Goal: Task Accomplishment & Management: Complete application form

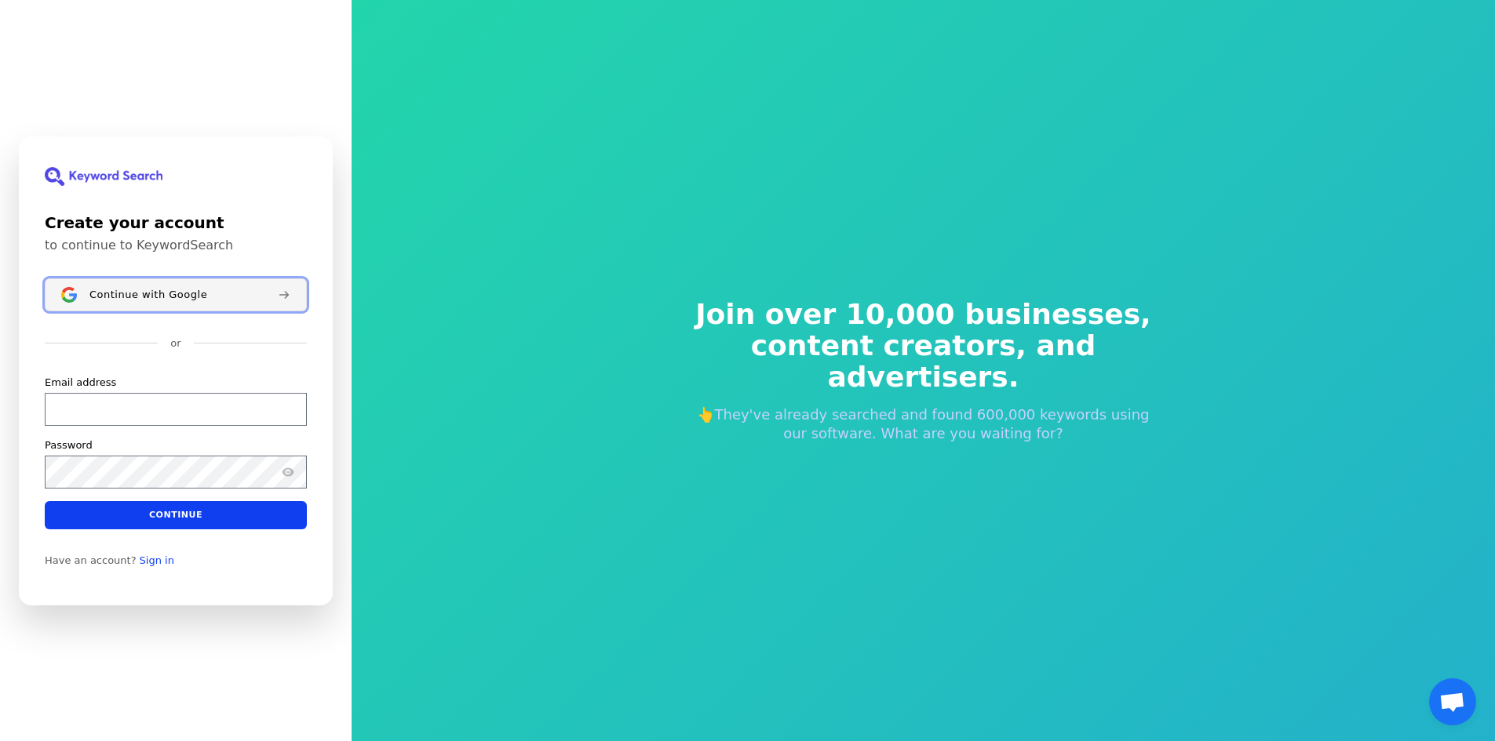
click at [254, 294] on div "Continue with Google" at bounding box center [177, 294] width 176 height 13
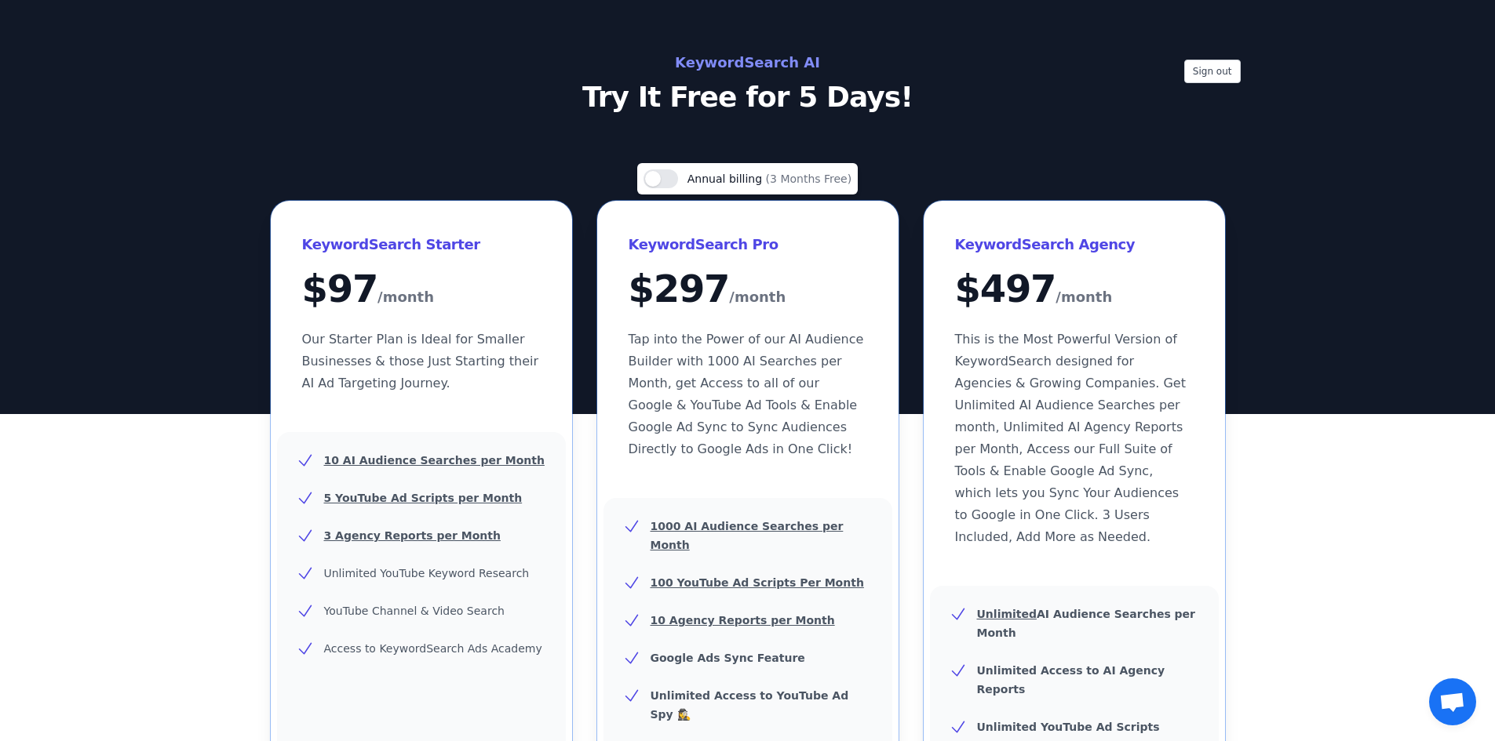
click at [796, 88] on p "Try It Free for 5 Days!" at bounding box center [747, 97] width 703 height 31
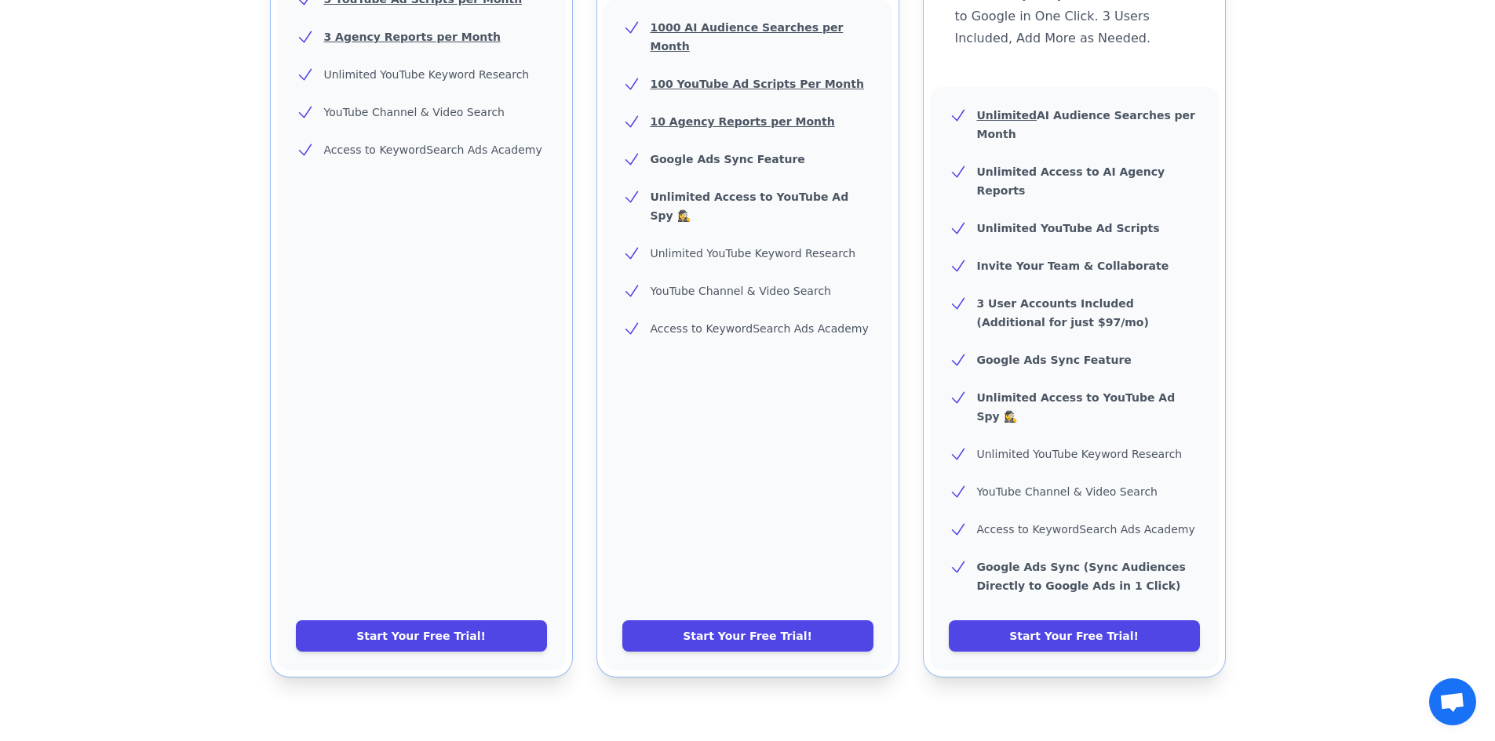
scroll to position [523, 0]
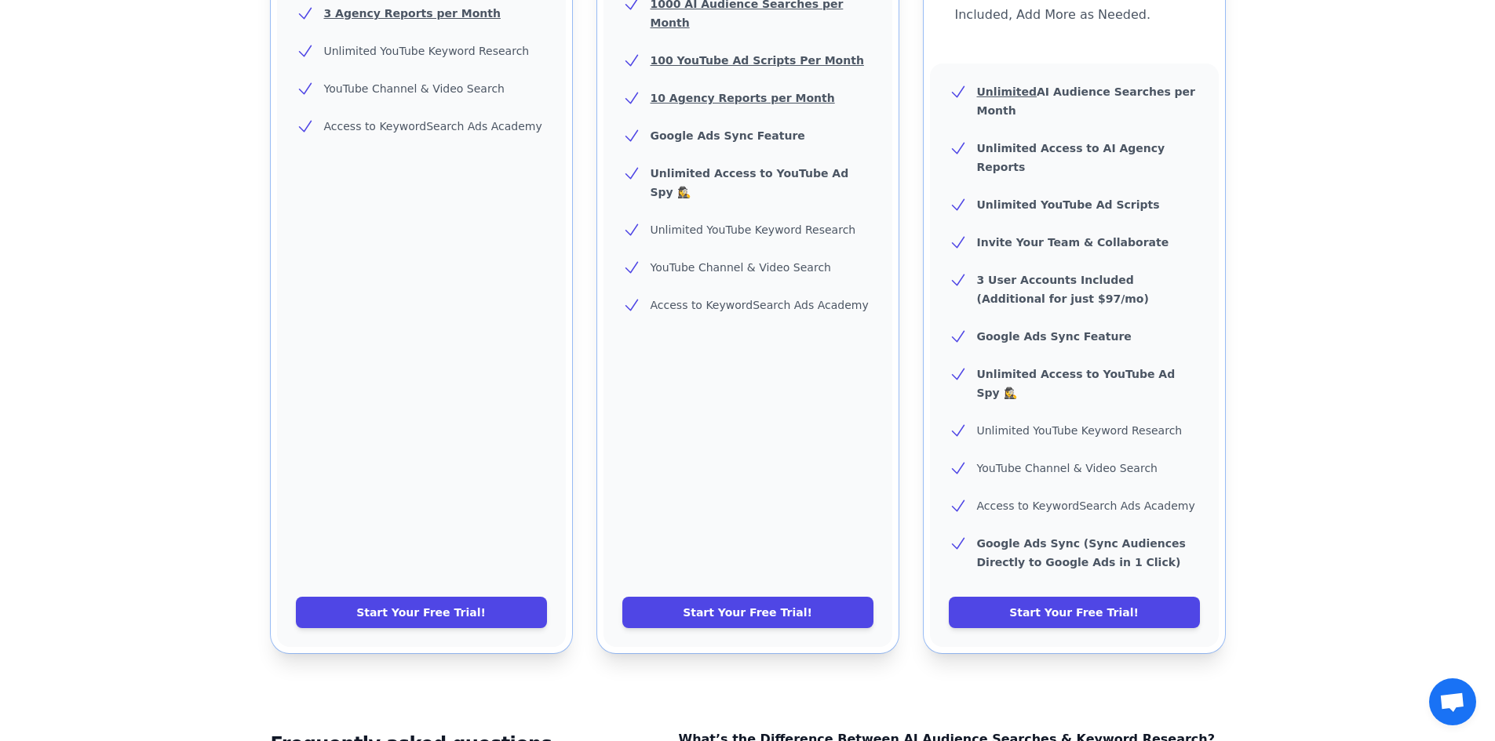
drag, startPoint x: 1506, startPoint y: 96, endPoint x: 1506, endPoint y: 322, distance: 226.7
drag, startPoint x: 1146, startPoint y: 550, endPoint x: 1302, endPoint y: 501, distance: 163.8
click at [1146, 597] on link "Start Your Free Trial!" at bounding box center [1074, 612] width 251 height 31
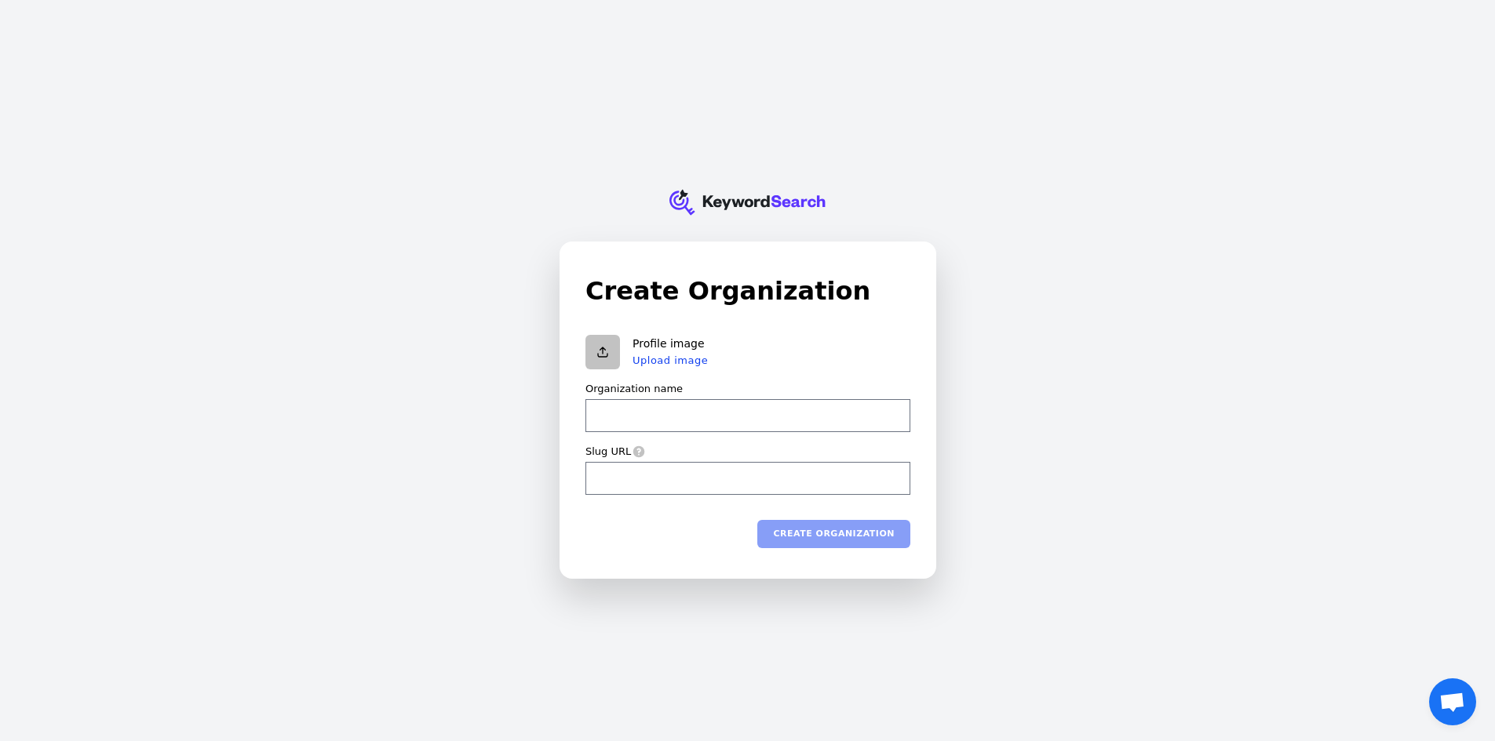
click at [706, 408] on input "Organization name" at bounding box center [747, 415] width 325 height 33
click at [693, 489] on input "Slug URL" at bounding box center [747, 477] width 325 height 33
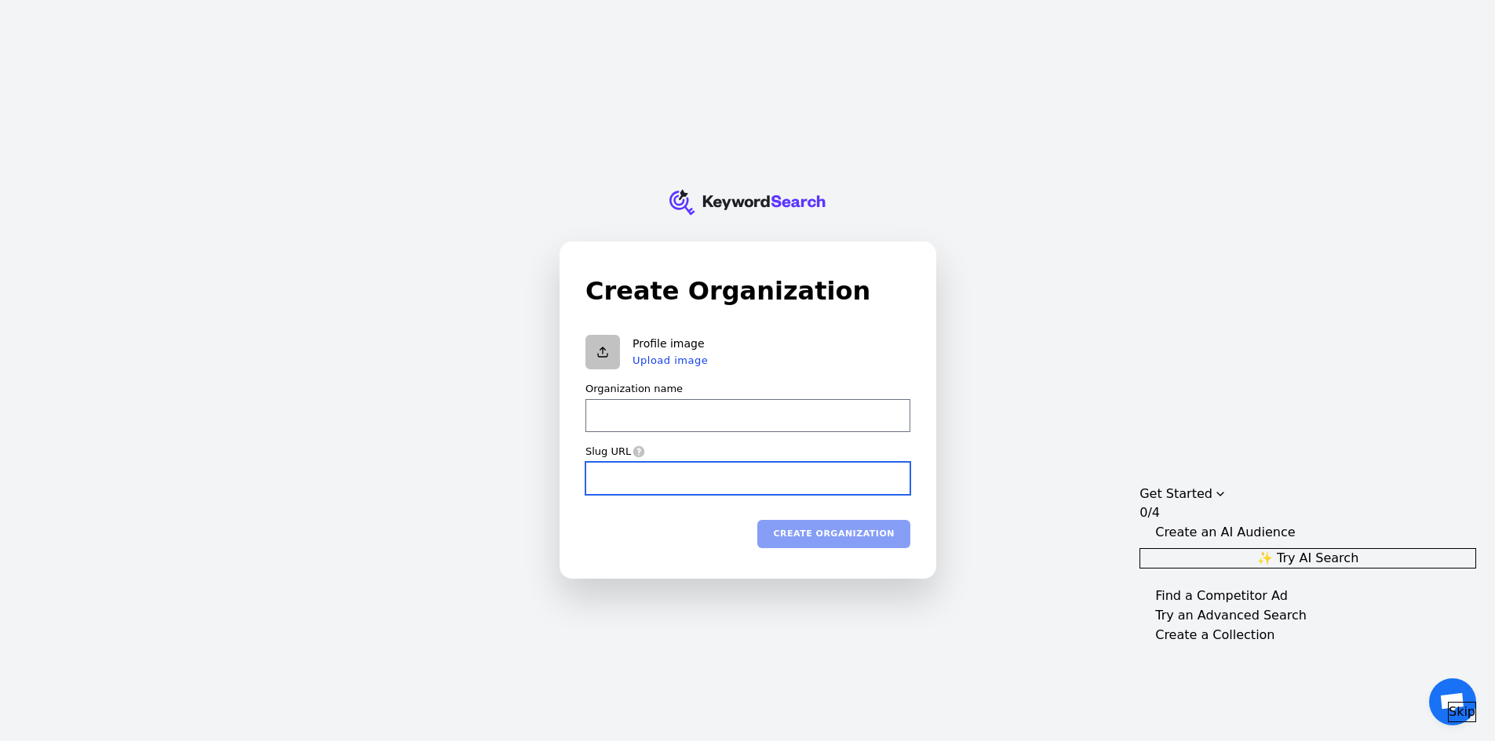
click at [770, 490] on input "Slug URL" at bounding box center [747, 477] width 325 height 33
paste input "https://fahimtex.blogspot.com/"
type input "https://fahimtex.blogspot.com/"
click at [675, 480] on input "https://fahimtex.blogspot.com/" at bounding box center [747, 477] width 325 height 33
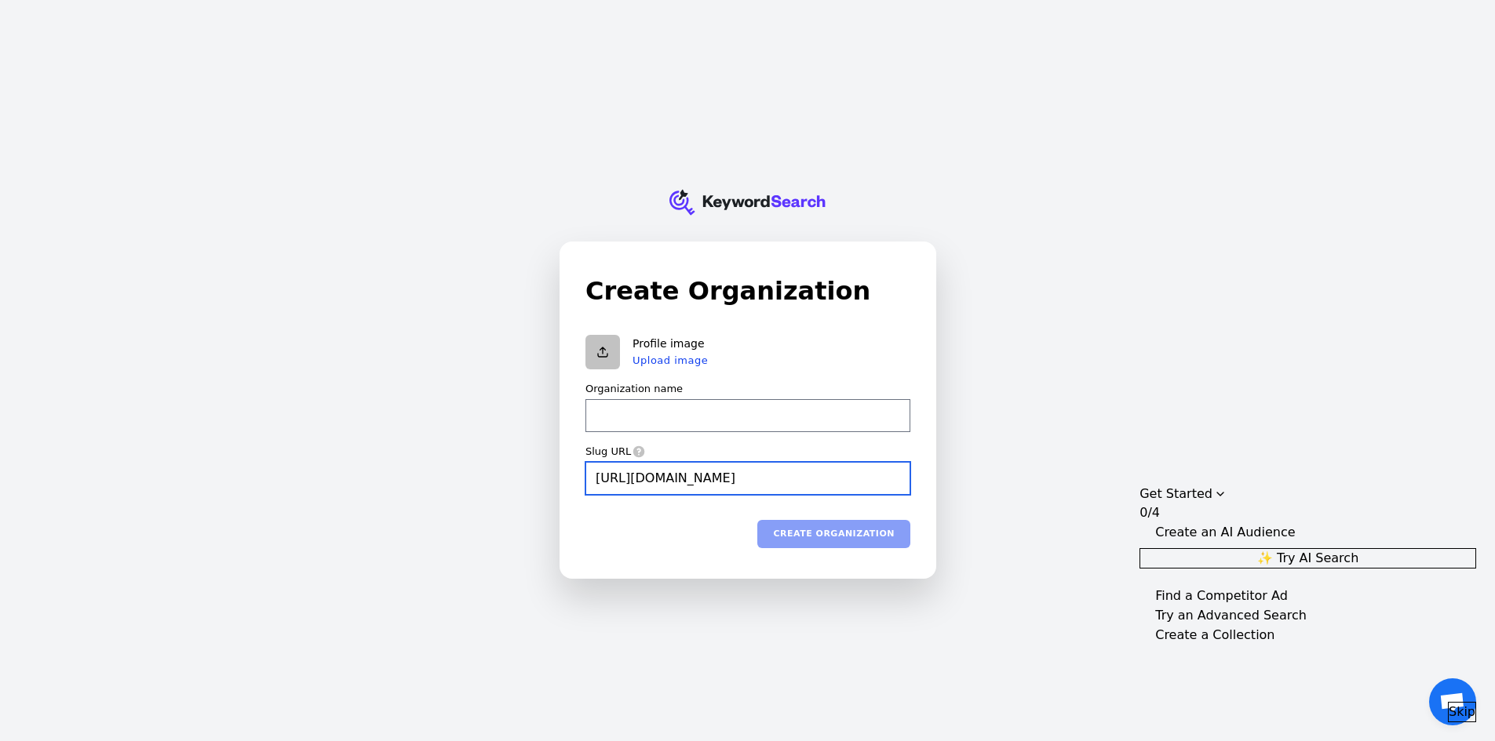
type input "https://fahimtex.blogspot.com/"
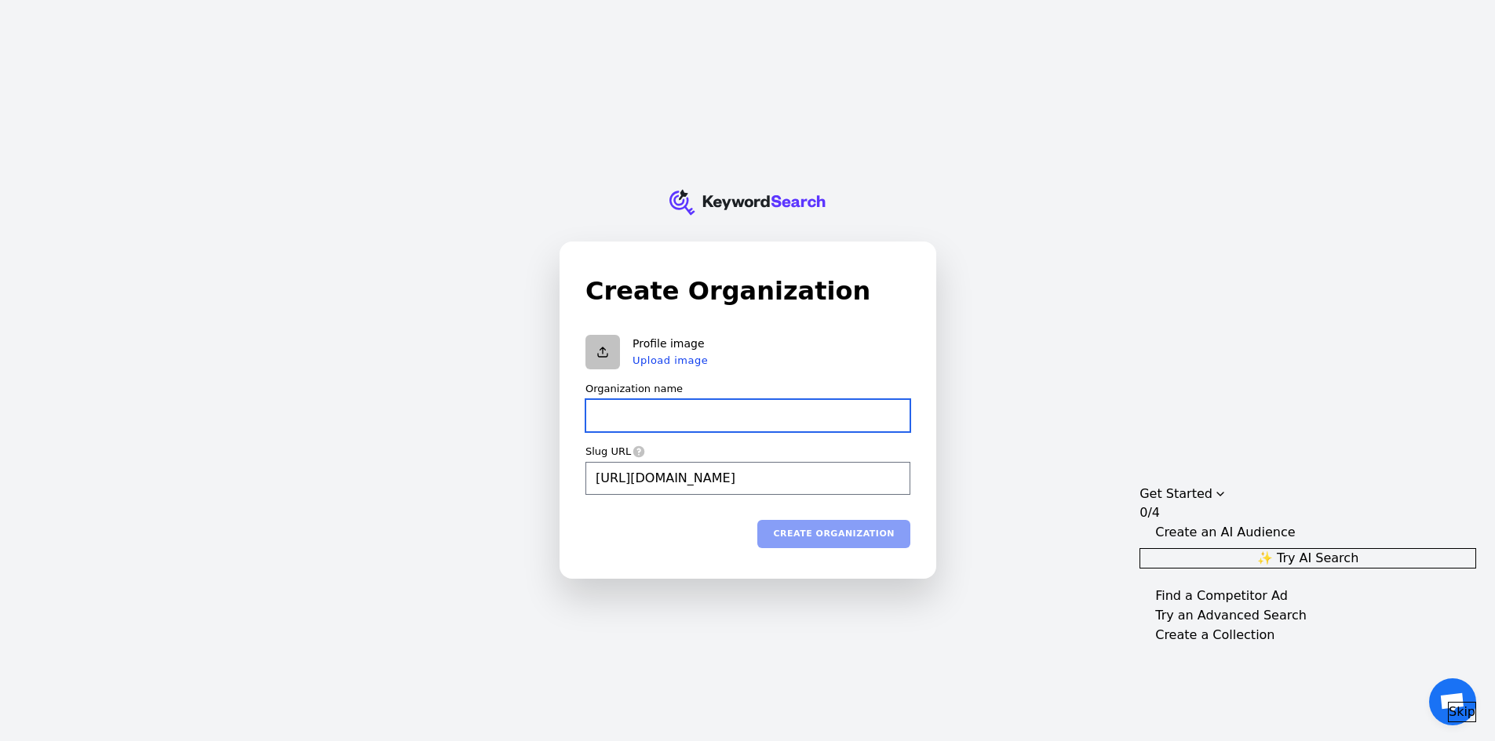
click at [694, 419] on input "Organization name" at bounding box center [747, 415] width 325 height 33
type input "https://fahimtex.blogspot.com/"
click at [694, 419] on input "Organization name" at bounding box center [747, 415] width 325 height 33
paste input "fahimtex"
type input "fahimtex"
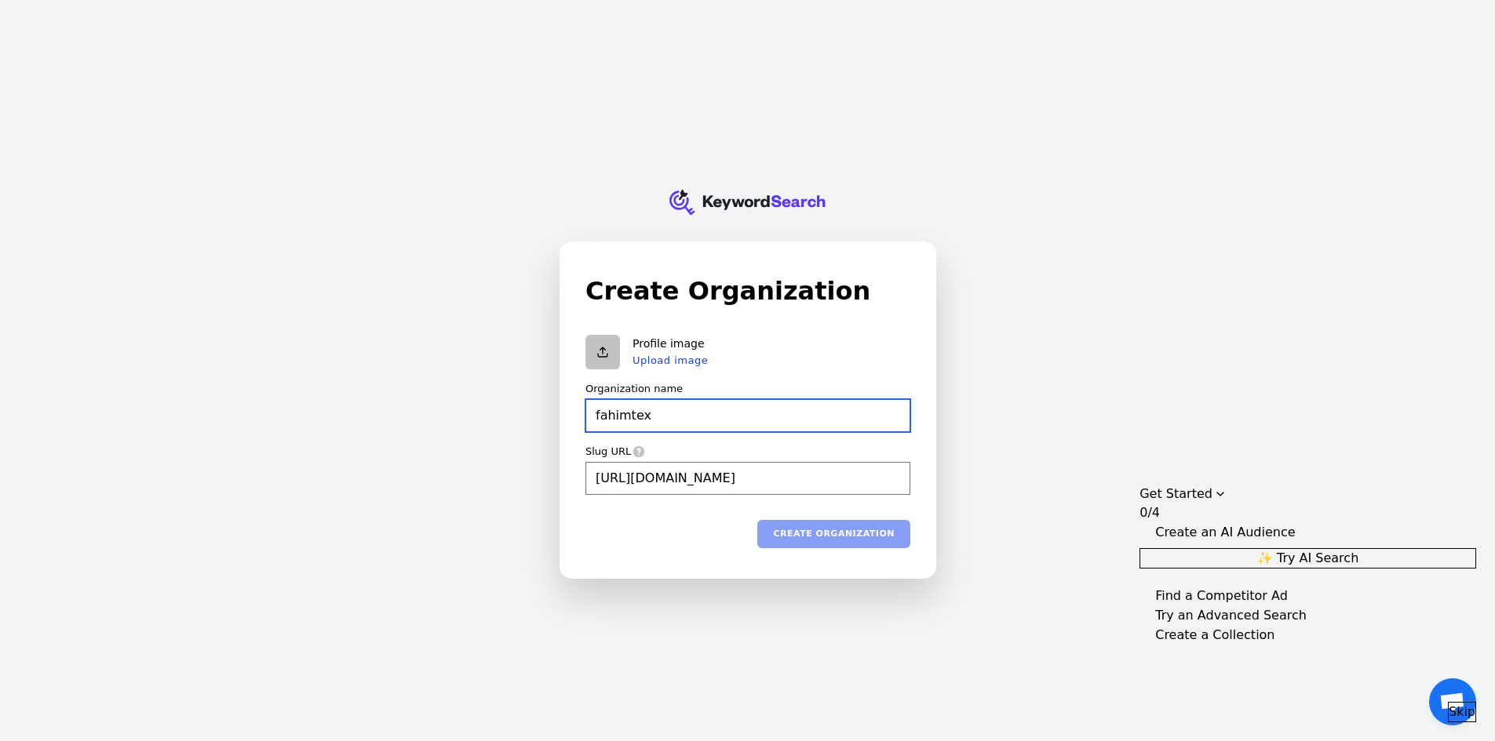
type input "fahimtex"
click at [600, 417] on input "fahimtex" at bounding box center [747, 415] width 325 height 33
type input "ahimtex"
type input "Fahimtex"
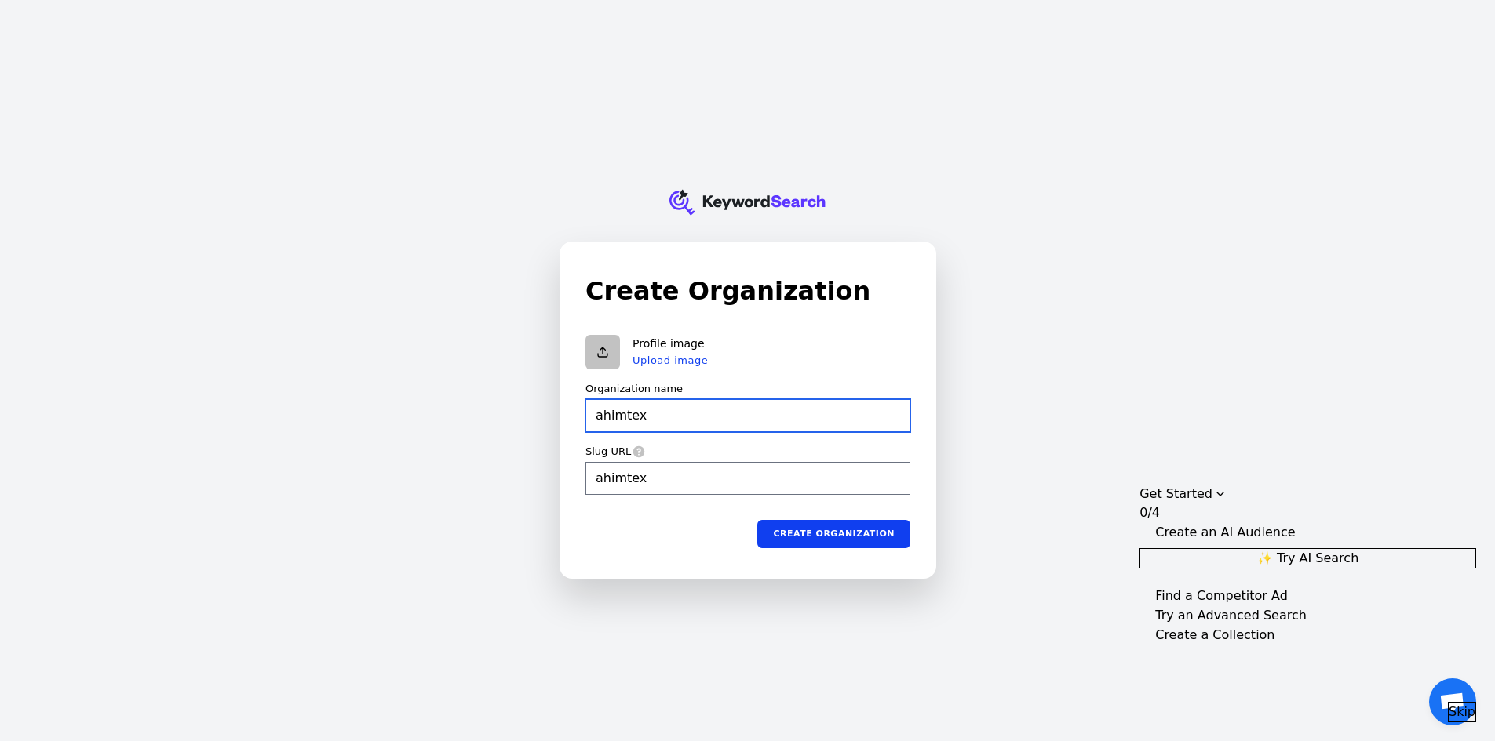
type input "fahimtex"
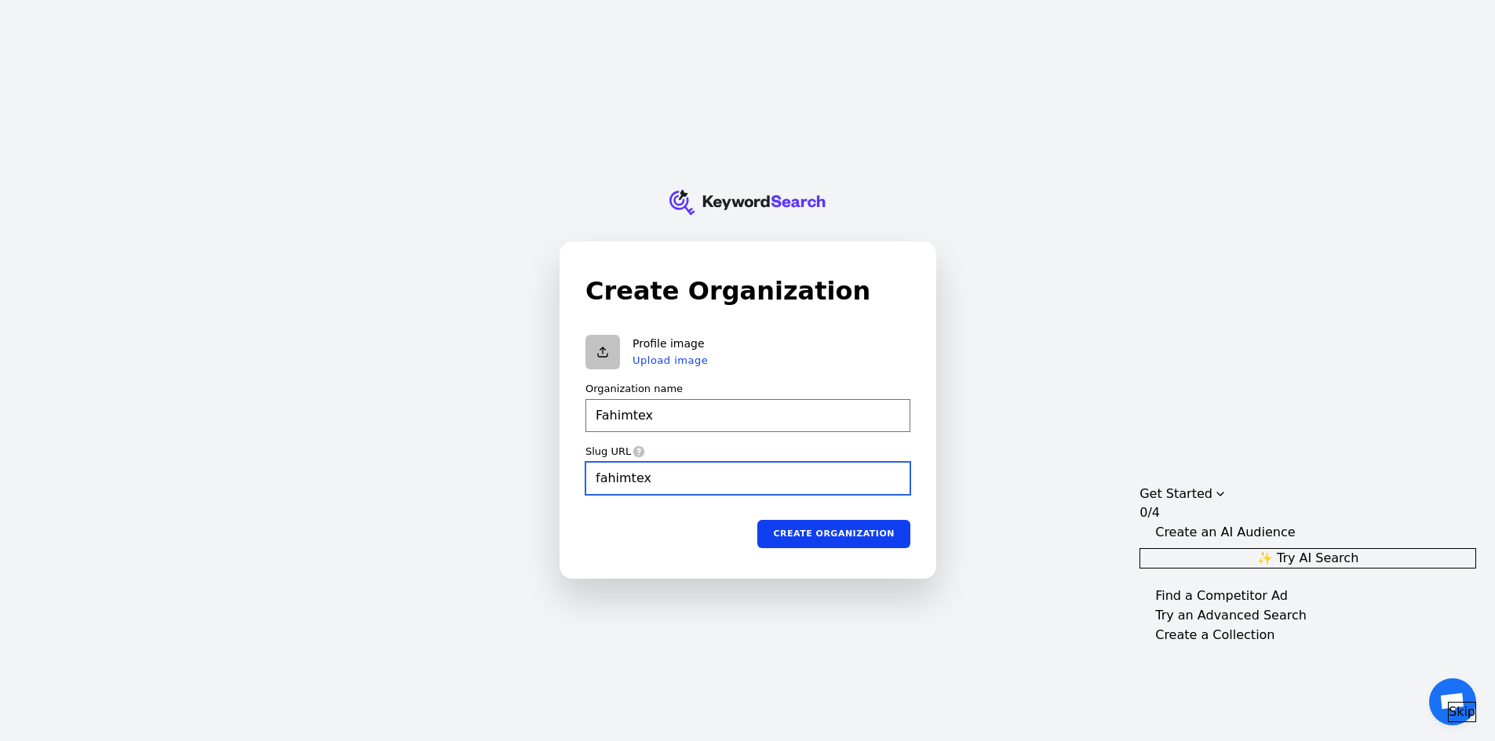
type input "Fahimtex"
click at [694, 472] on input "fahimtex" at bounding box center [747, 477] width 325 height 33
type input "fahimtex"
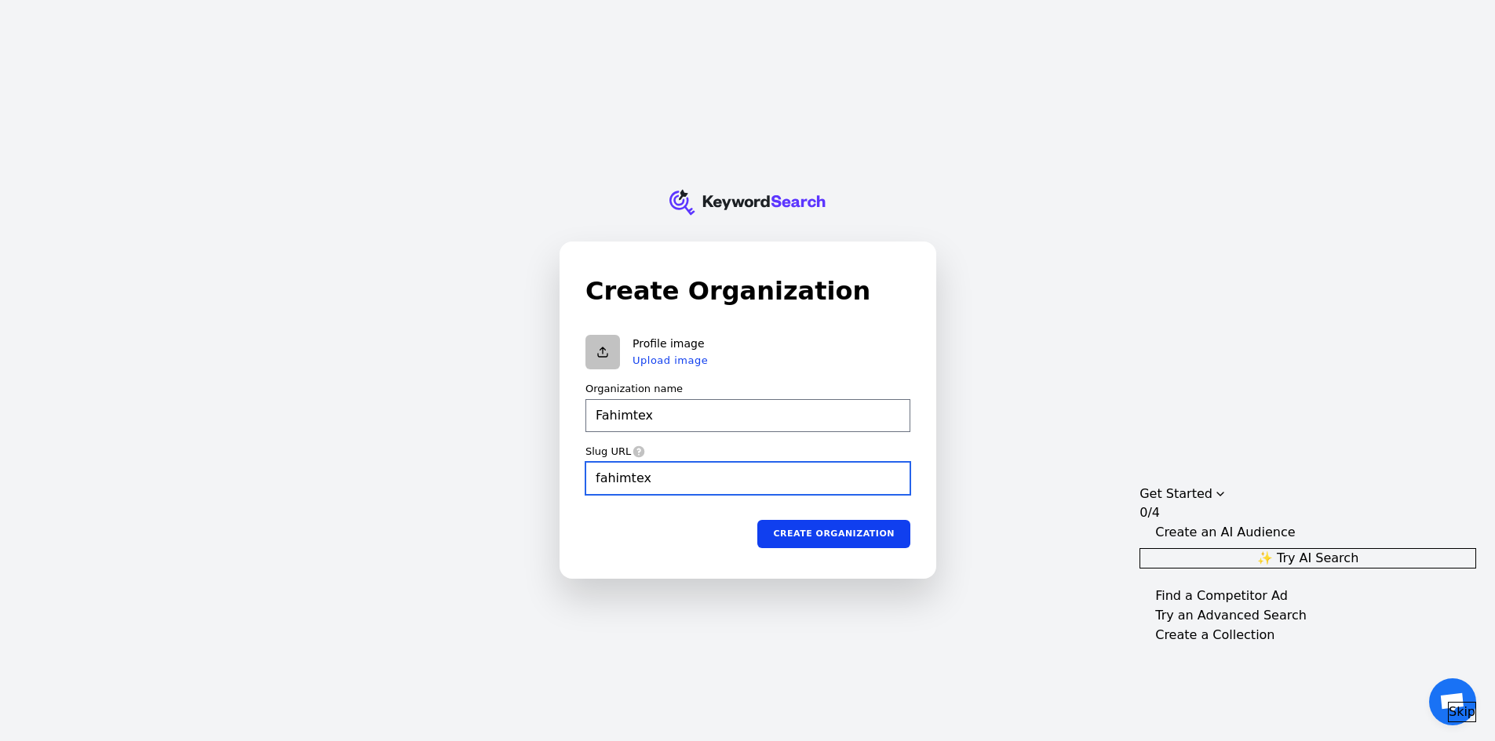
type input "Fahimtex"
type input "fahimtex"
type input "Fahimtex"
type input "fahimtex"
type input "Fahimtex"
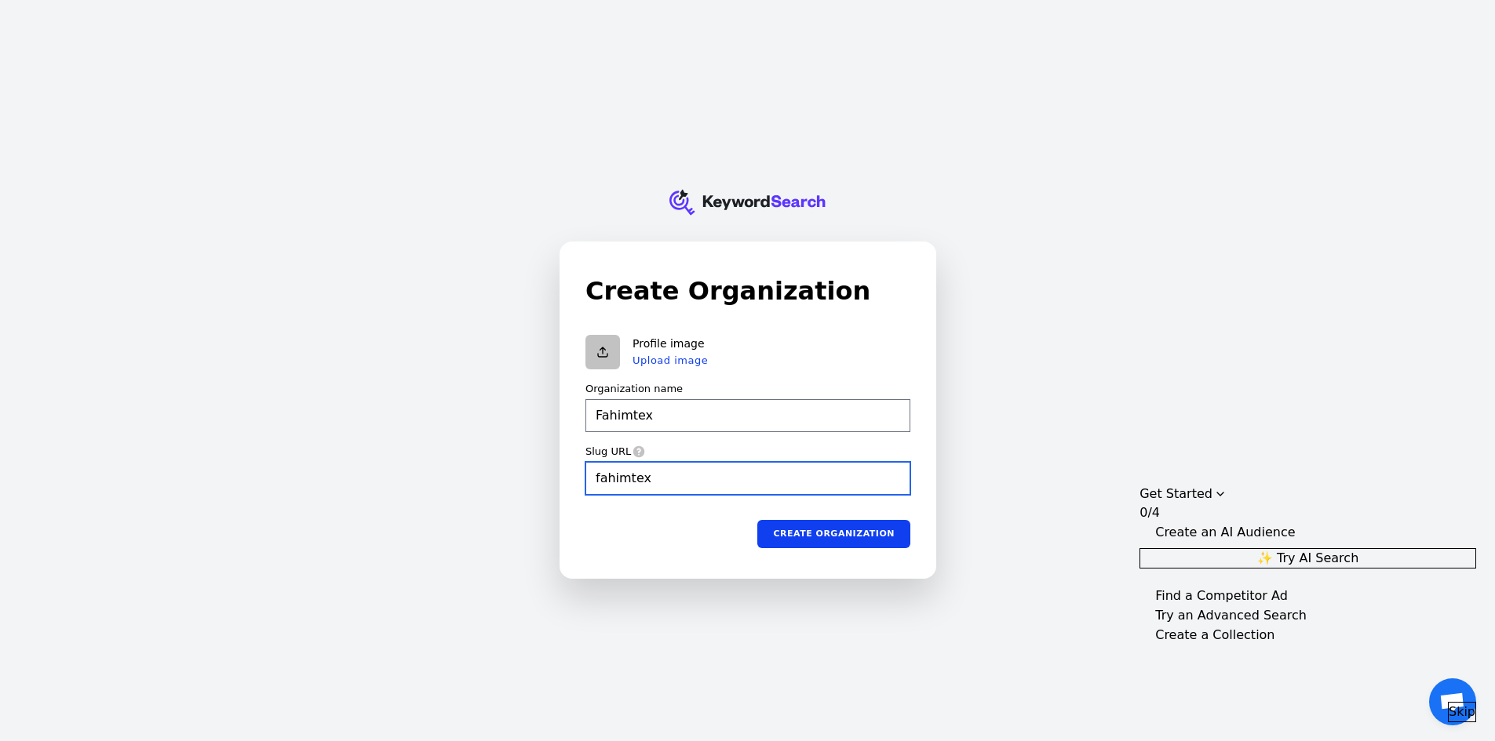
click at [634, 483] on input "fahimtex" at bounding box center [747, 477] width 325 height 33
paste input "https://fahimtex.blogspot.com/"
type input "https://fahimtex.blogspot.com/"
type input "Fahimtex"
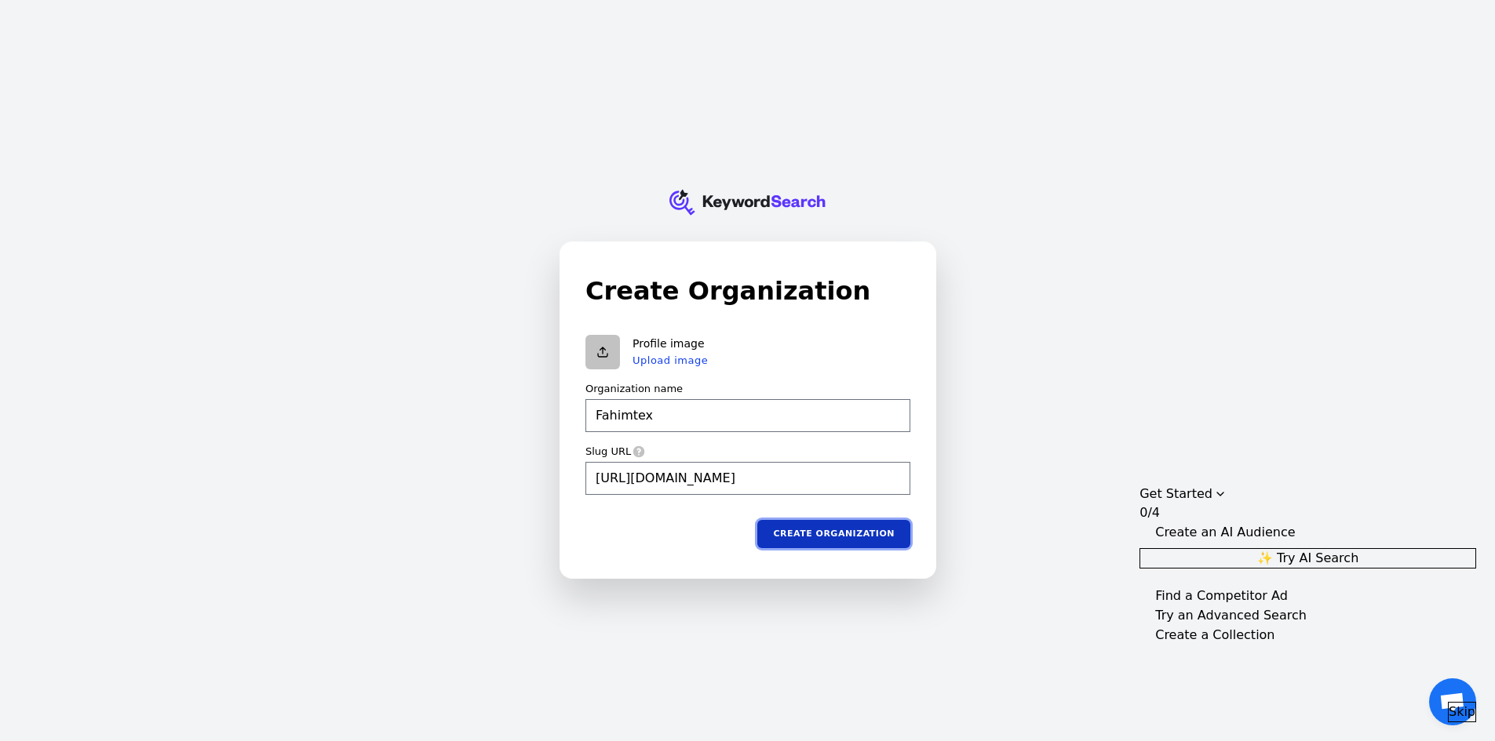
type input "https://fahimtex.blogspot.com/"
click at [850, 536] on button "Create organization" at bounding box center [833, 533] width 153 height 28
type input "Fahimtex"
type input "https://fahimtex.blogspot.com/"
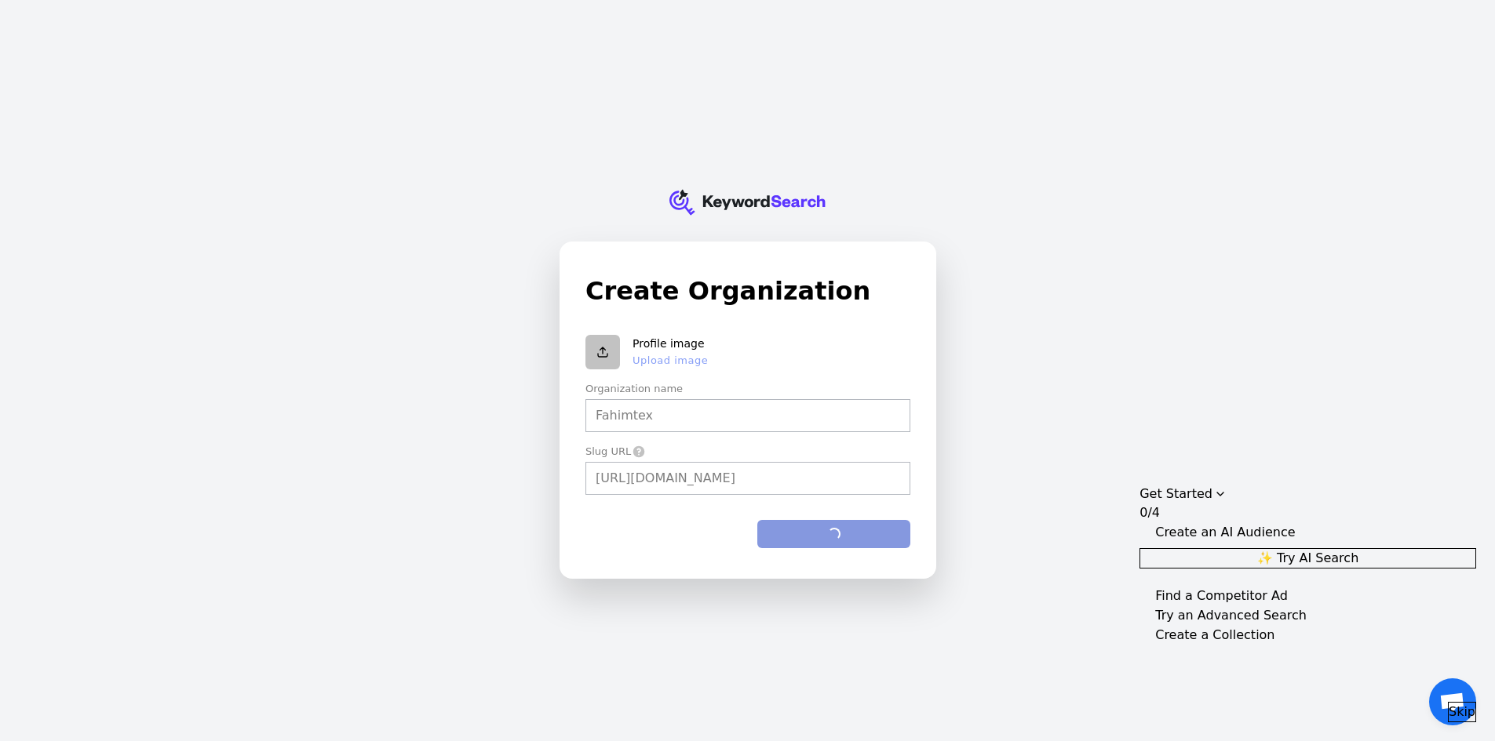
type input "Fahimtex"
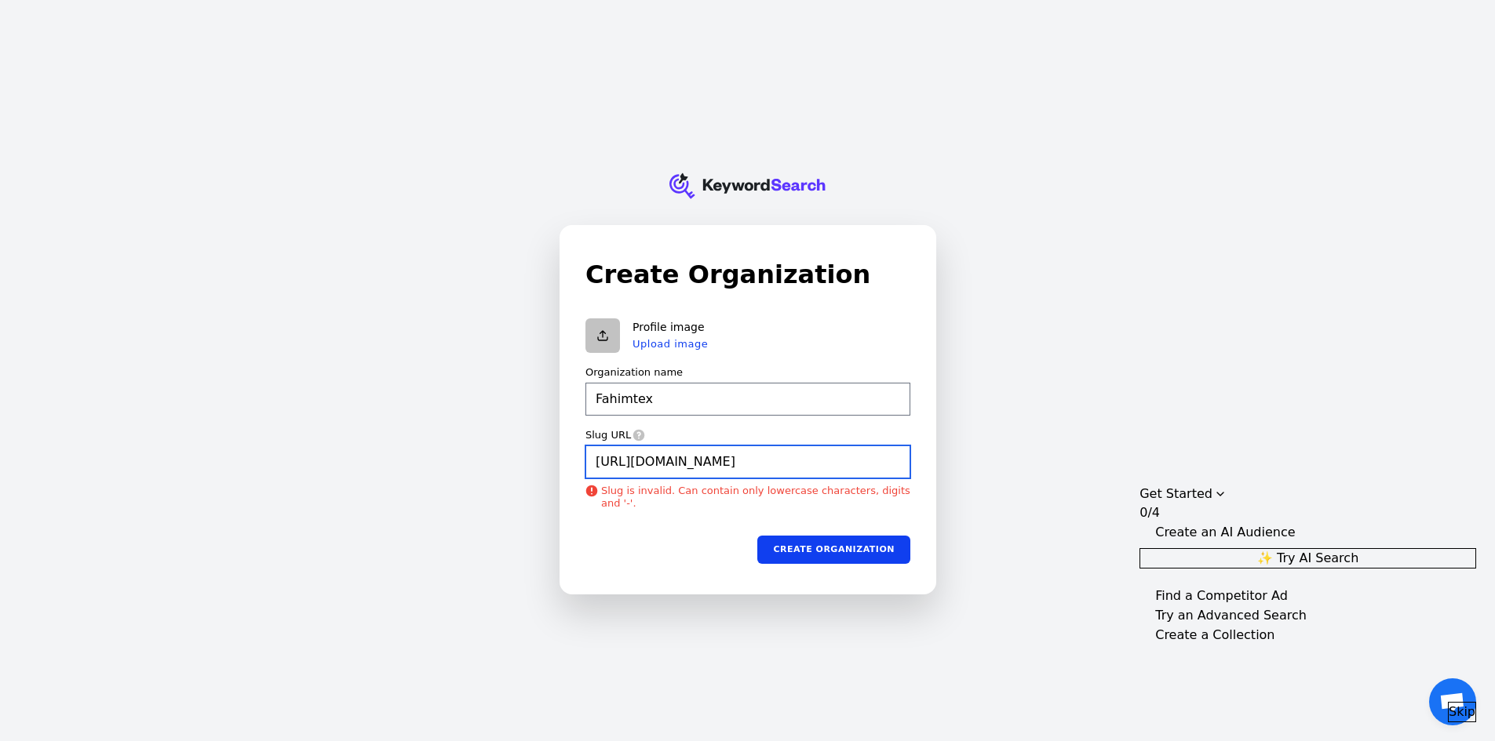
type input "https://fahimtex.blogspot.com/"
click at [636, 462] on input "https://fahimtex.blogspot.com/" at bounding box center [747, 462] width 325 height 33
type input "Fahimtex"
type input "https:/fahimtex.blogspot.com/"
type input "Fahimtex"
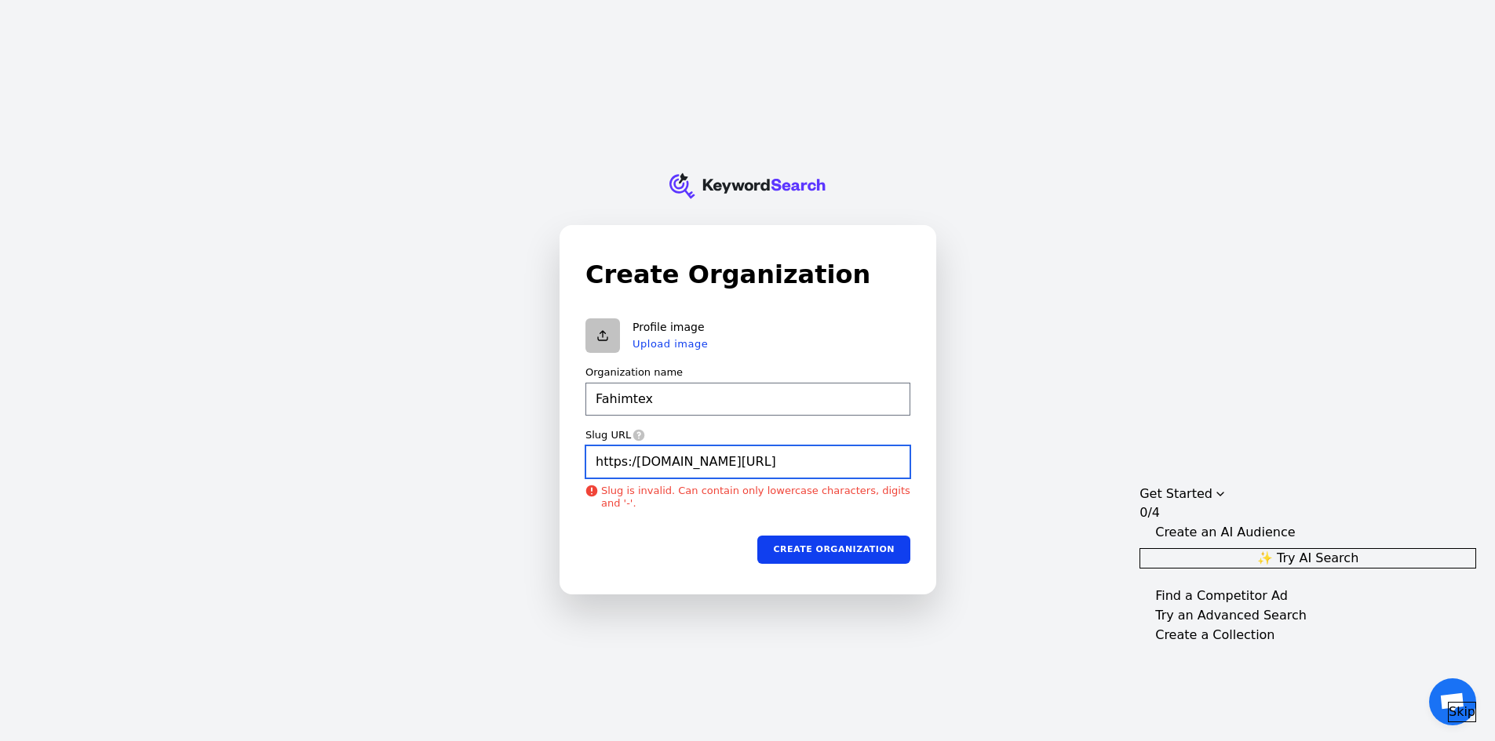
type input "https:fahimtex.blogspot.com/"
type input "Fahimtex"
type input "httpsfahimtex.blogspot.com/"
type input "Fahimtex"
type input "httpfahimtex.blogspot.com/"
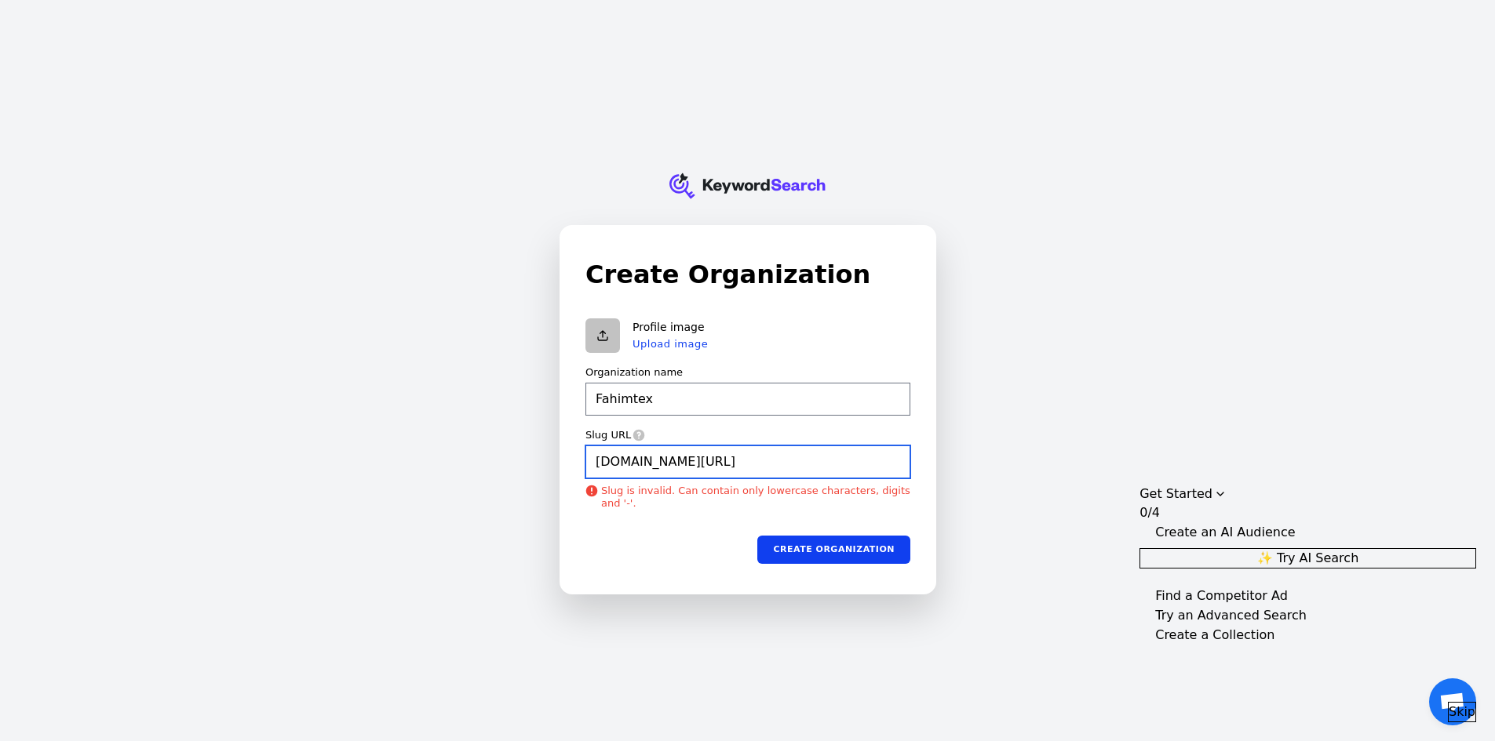
type input "Fahimtex"
type input "httfahimtex.blogspot.com/"
type input "Fahimtex"
type input "htfahimtex.blogspot.com/"
type input "Fahimtex"
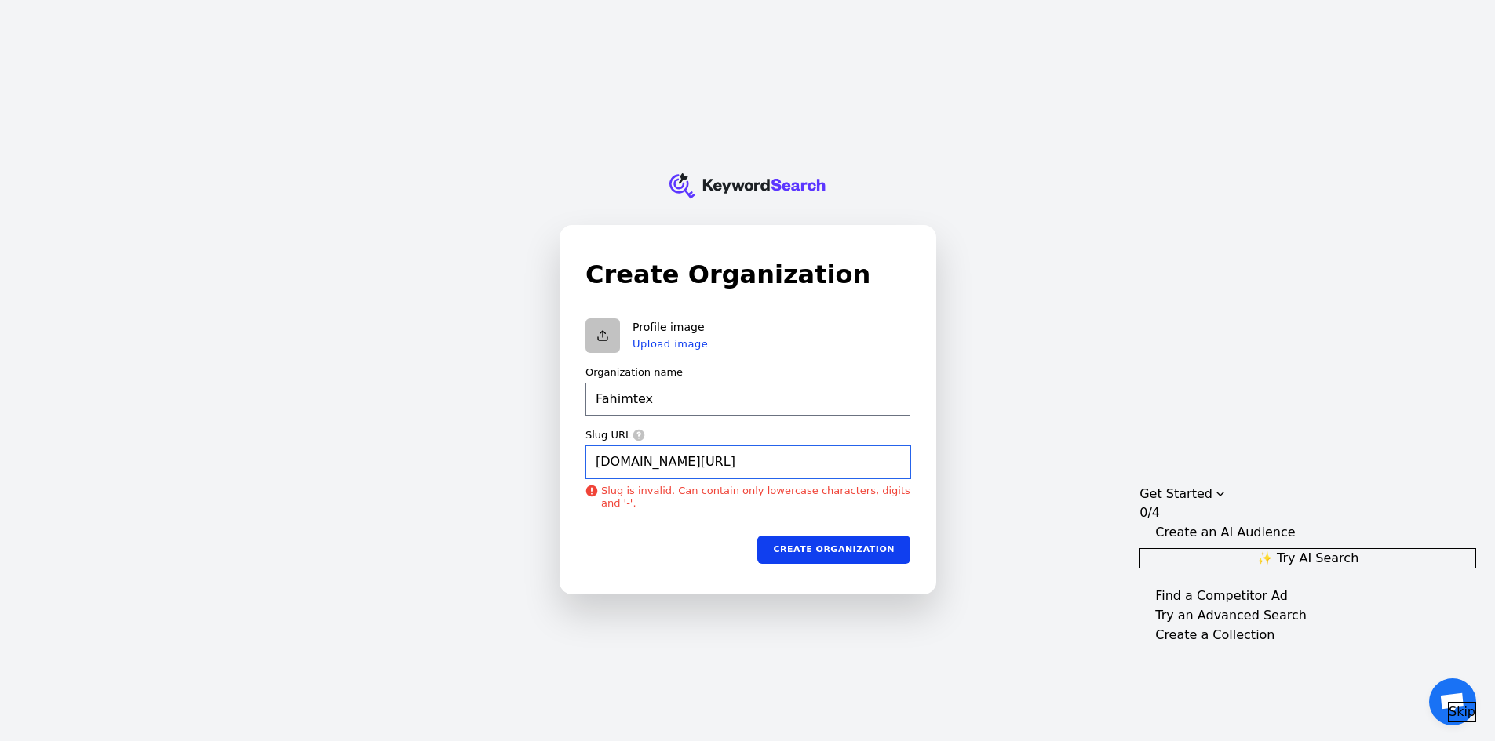
type input "hfahimtex.blogspot.com/"
type input "Fahimtex"
type input "fahimtex.blogspot.com/"
click at [741, 464] on input "fahimtex.blogspot.com/" at bounding box center [747, 462] width 325 height 33
type input "Fahimtex"
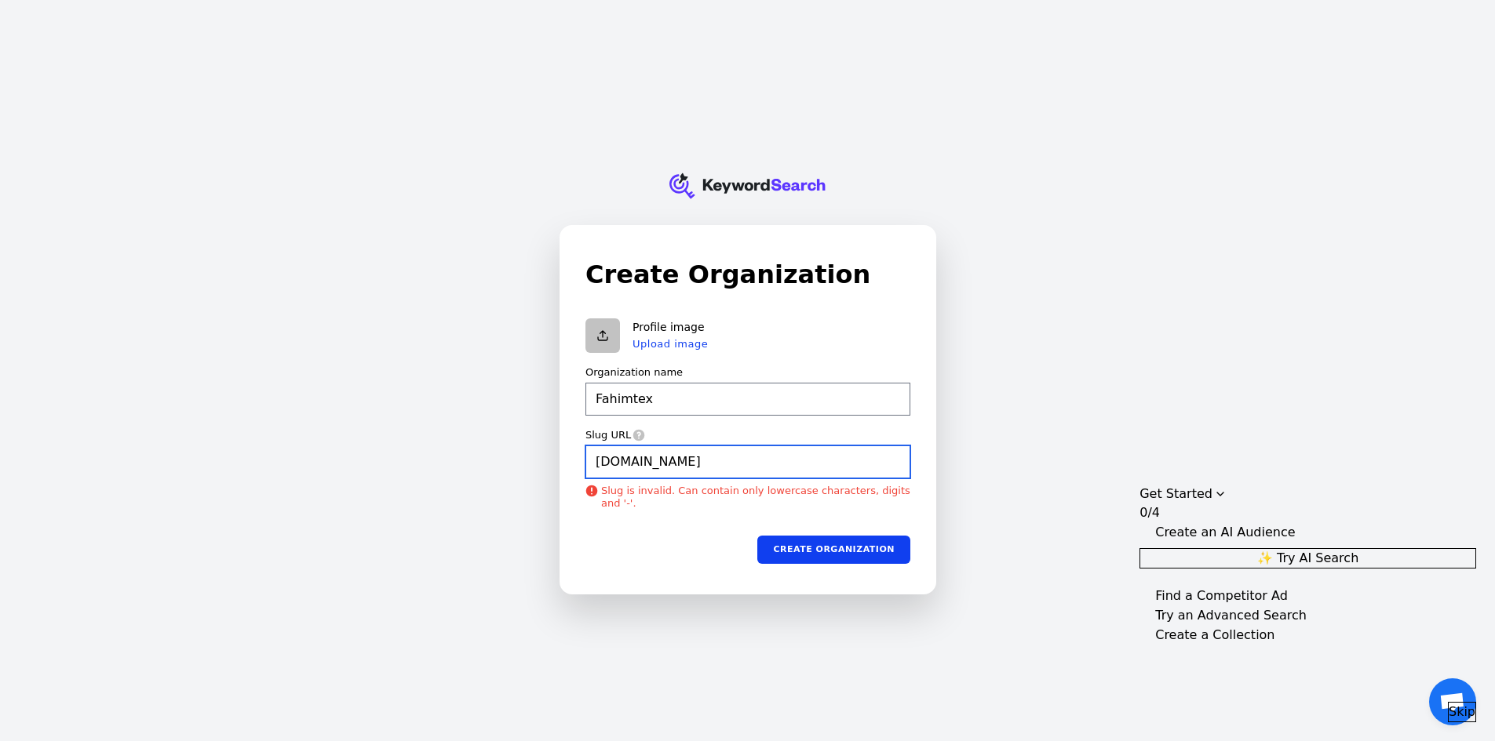
type input "fahimtex.blogspot.com"
click at [585, 319] on button "submit" at bounding box center [585, 319] width 0 height 0
type input "Fahimtex"
type input "fahimtex.blogspot.com"
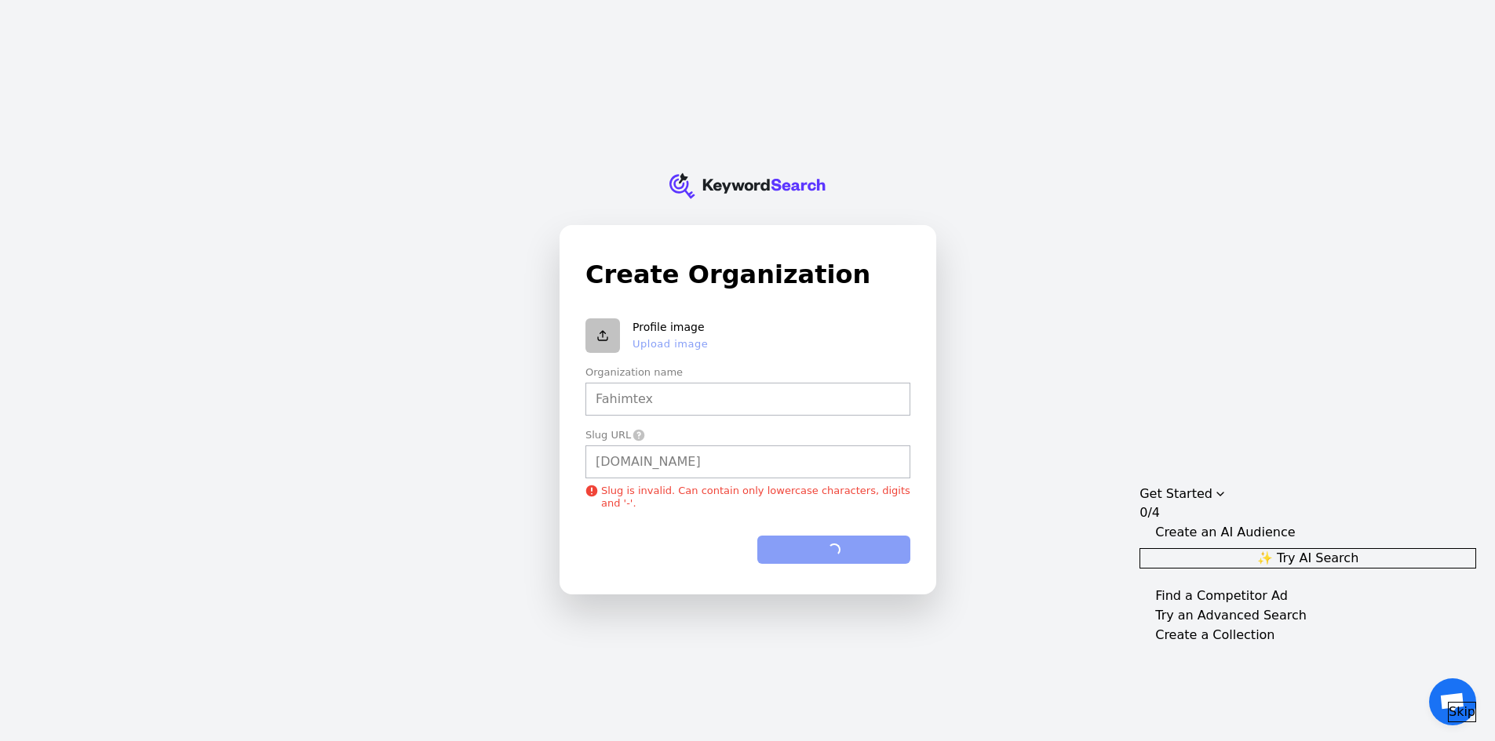
type input "Fahimtex"
type input "fahimtex.blogspot.com"
click at [815, 559] on button "Create organization" at bounding box center [833, 550] width 153 height 28
type input "Fahimtex"
type input "fahimtex.blogspot.com"
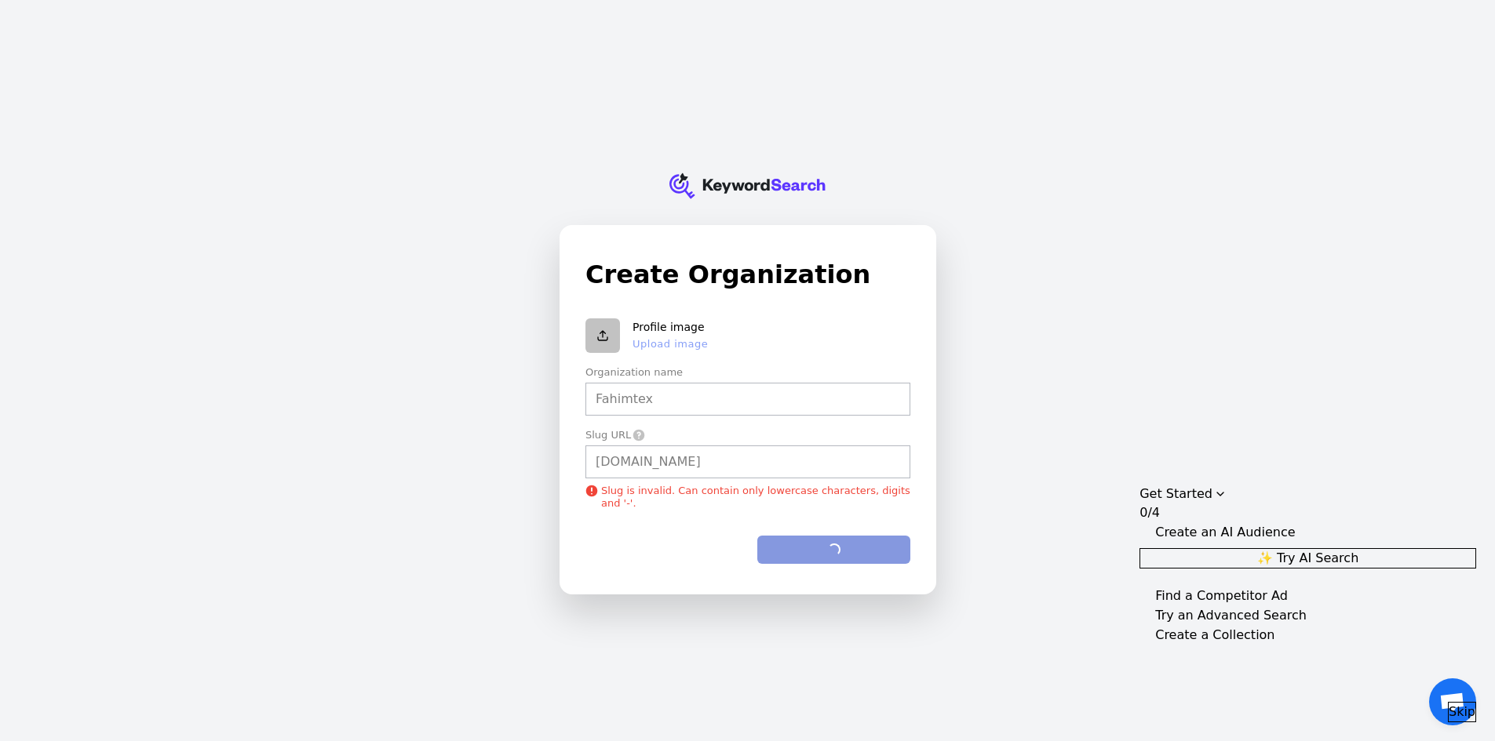
type input "Fahimtex"
type input "fahimtex.blogspot.com"
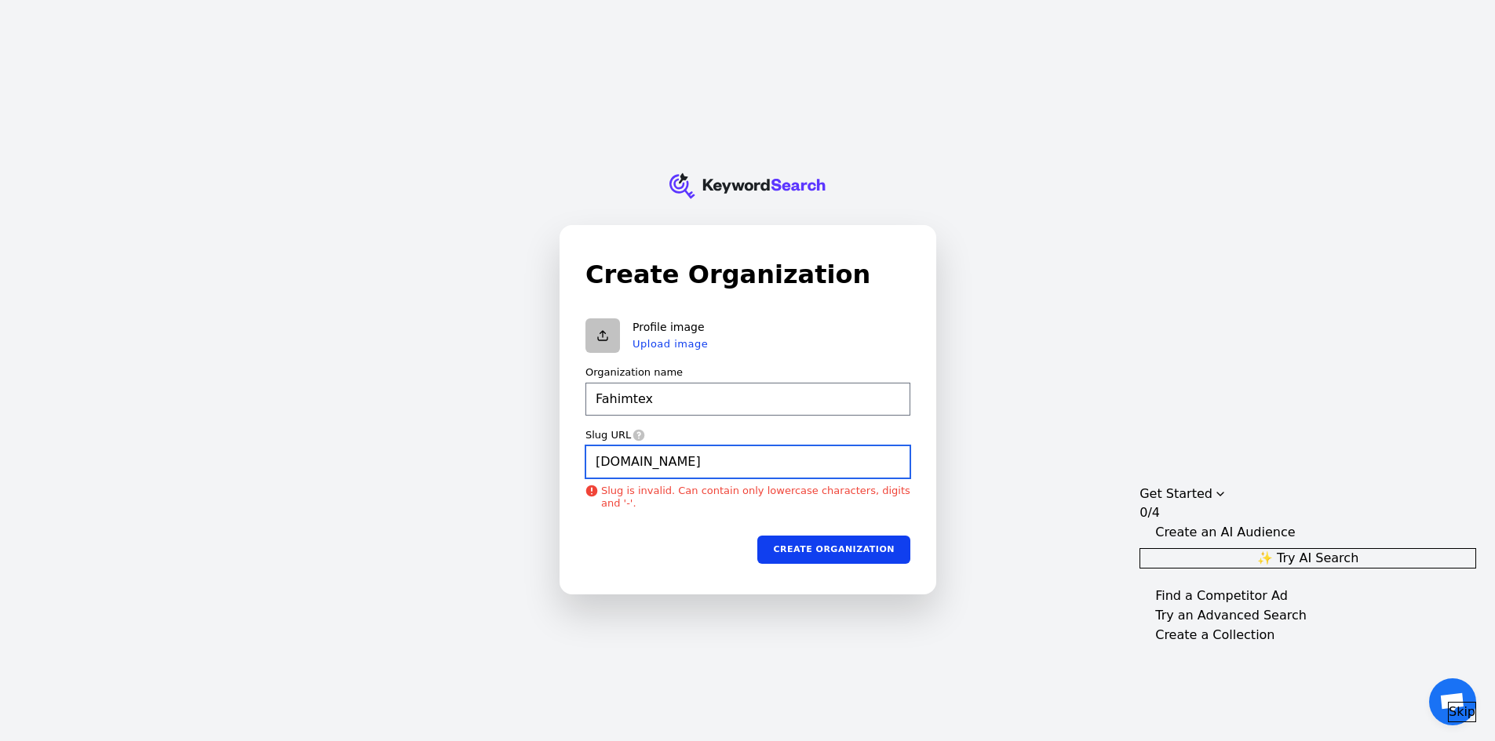
click at [622, 468] on input "fahimtex.blogspot.com" at bounding box center [747, 462] width 325 height 33
click at [593, 463] on input "fahimtex.blogspot.com" at bounding box center [747, 462] width 325 height 33
click at [739, 463] on input "fahimtex.blogspot.com" at bounding box center [747, 462] width 325 height 33
type input "Fahimtex"
type input "fahimtex.blogspot.com"
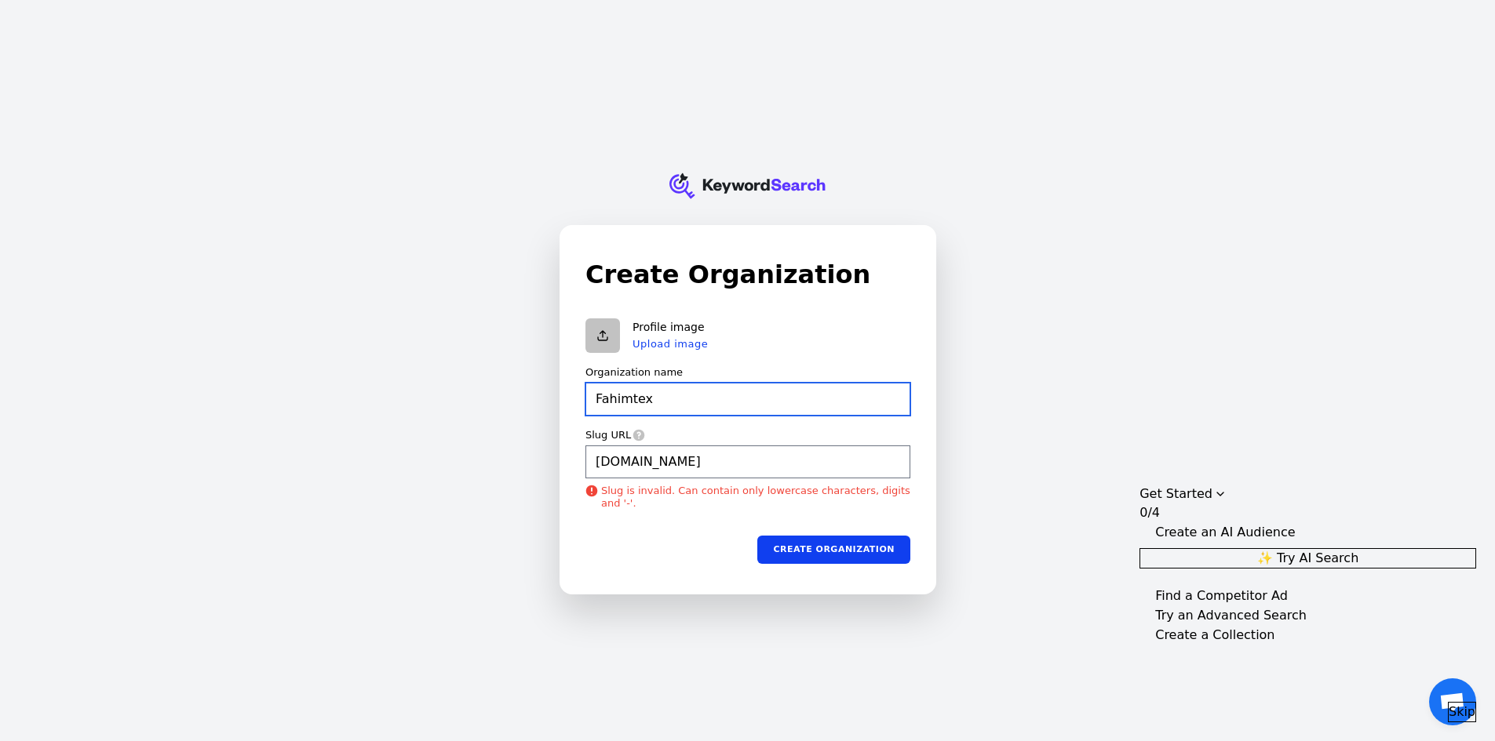
click at [662, 399] on input "Fahimtex" at bounding box center [747, 399] width 325 height 33
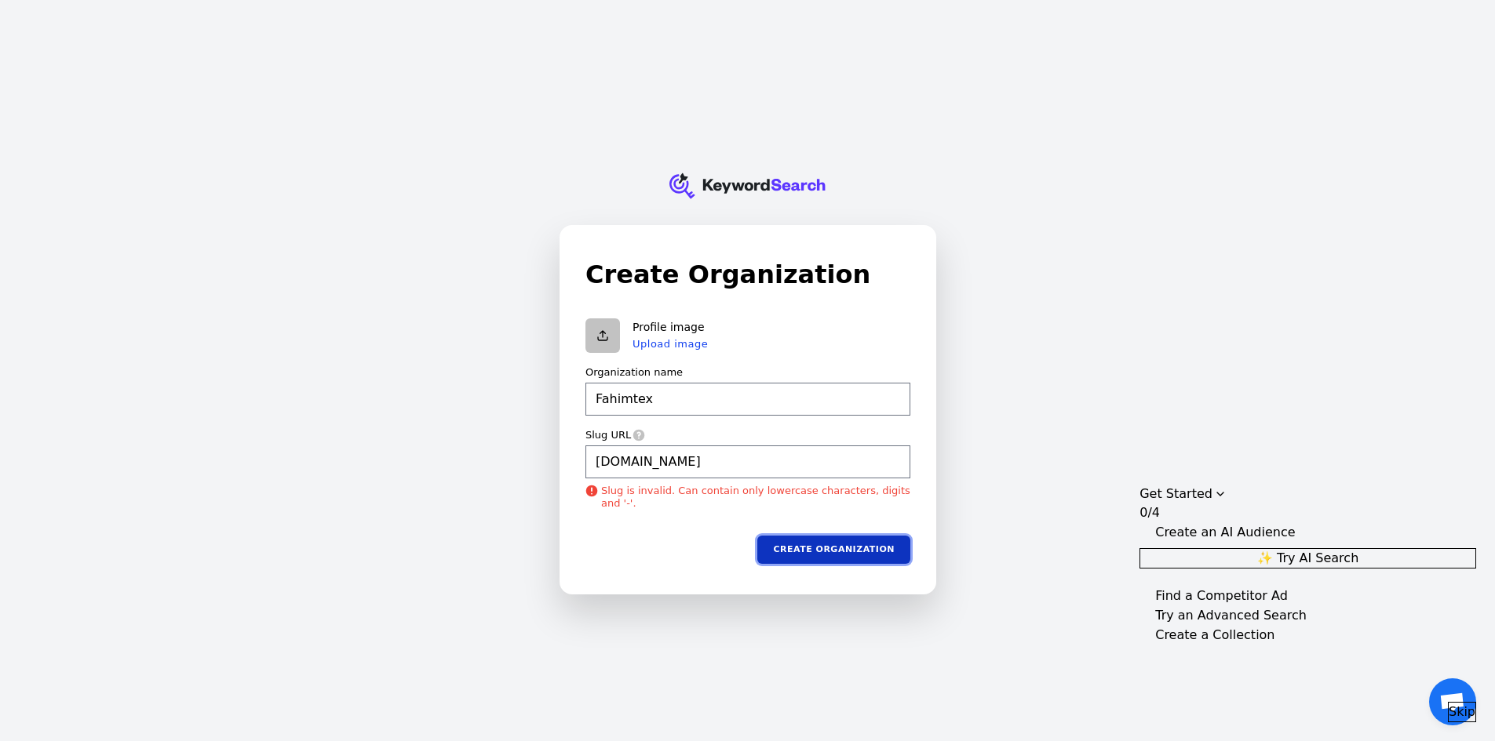
click at [864, 545] on button "Create organization" at bounding box center [833, 550] width 153 height 28
type input "Fahimtex"
type input "fahimtex.blogspot.com"
type input "Fahimtex"
type input "fahimtex.blogspot.com"
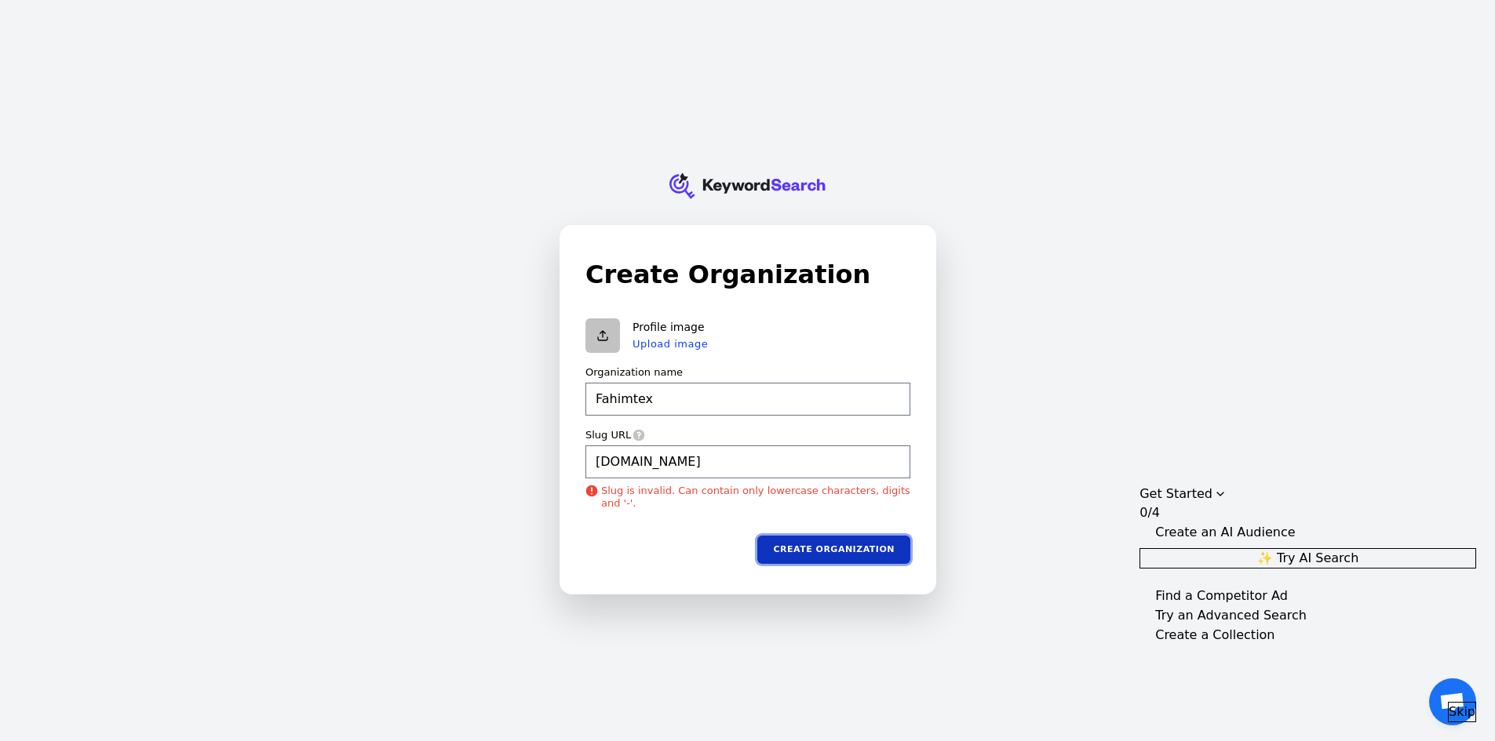
click at [835, 563] on button "Create organization" at bounding box center [833, 550] width 153 height 28
type input "Fahimtex"
type input "fahimtex.blogspot.com"
type input "Fahimtex"
click at [758, 464] on input "fahimtex.blogspot.com" at bounding box center [747, 462] width 325 height 33
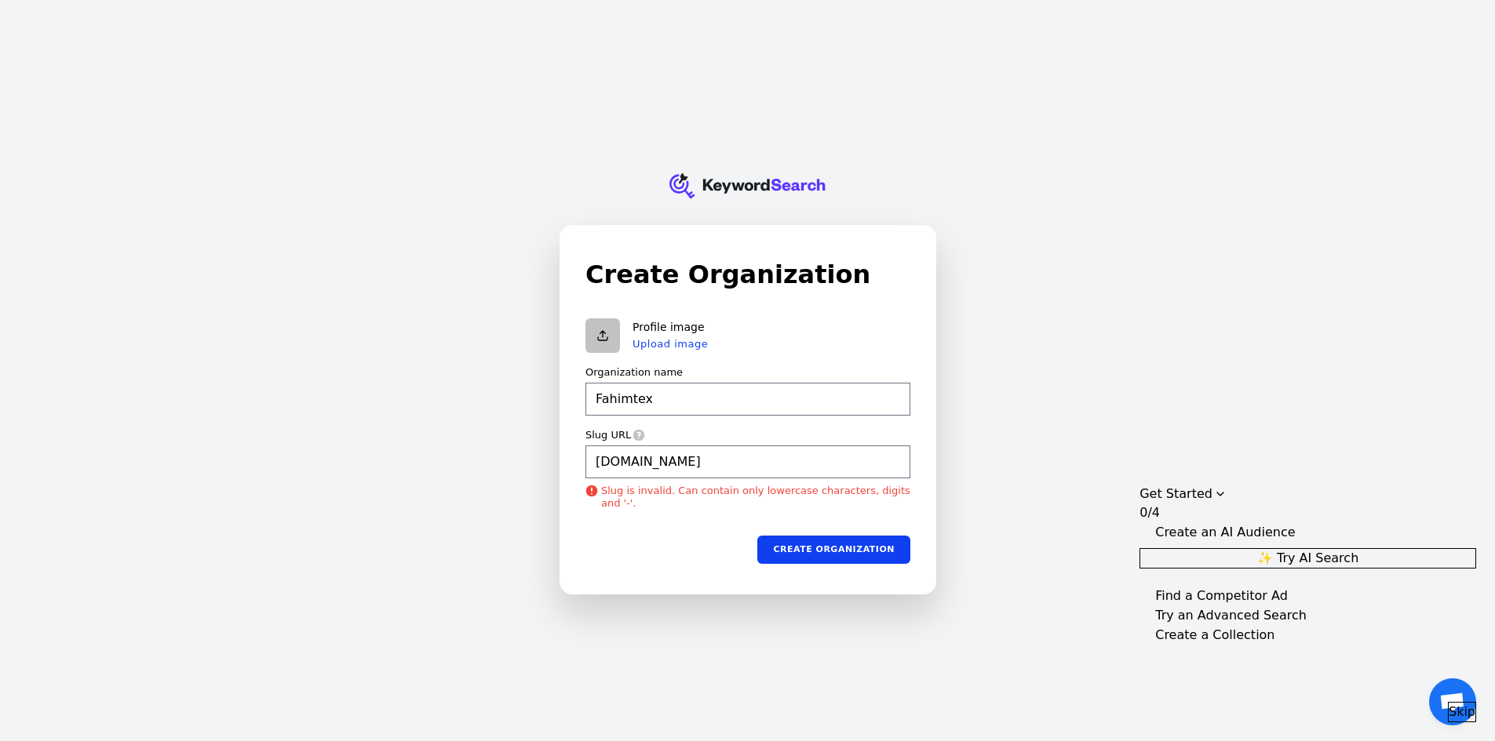
click at [443, 467] on div "KeywordSearch Create Organization Profile image Upload image Organization name …" at bounding box center [747, 370] width 1495 height 741
type input "fahimtex.blogspot.com"
click at [738, 466] on input "fahimtex.blogspot.com" at bounding box center [747, 462] width 325 height 33
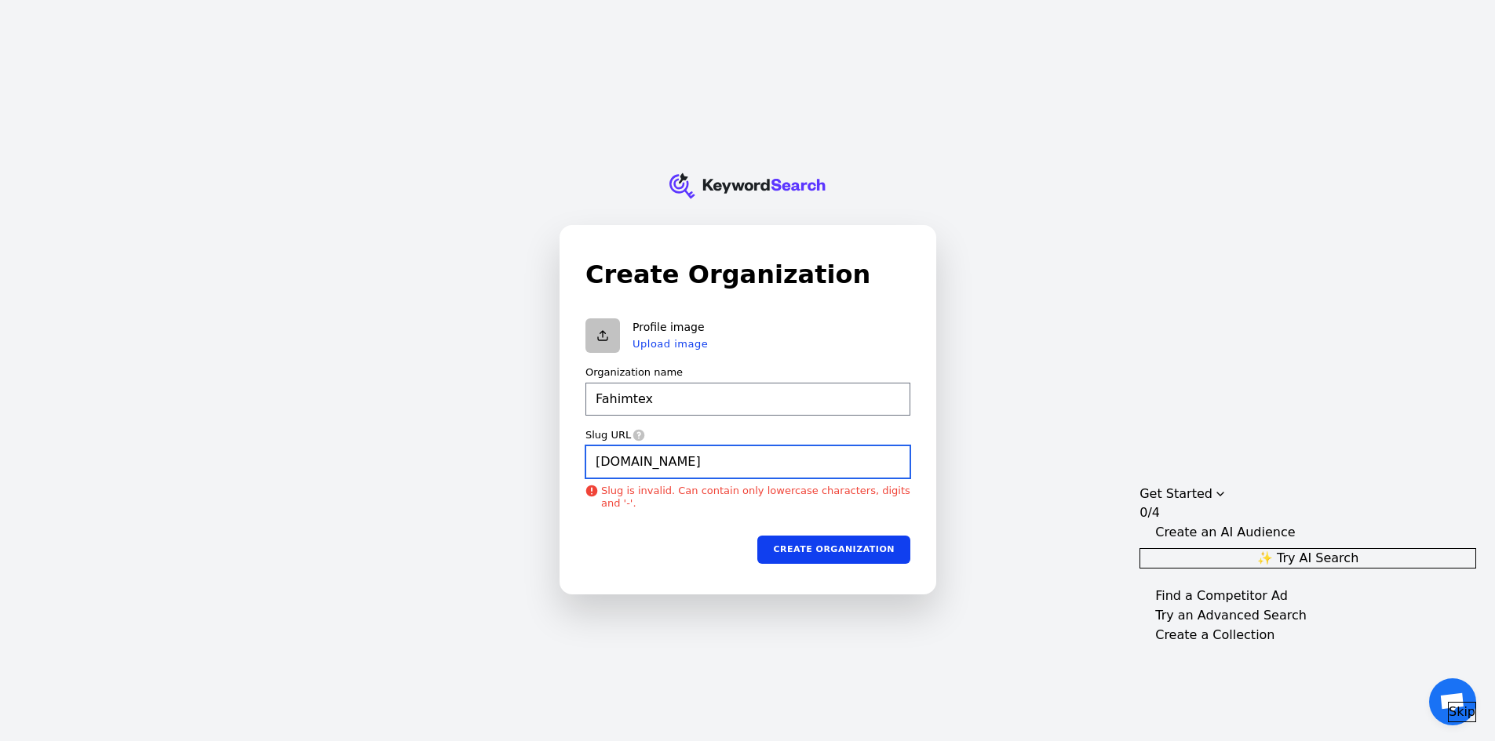
type input "Fahimtex"
click at [639, 438] on icon at bounding box center [638, 436] width 12 height 12
click at [636, 435] on icon at bounding box center [638, 435] width 13 height 13
click at [622, 435] on label "Slug URL" at bounding box center [608, 435] width 46 height 14
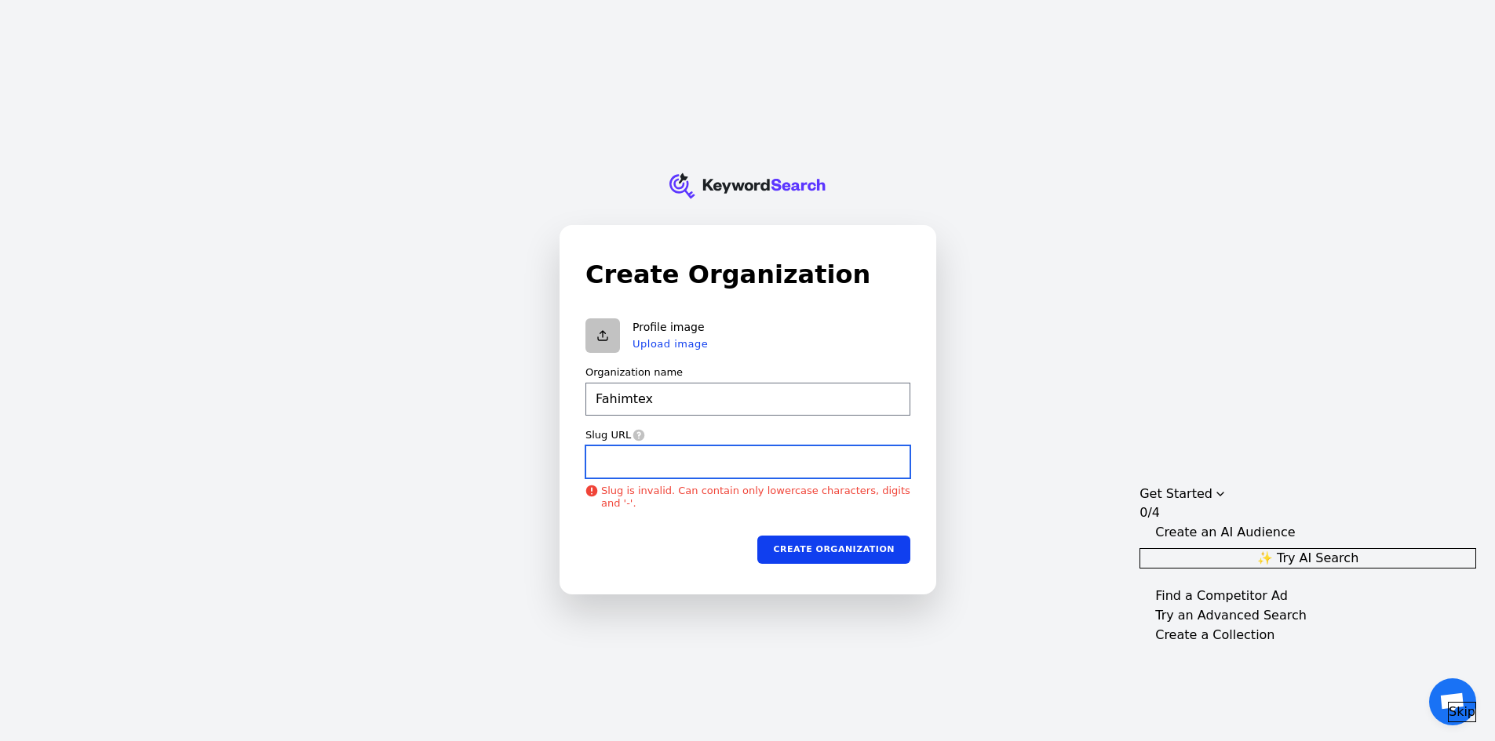
click at [622, 446] on input "Slug URL" at bounding box center [747, 462] width 325 height 33
drag, startPoint x: 587, startPoint y: 435, endPoint x: 668, endPoint y: 433, distance: 80.8
click at [668, 433] on div "Slug URL" at bounding box center [747, 435] width 325 height 14
copy label "Slug URL"
type input "Fahimtex"
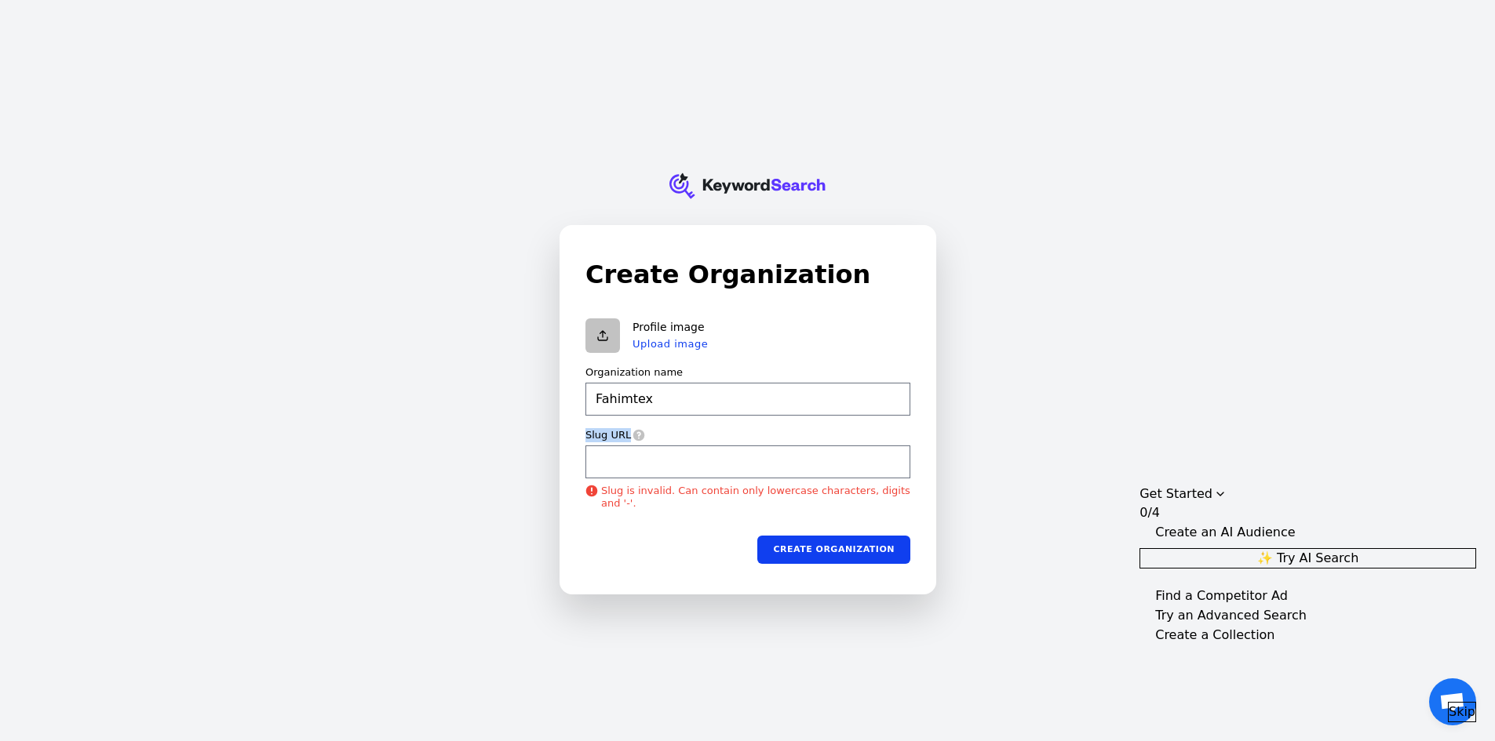
type input "Fahimtex"
click at [672, 461] on input "Slug URL" at bounding box center [747, 462] width 325 height 33
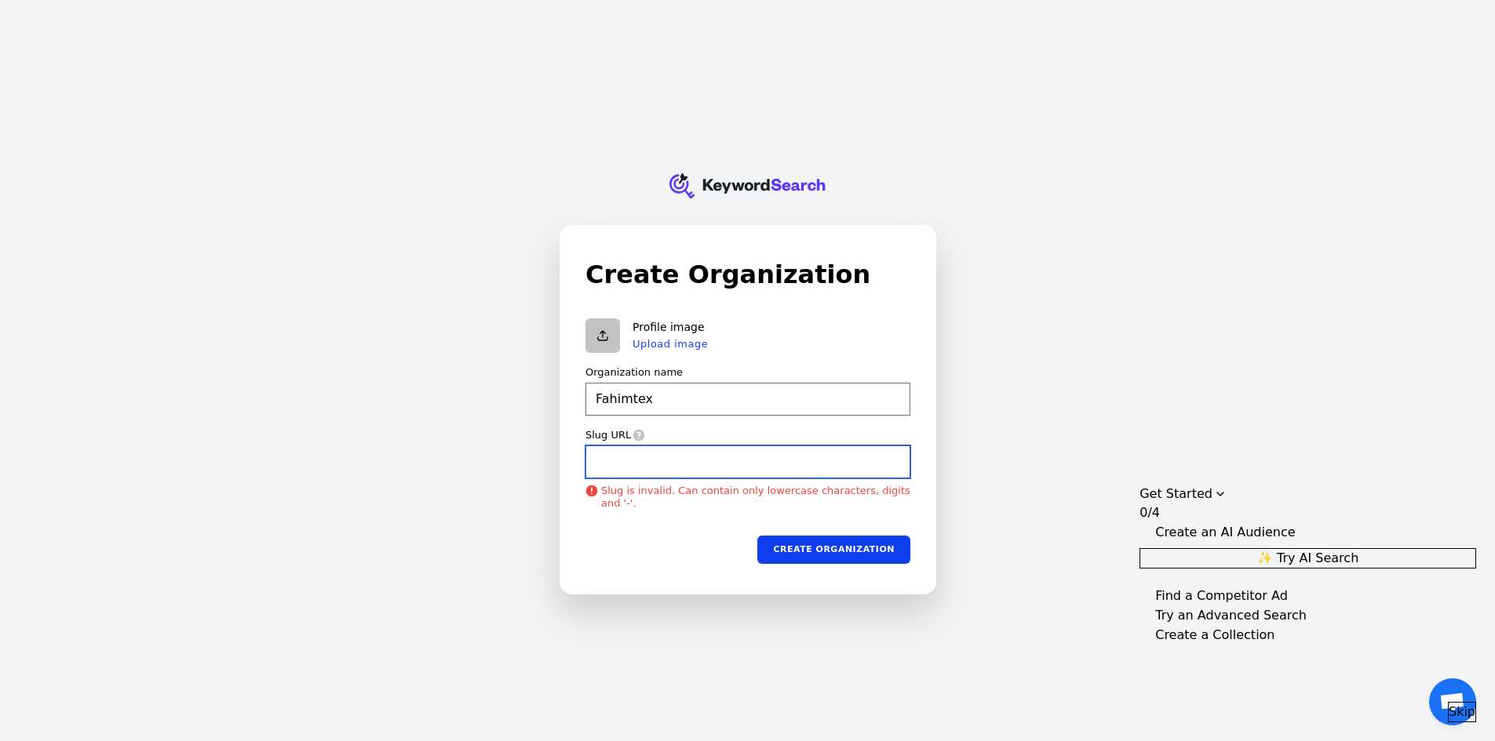
paste input "https://fahimtex.blogspot.com/"
type input "https://fahimtex.blogspot.com/"
type input "Fahimtex"
type input "https://fahimtex.blogspot.com/"
click at [850, 552] on button "Create organization" at bounding box center [833, 550] width 153 height 28
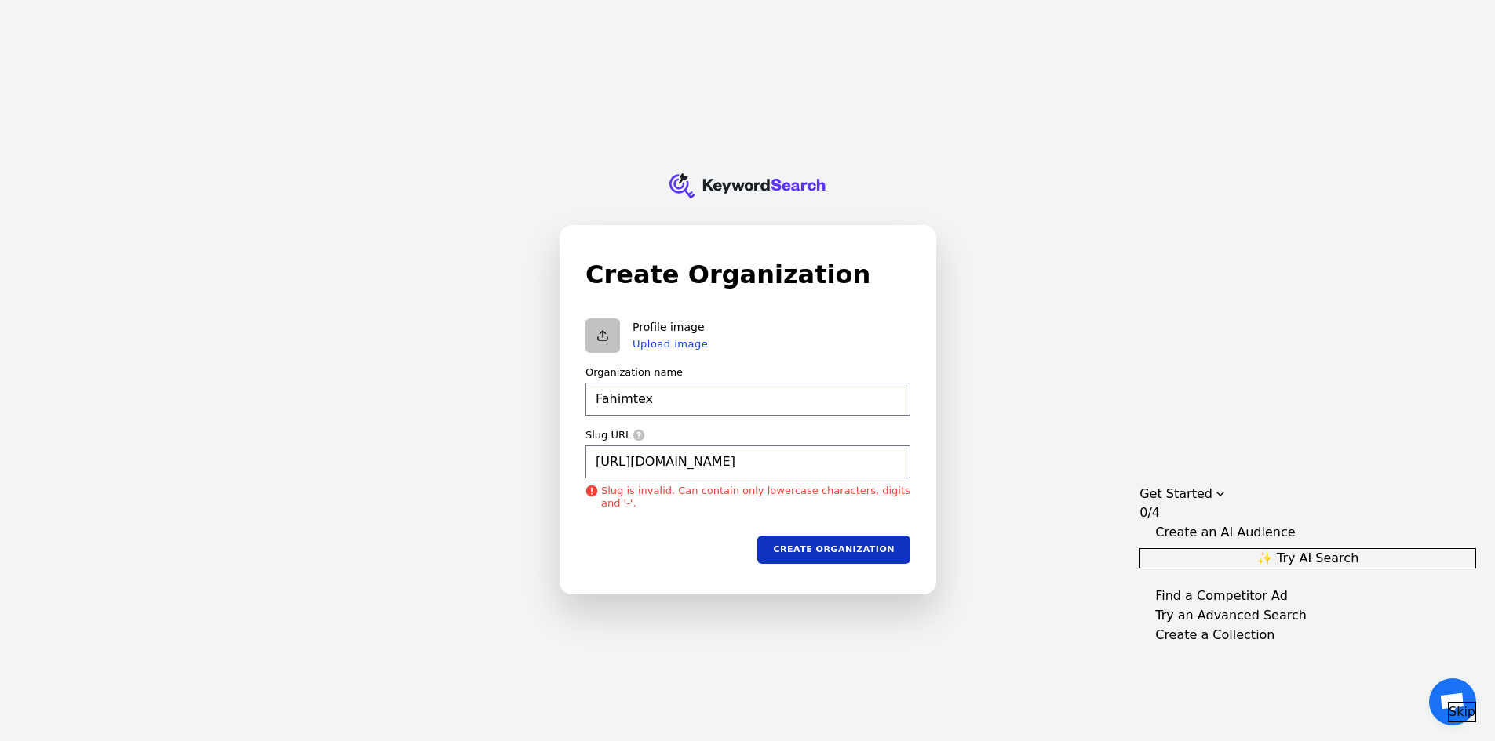
type input "Fahimtex"
type input "https://fahimtex.blogspot.com/"
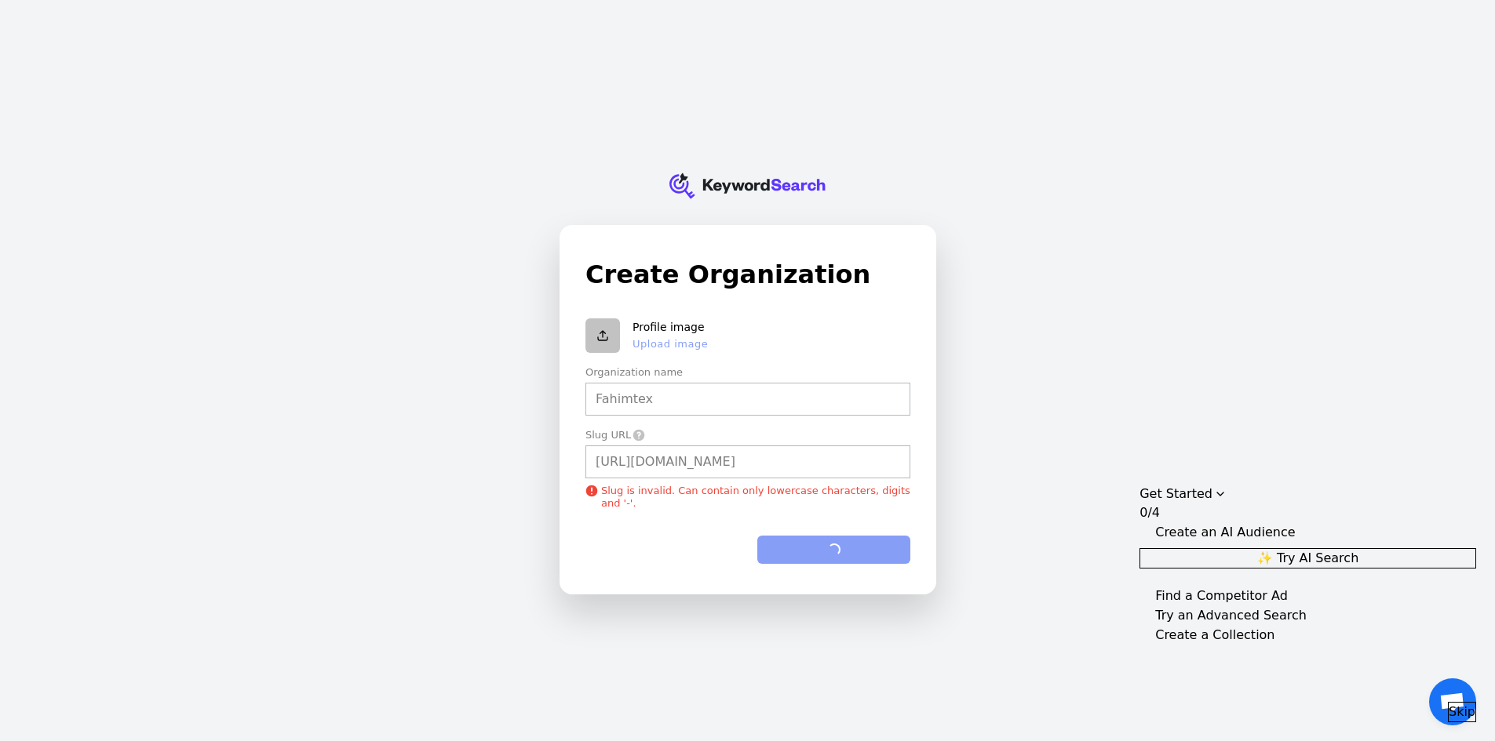
type input "Fahimtex"
type input "https://fahimtex.blogspot.com/"
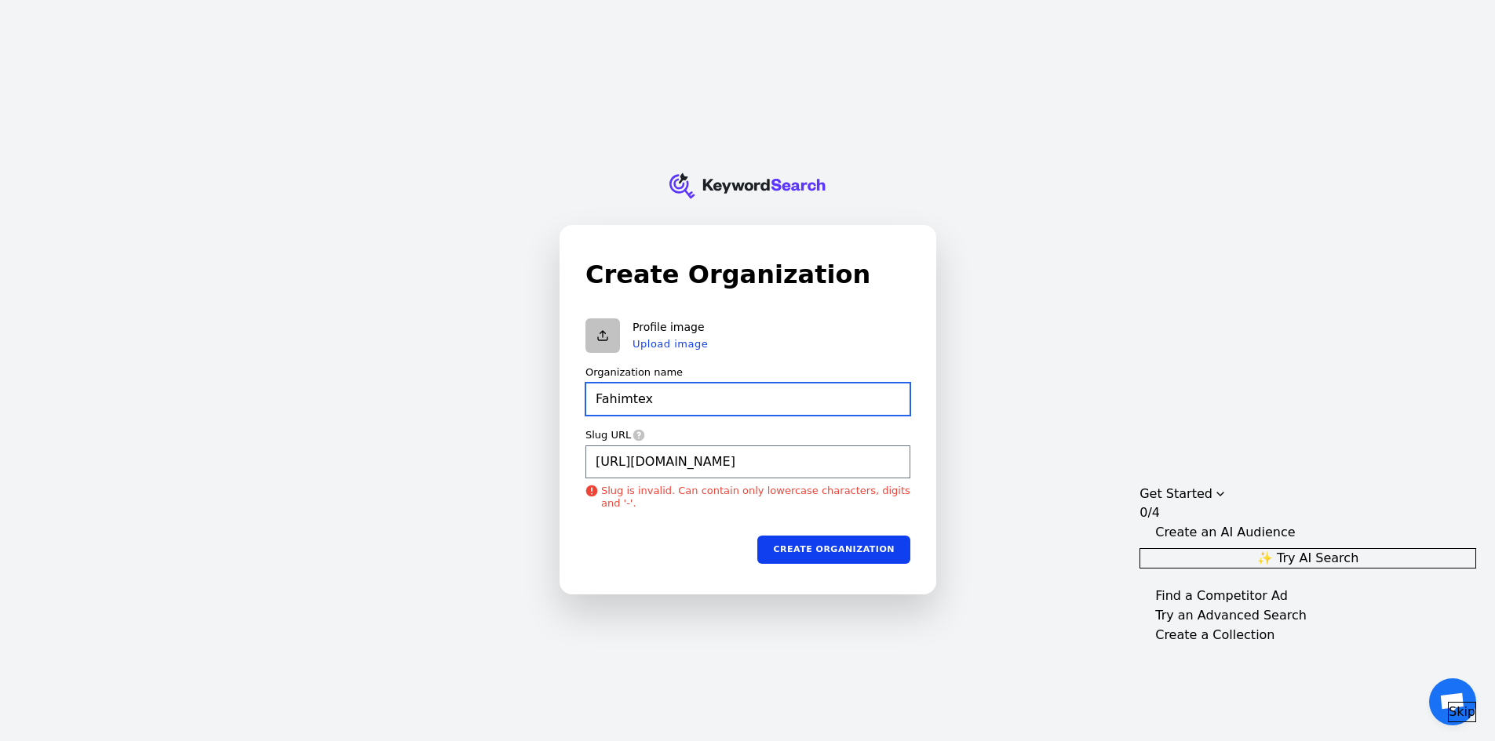
type input "Fahimtex"
click at [737, 399] on input "Fahimtex" at bounding box center [747, 399] width 325 height 33
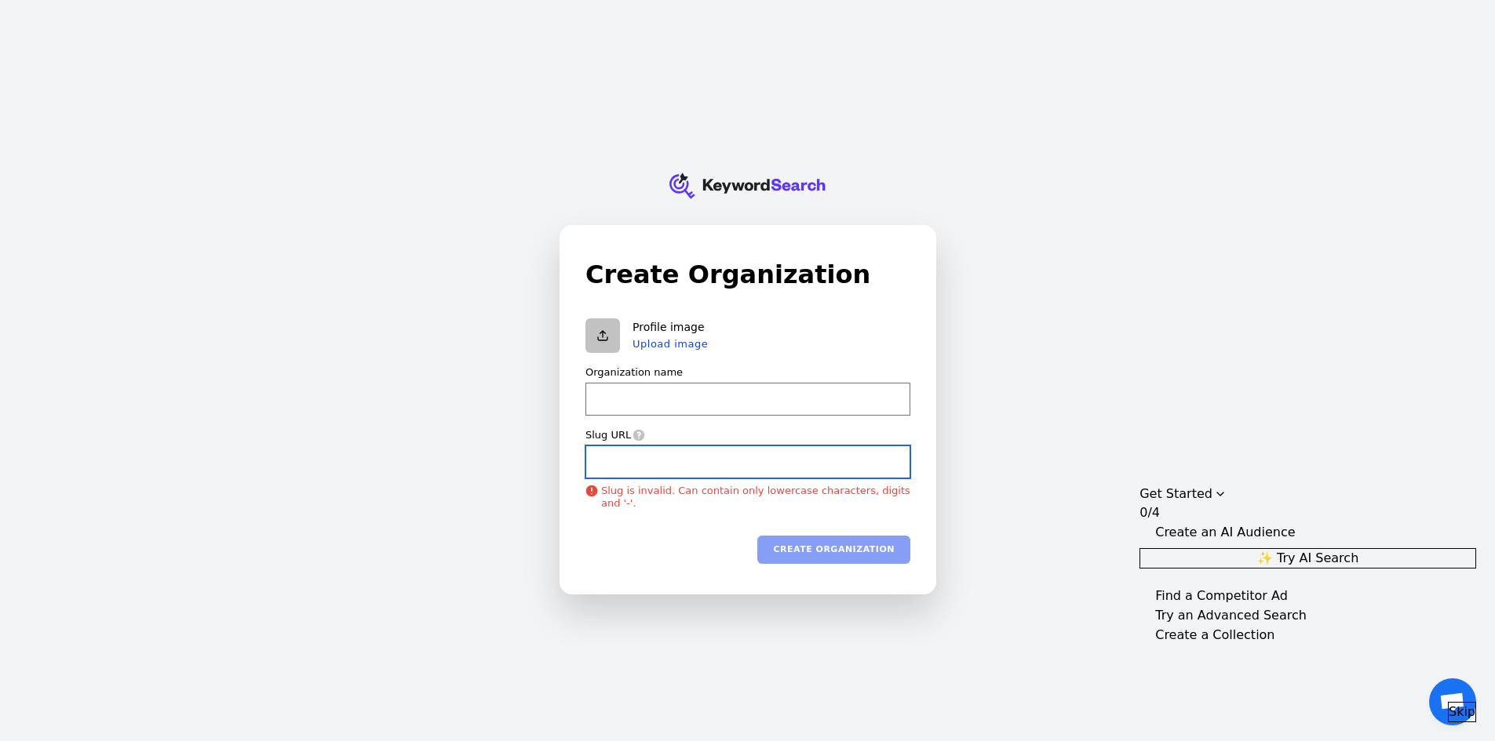
click at [708, 471] on input "Slug URL" at bounding box center [747, 462] width 325 height 33
paste input "https://fahimtex.blogspot.com/"
type input "https://fahimtex.blogspot.com/"
click at [847, 552] on div "Create organization" at bounding box center [747, 550] width 325 height 28
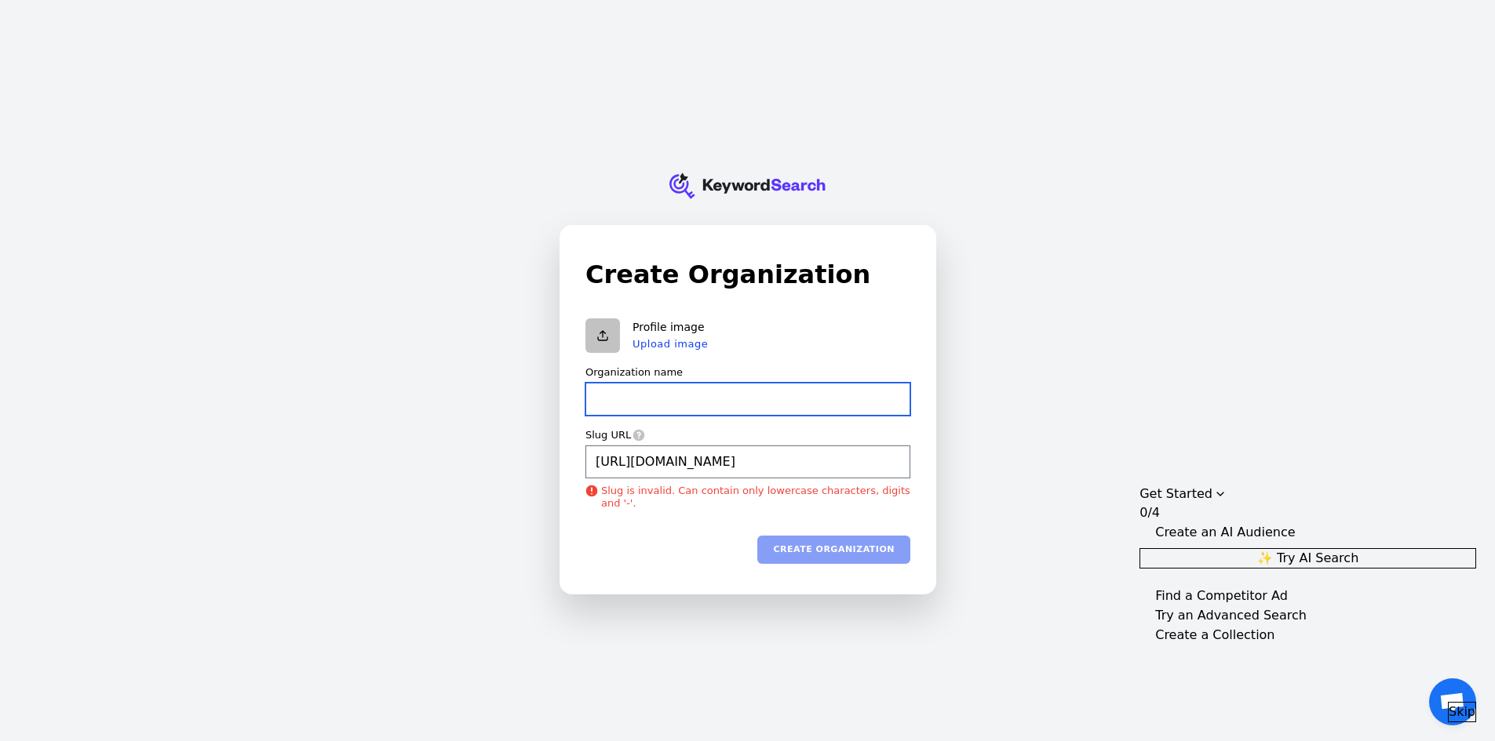
click at [731, 399] on input "Organization name" at bounding box center [747, 399] width 325 height 33
click at [844, 559] on div "Create organization" at bounding box center [747, 550] width 325 height 28
click at [596, 493] on icon at bounding box center [591, 492] width 12 height 12
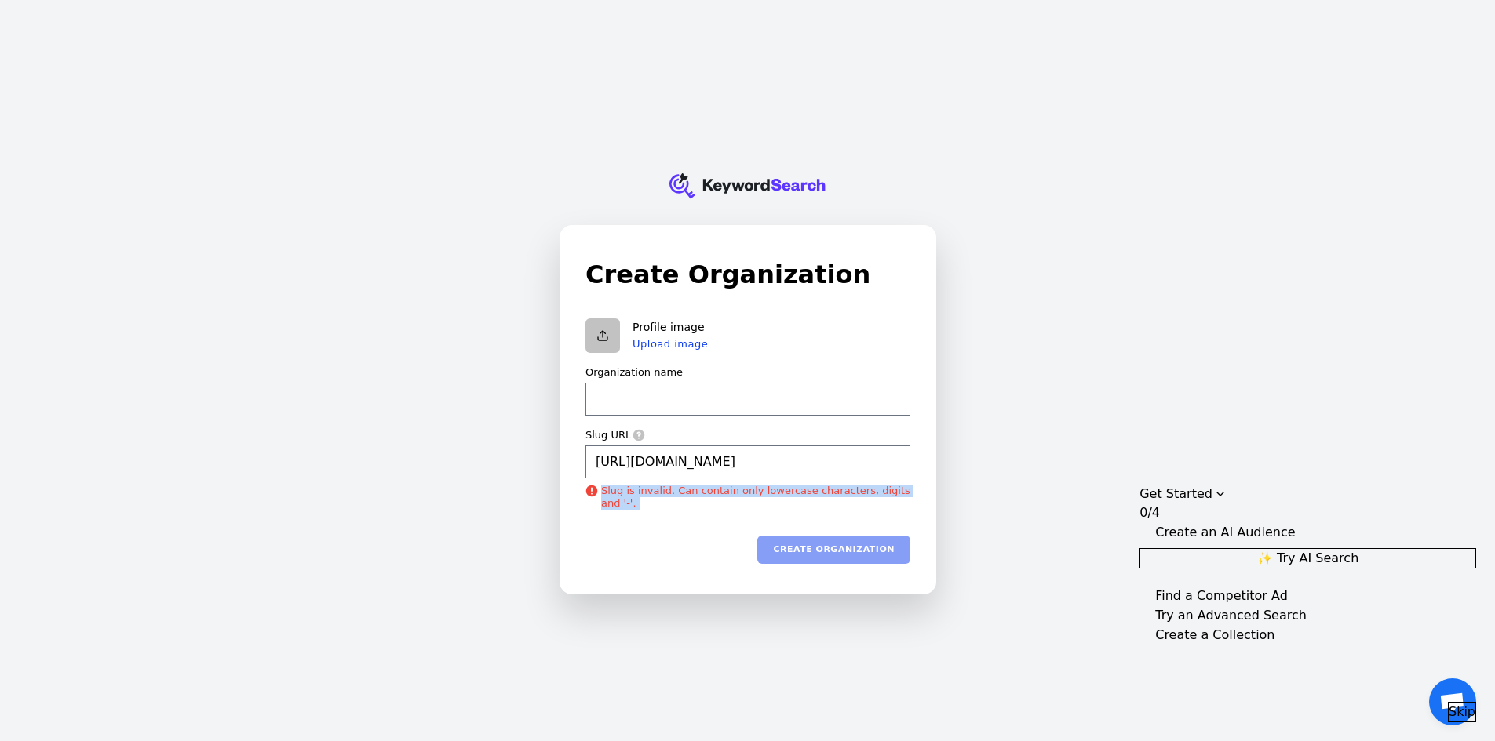
drag, startPoint x: 825, startPoint y: 523, endPoint x: 918, endPoint y: 524, distance: 93.4
click at [918, 524] on div "Create Organization Profile image Upload image Organization name Slug URL https…" at bounding box center [747, 410] width 375 height 368
click at [761, 490] on p "Slug is invalid. Can contain only lowercase characters, digits and '-'." at bounding box center [747, 498] width 325 height 26
drag, startPoint x: 585, startPoint y: 434, endPoint x: 805, endPoint y: 527, distance: 238.7
click at [803, 529] on form "Profile image Upload image Organization name Slug URL https://fahimtex.blogspot…" at bounding box center [747, 442] width 325 height 246
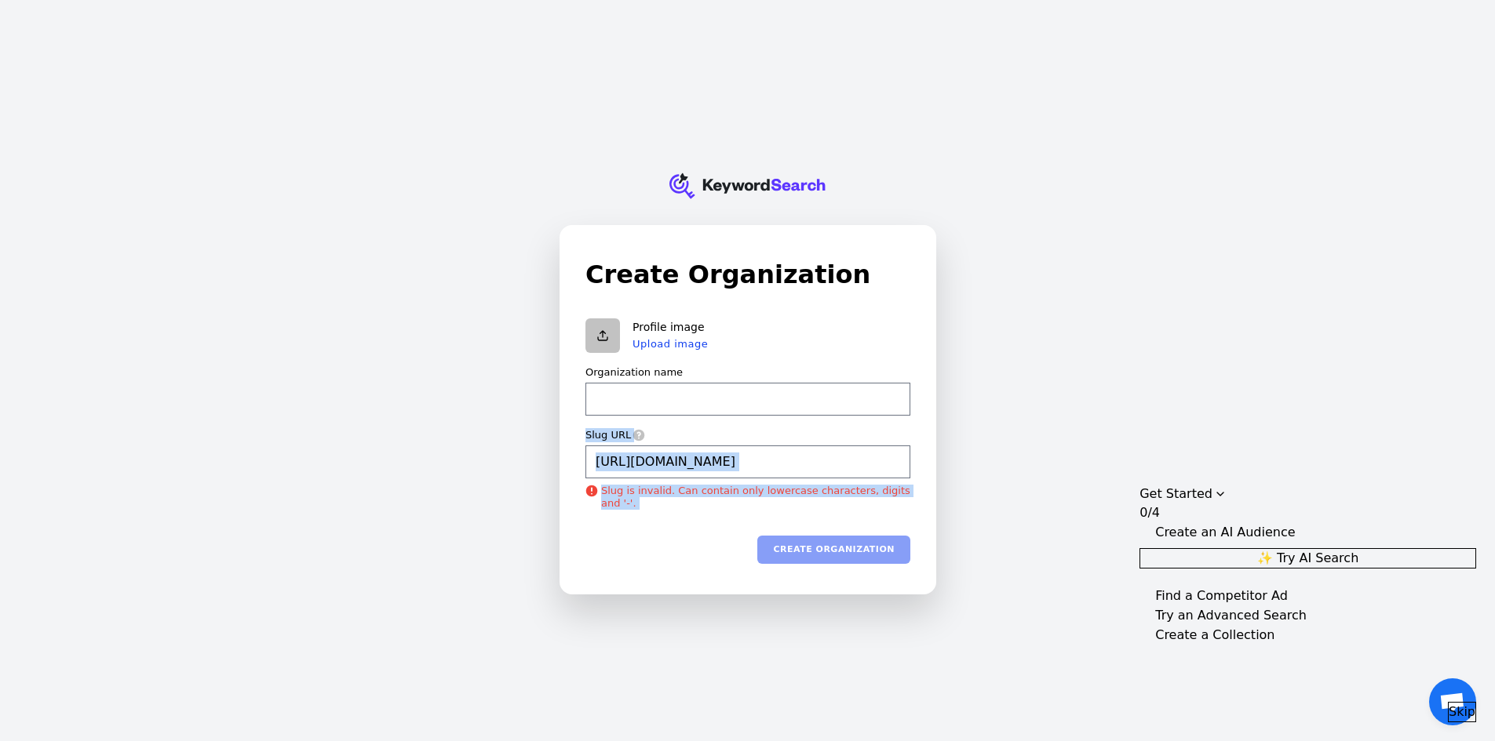
copy form "Slug URL Slug is invalid. Can contain only lowercase characters, digits and '-'…"
type input "https://fahimtex.blogspot.com/"
click at [1287, 52] on div "KeywordSearch Create Organization Profile image Upload image Organization name …" at bounding box center [747, 370] width 1495 height 741
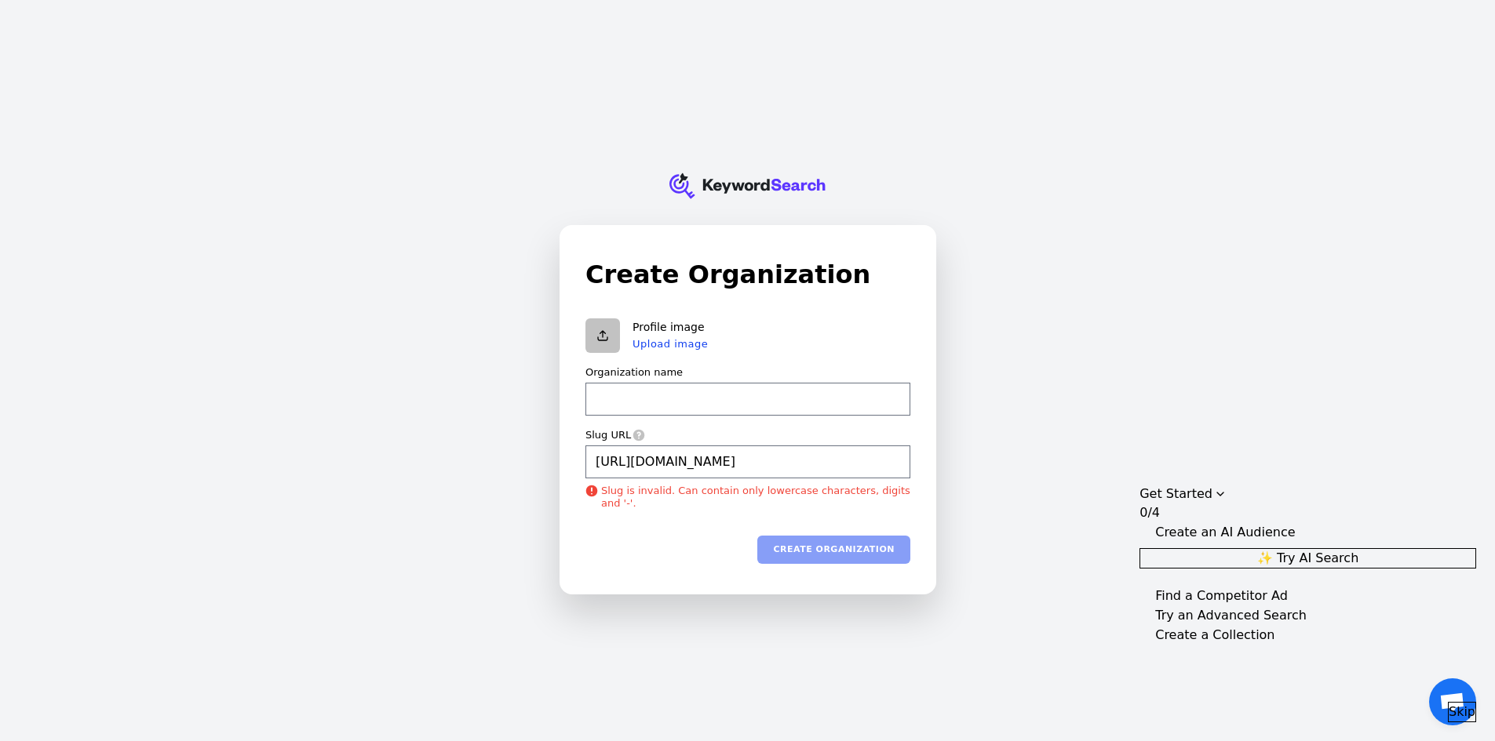
type input "https://fahimtex.blogspot.com/"
click at [750, 515] on form "Profile image Upload image Organization name Slug URL https://fahimtex.blogspot…" at bounding box center [747, 442] width 325 height 246
click at [809, 466] on input "https://fahimtex.blogspot.com/" at bounding box center [747, 462] width 325 height 33
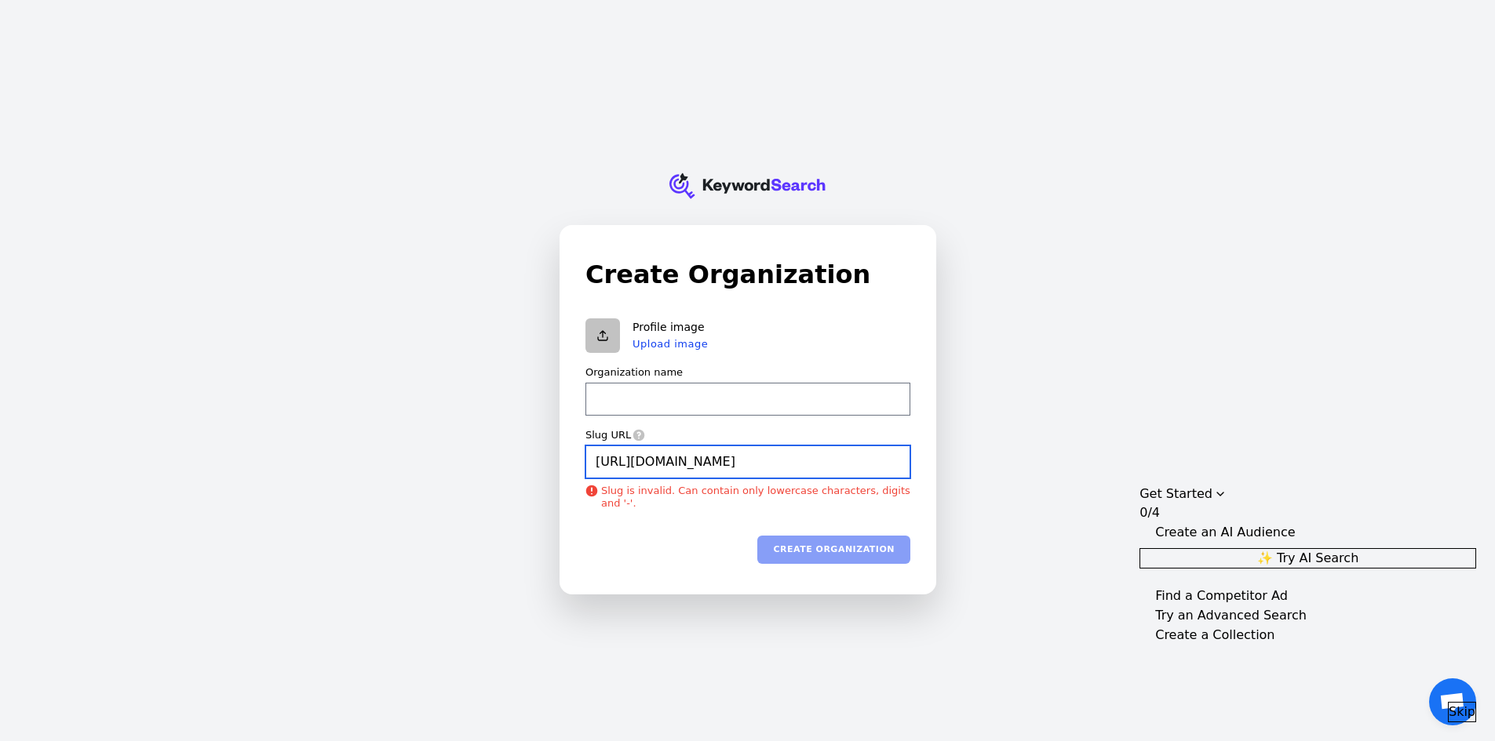
click at [809, 466] on input "https://fahimtex.blogspot.com/" at bounding box center [747, 462] width 325 height 33
paste input "Garments Quality Control Process"
type input "Garments Quality Control Process"
paste input "Garments Quality Control Process"
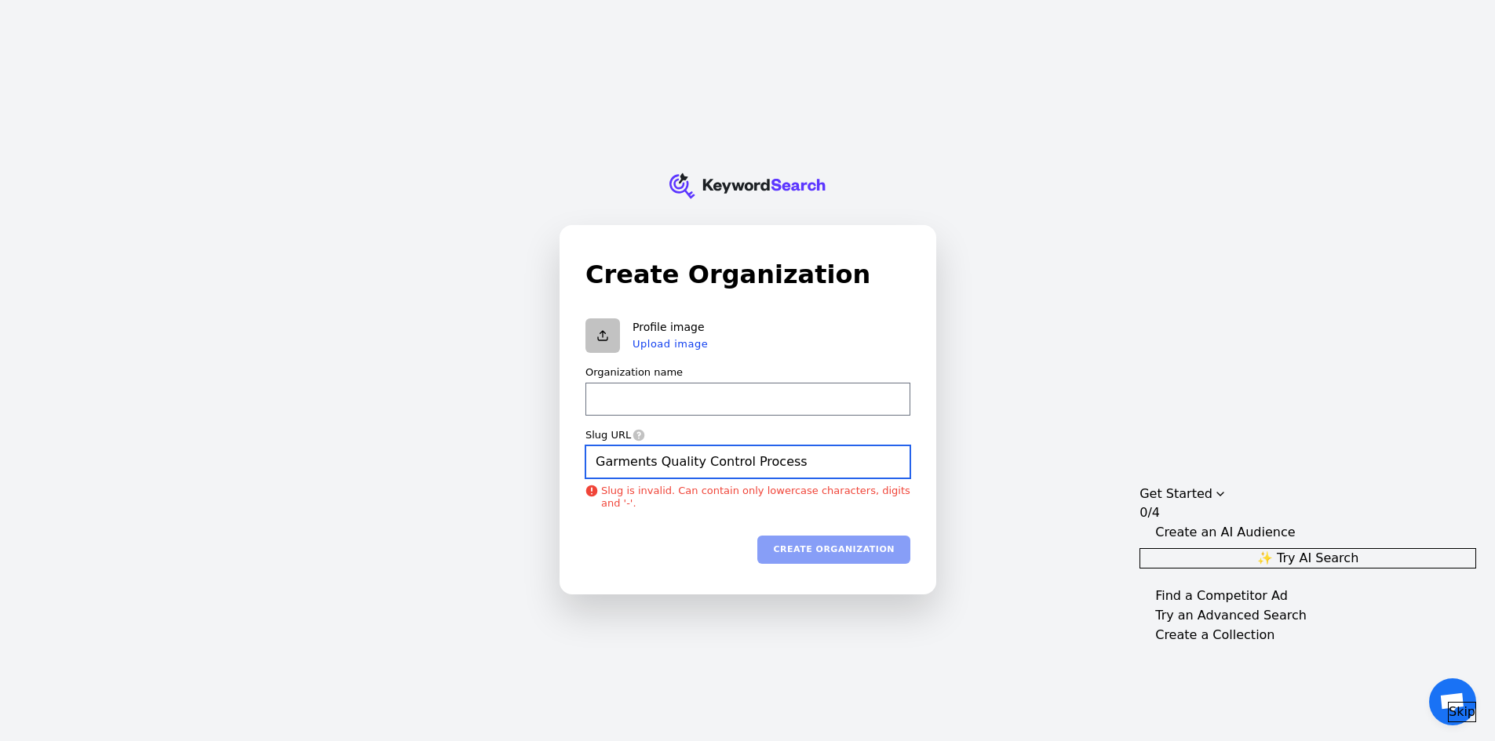
type input "Garments Quality Control ProcessGarments Quality Control Process"
click at [862, 461] on input "Garments Quality Control ProcessGarments Quality Control Process" at bounding box center [747, 462] width 325 height 33
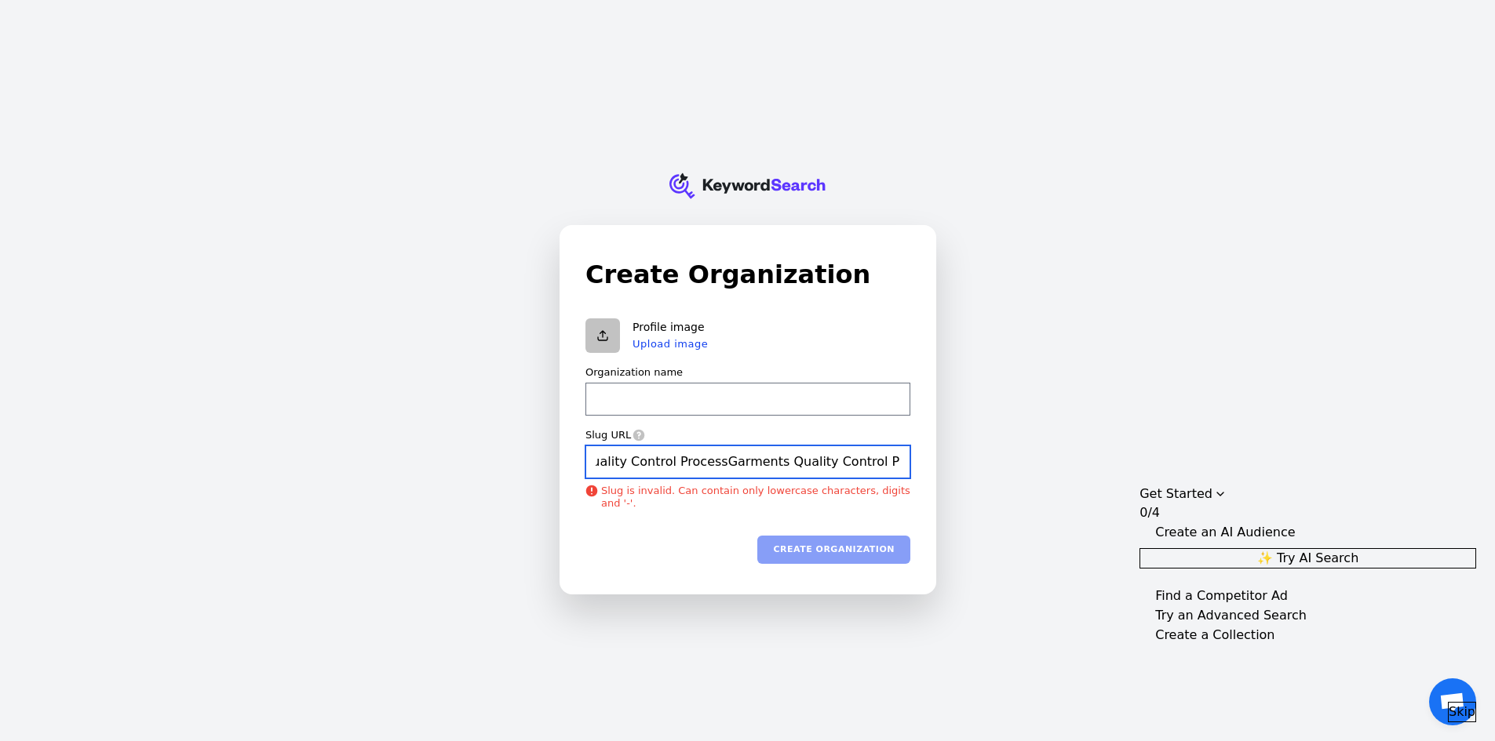
paste input "text"
type input "Garments Quality Control Process"
click at [861, 555] on div "Create organization" at bounding box center [747, 550] width 325 height 28
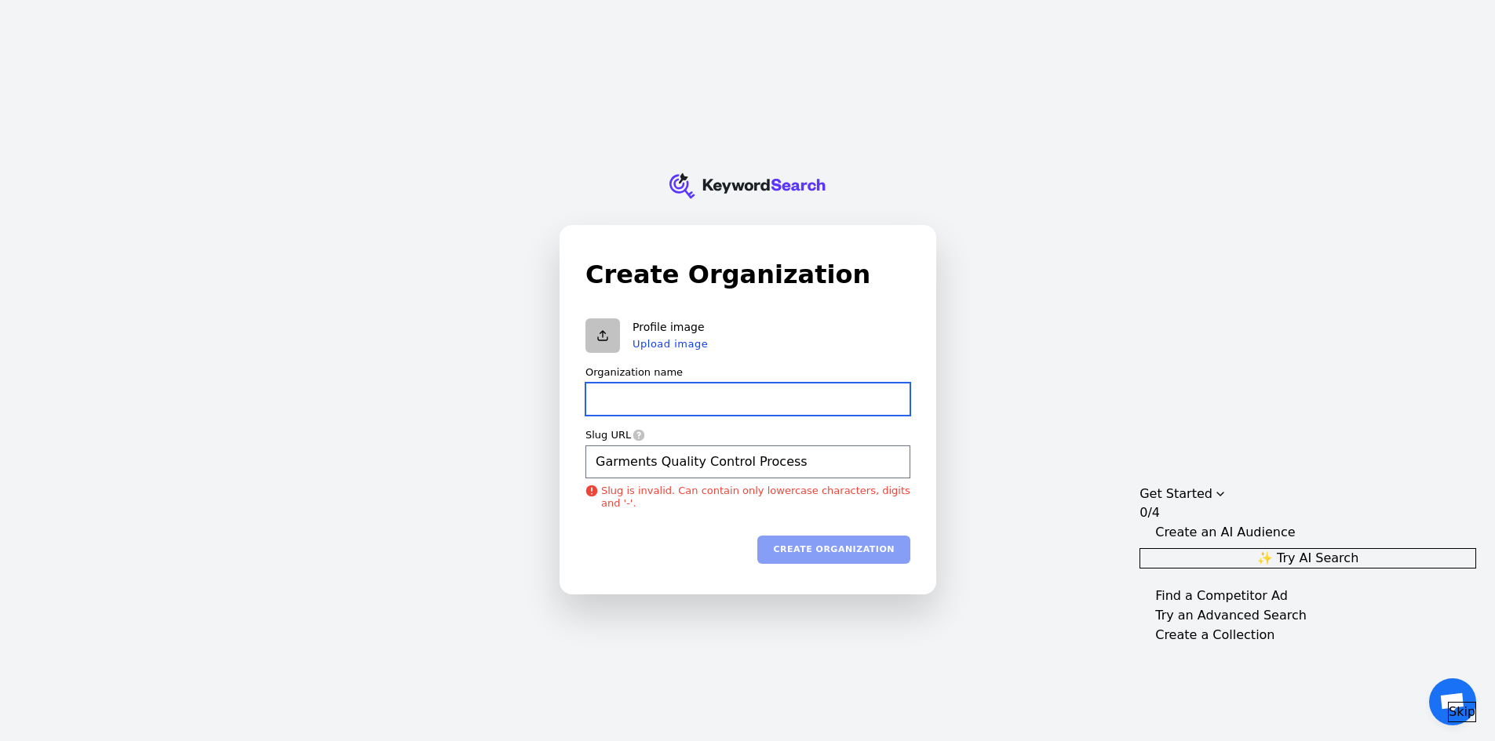
click at [744, 396] on input "Organization name" at bounding box center [747, 399] width 325 height 33
type input "f"
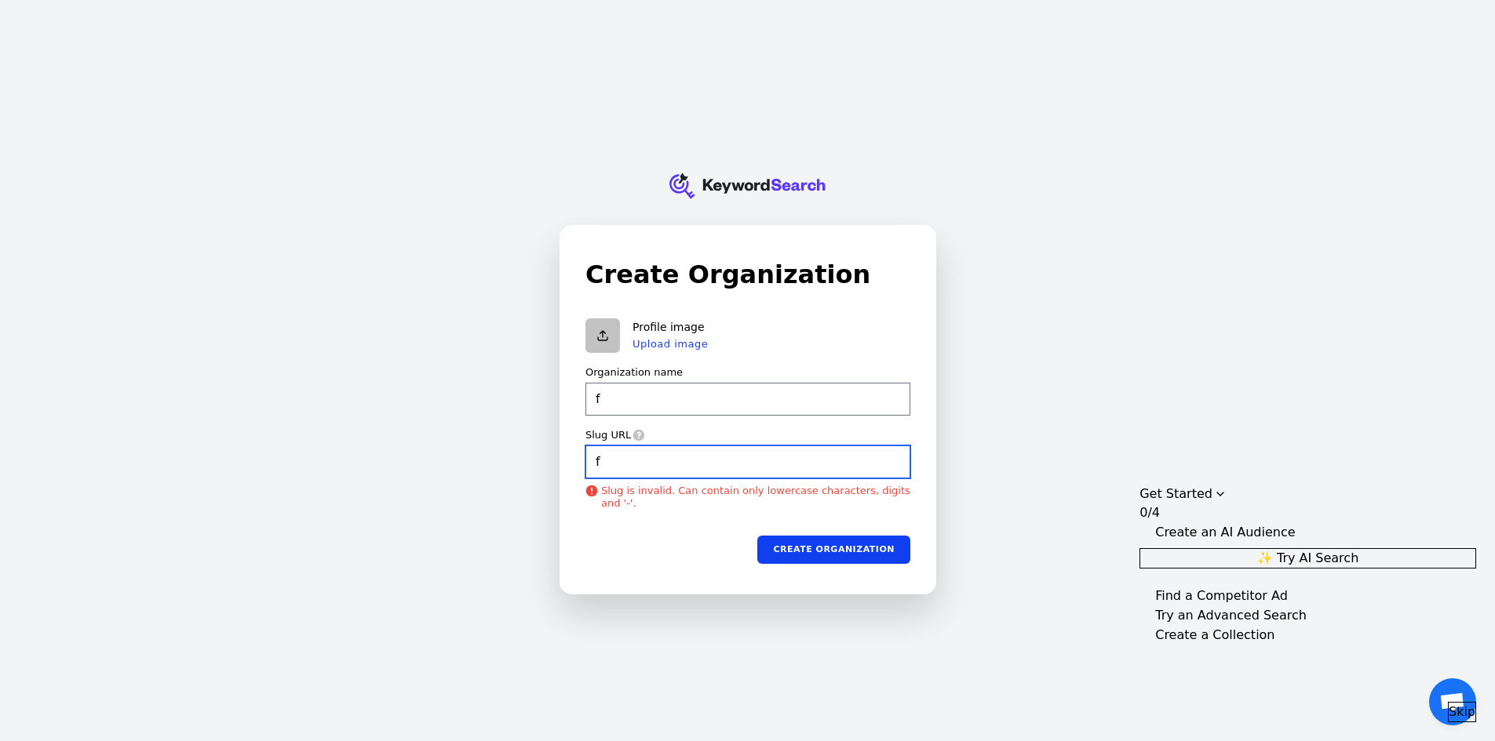
type input "f"
click at [698, 451] on input "f" at bounding box center [747, 462] width 325 height 33
type input "f"
paste input "Garments Quality Control Process"
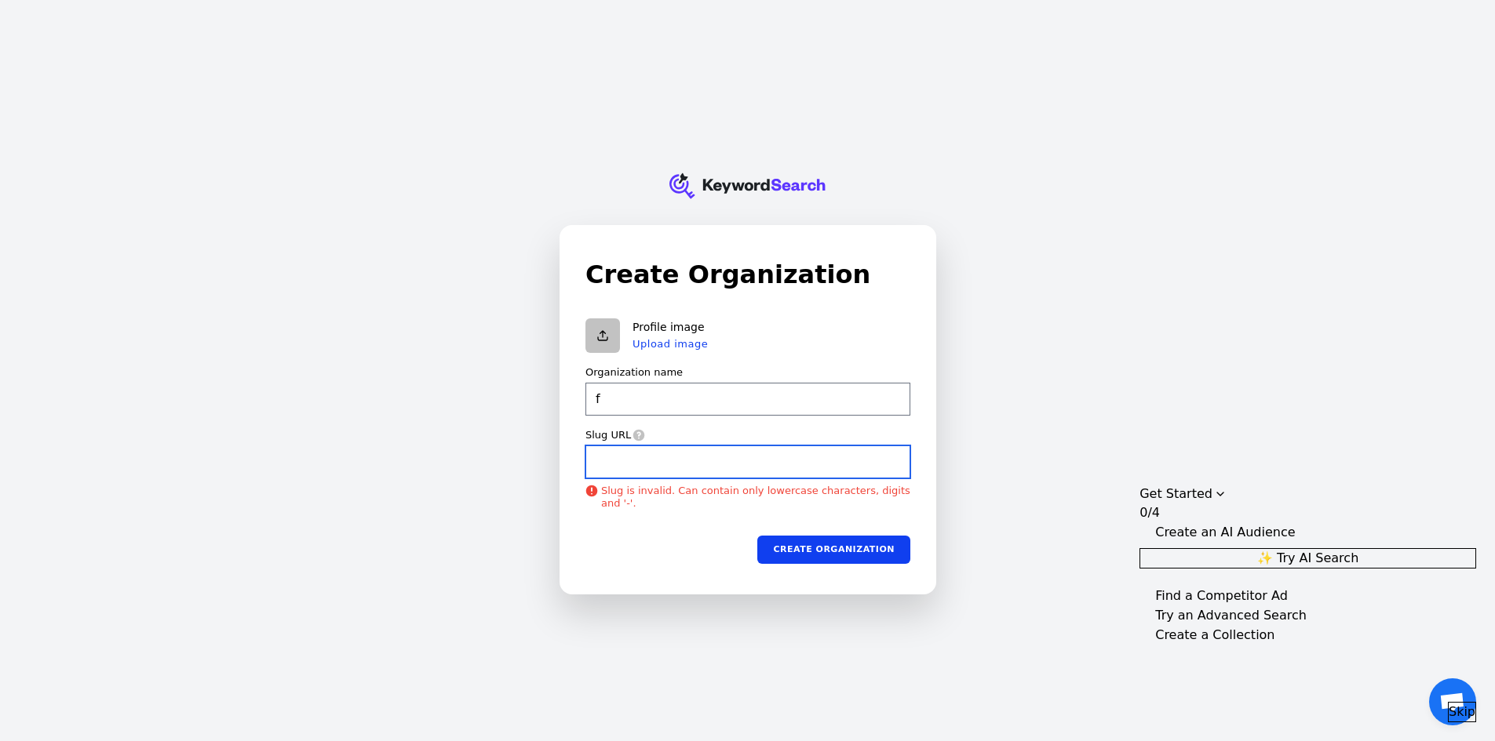
type input "Garments Quality Control Process"
type input "f"
type input "Garments Quality Control Process"
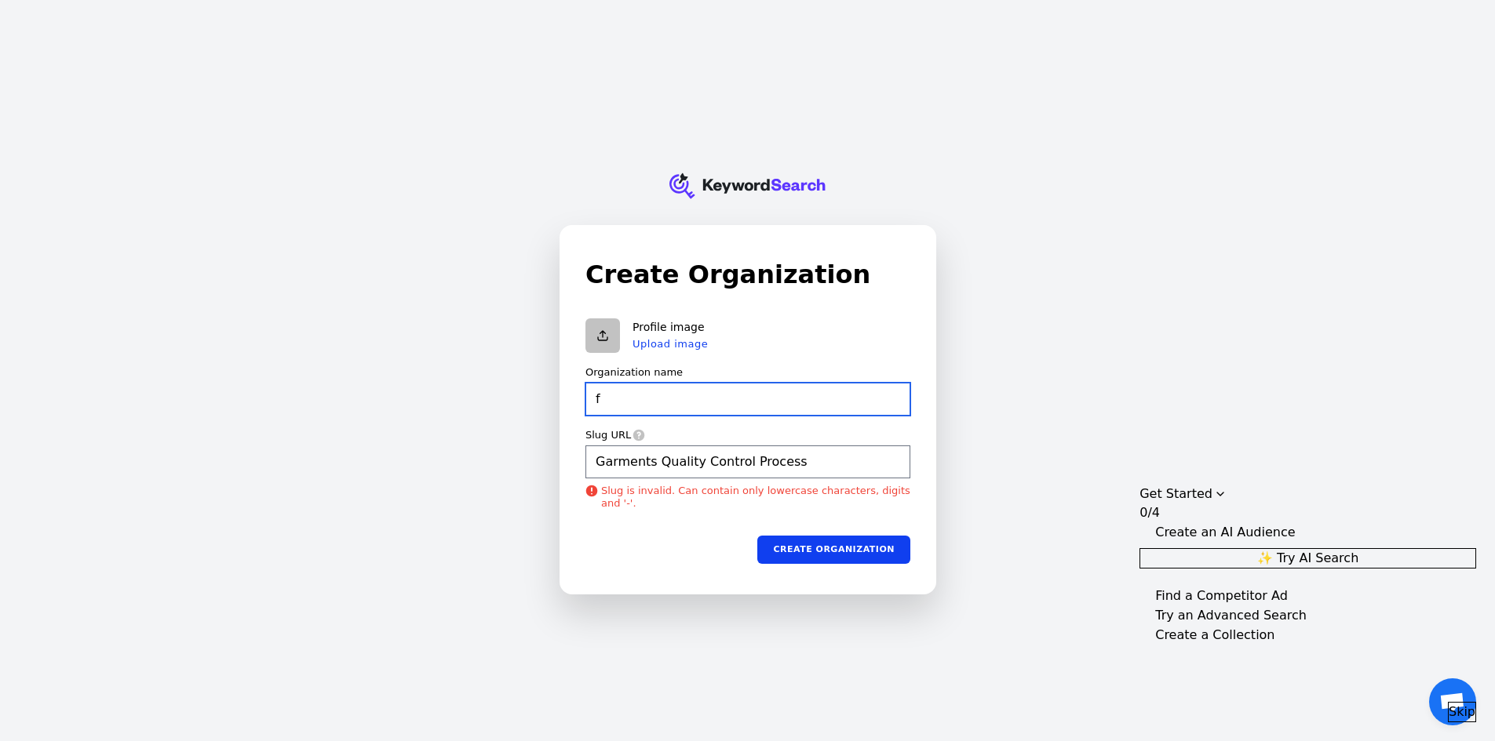
type input "f"
type input "Garments Quality Control Process"
click at [640, 406] on input "f" at bounding box center [747, 399] width 325 height 33
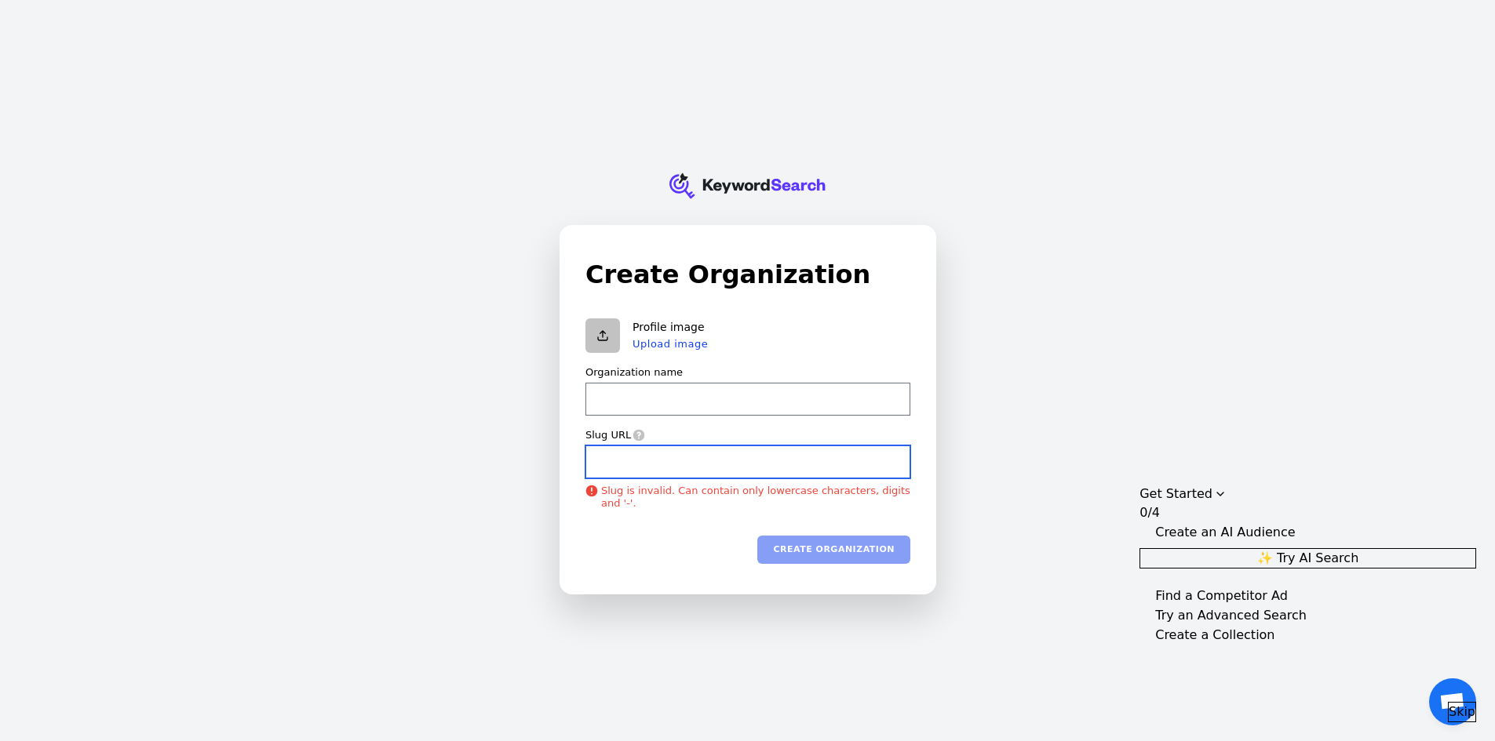
click at [653, 456] on input "Slug URL" at bounding box center [747, 462] width 325 height 33
paste input "Garments Quality Control Process"
type input "Garments Quality Control Process"
paste input "Garments Quality Control Process"
type input "Garments Quality Control ProcessGarments Quality Control Process"
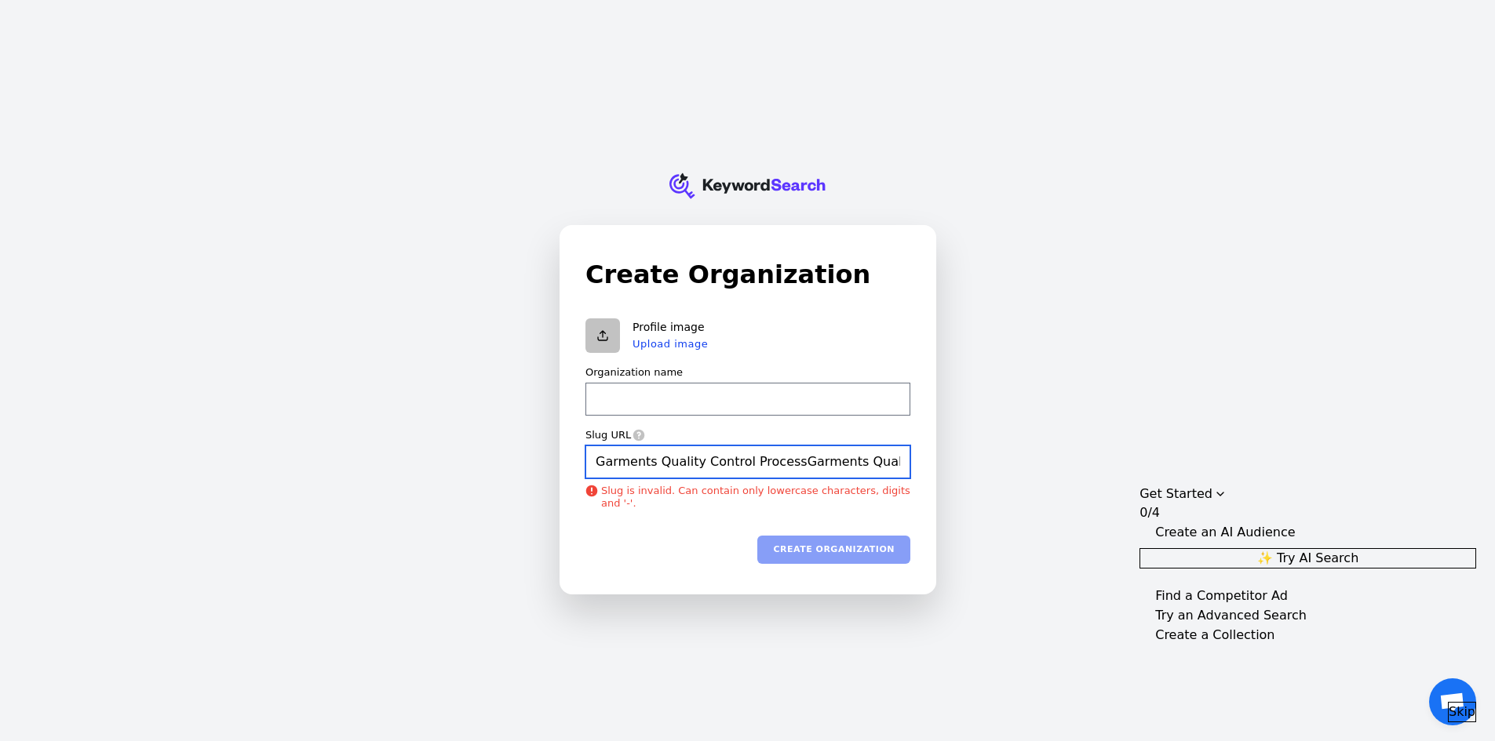
scroll to position [0, 79]
click at [808, 460] on input "Garments Quality Control ProcessGarments Quality Control Process" at bounding box center [747, 462] width 325 height 33
type input "Garments Quality Control ProcessGarments Quality Control Process"
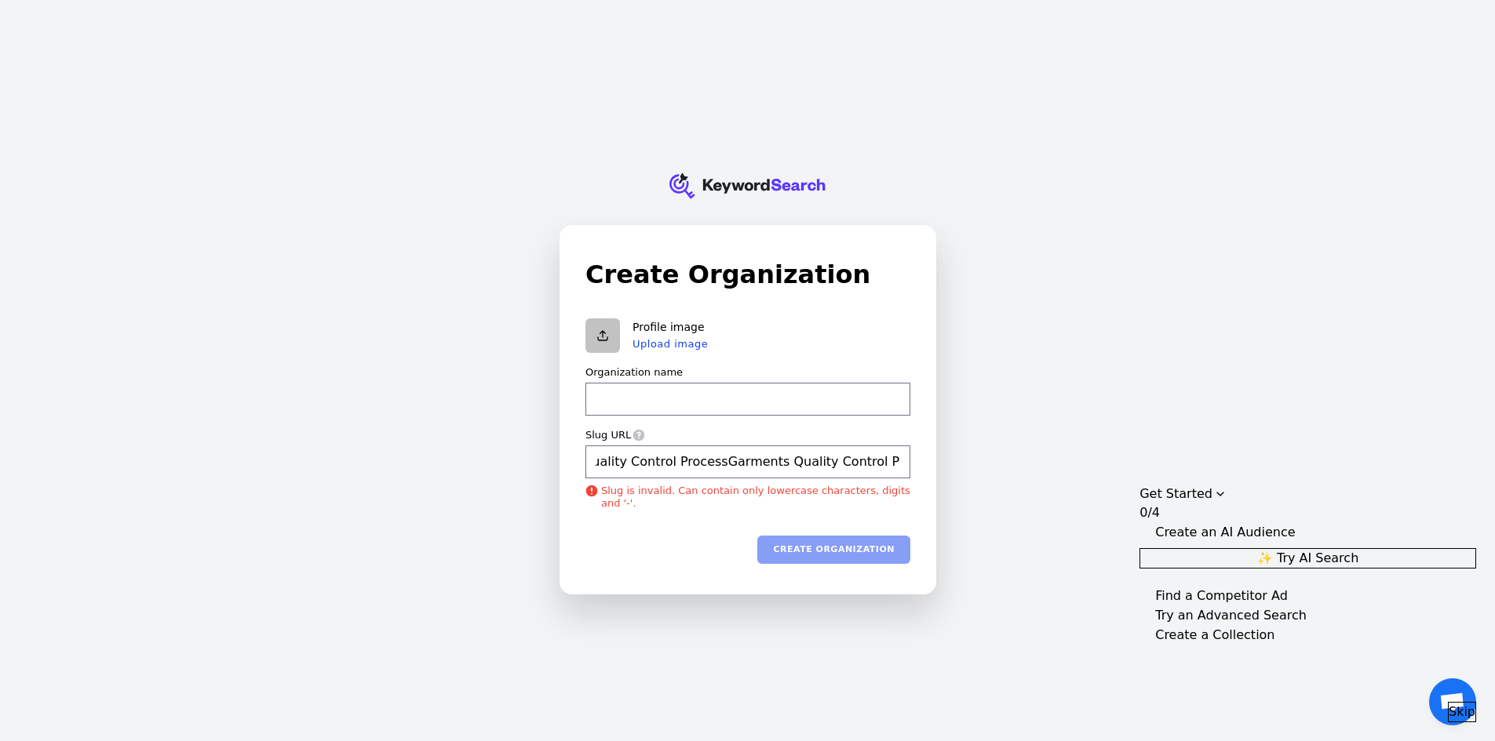
scroll to position [0, 0]
type input "Garments Quality Control ProcessGarments Quality Control Process"
click at [799, 461] on input "Garments Quality Control ProcessGarments Quality Control Process" at bounding box center [747, 462] width 325 height 33
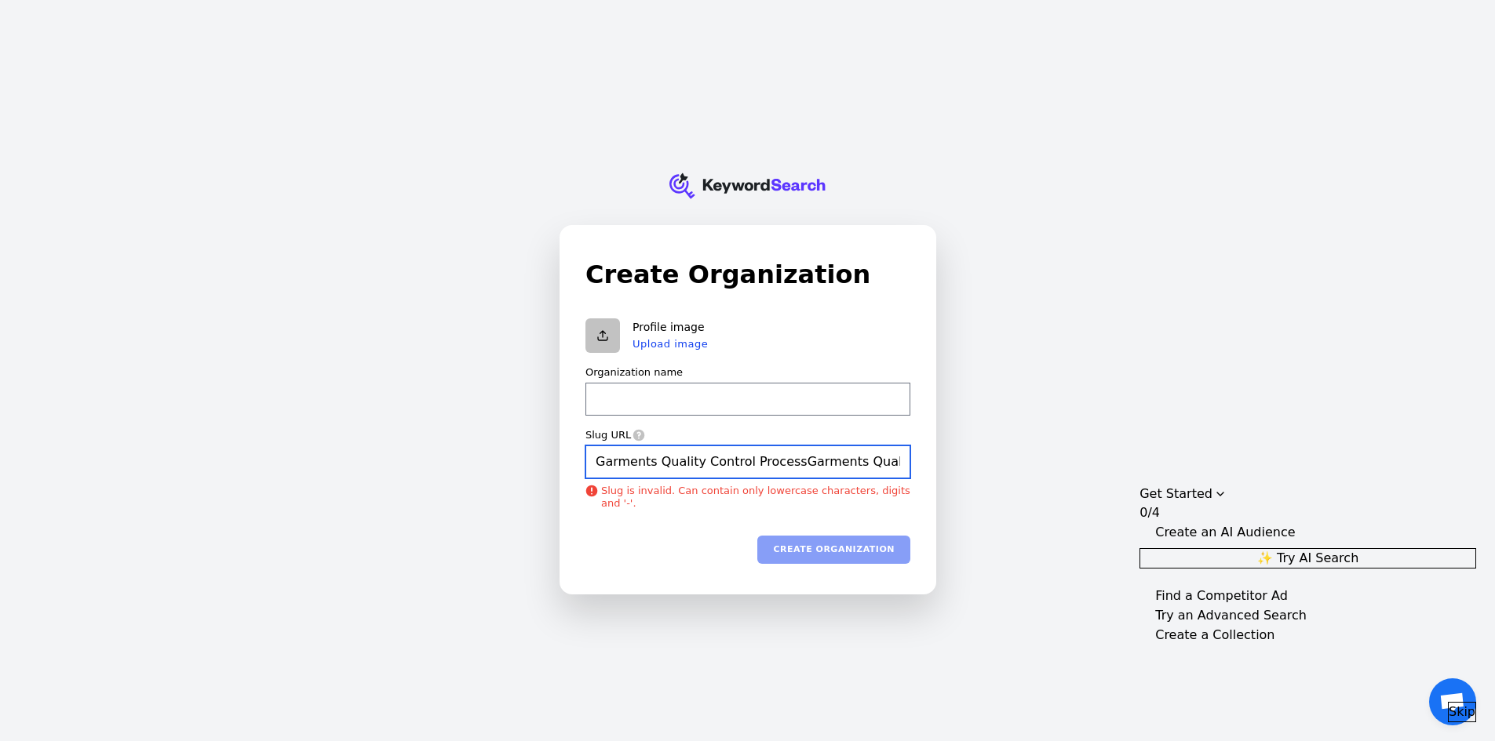
click at [799, 461] on input "Garments Quality Control ProcessGarments Quality Control Process" at bounding box center [747, 462] width 325 height 33
paste input "garments-quality-control-p"
type input "garments-quality-control-process"
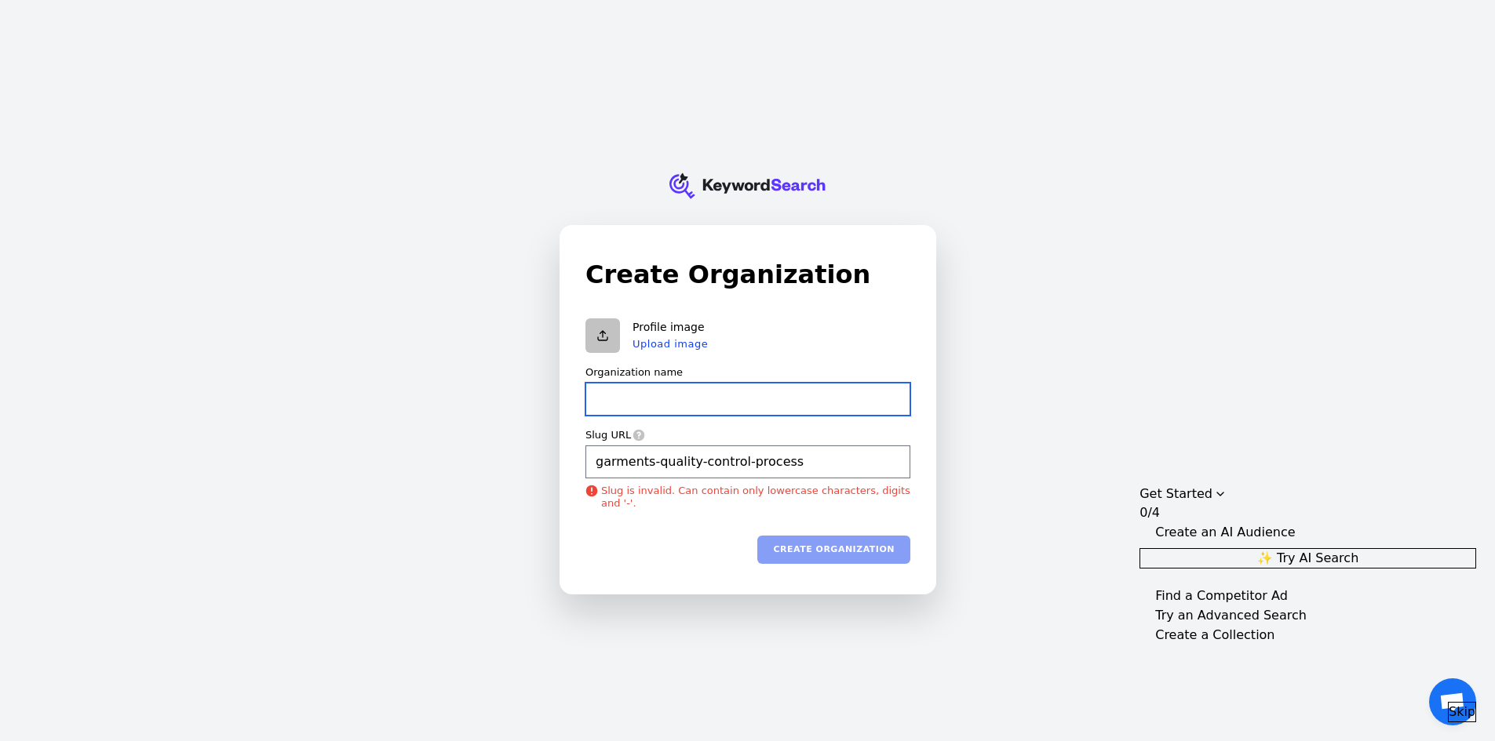
type input "garments-quality-control-process"
click at [752, 400] on input "Organization name" at bounding box center [747, 399] width 325 height 33
type input "garments-quality-control-process"
click at [636, 462] on input "garments-quality-control-process" at bounding box center [747, 462] width 325 height 33
click at [632, 462] on input "garments-quality-control-process" at bounding box center [747, 462] width 325 height 33
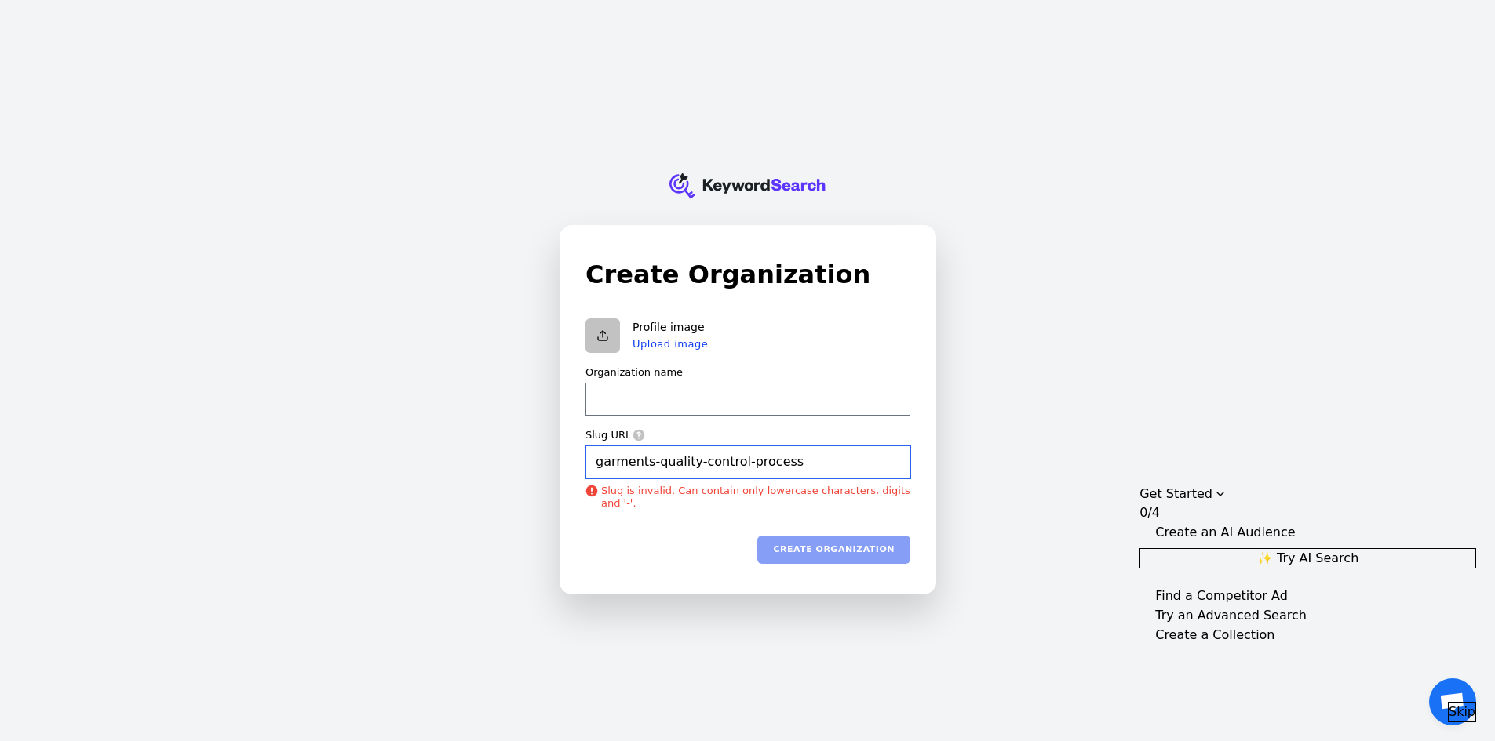
click at [632, 462] on input "garments-quality-control-process" at bounding box center [747, 462] width 325 height 33
type input "garments-quality-control-process"
click at [654, 411] on input "Organization name" at bounding box center [747, 399] width 325 height 33
paste input "garments"
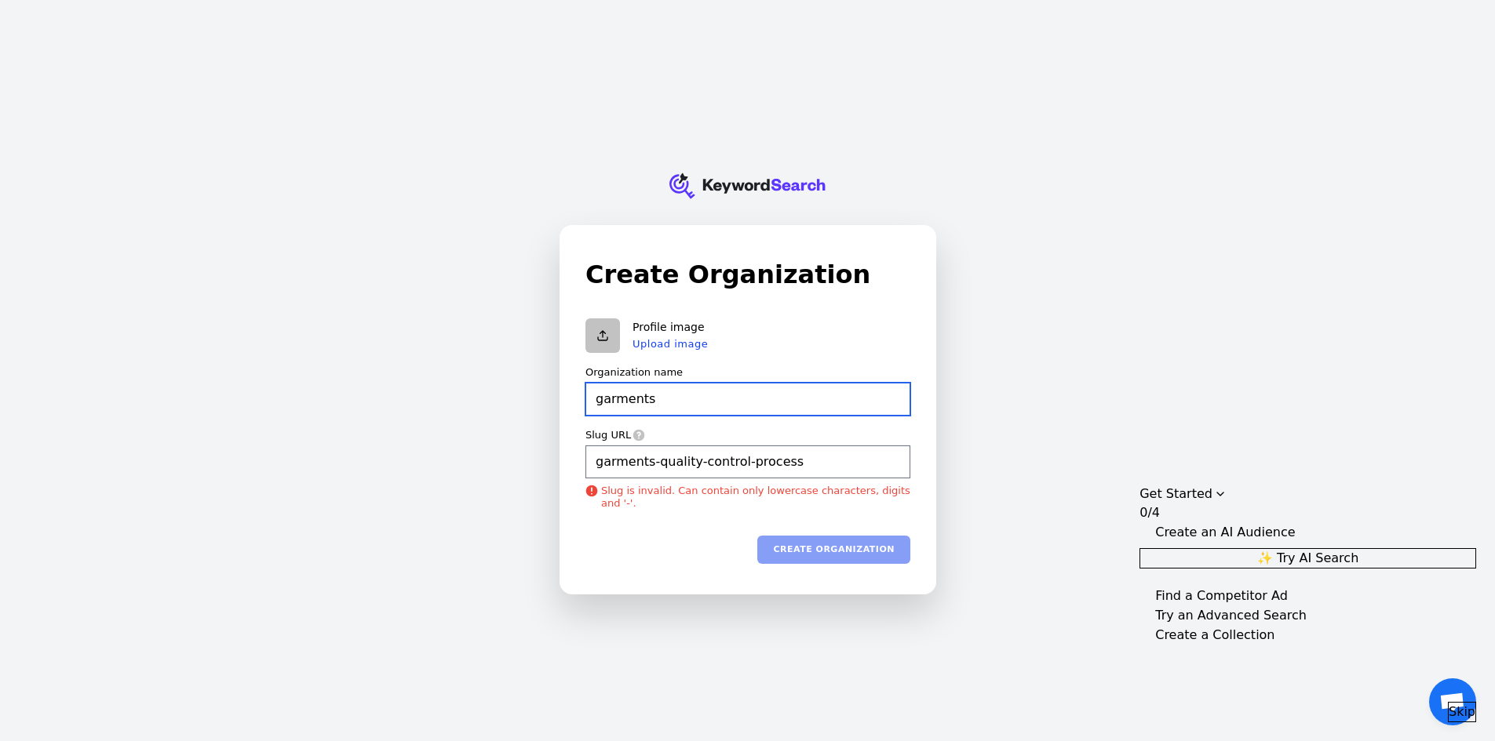
type input "garments"
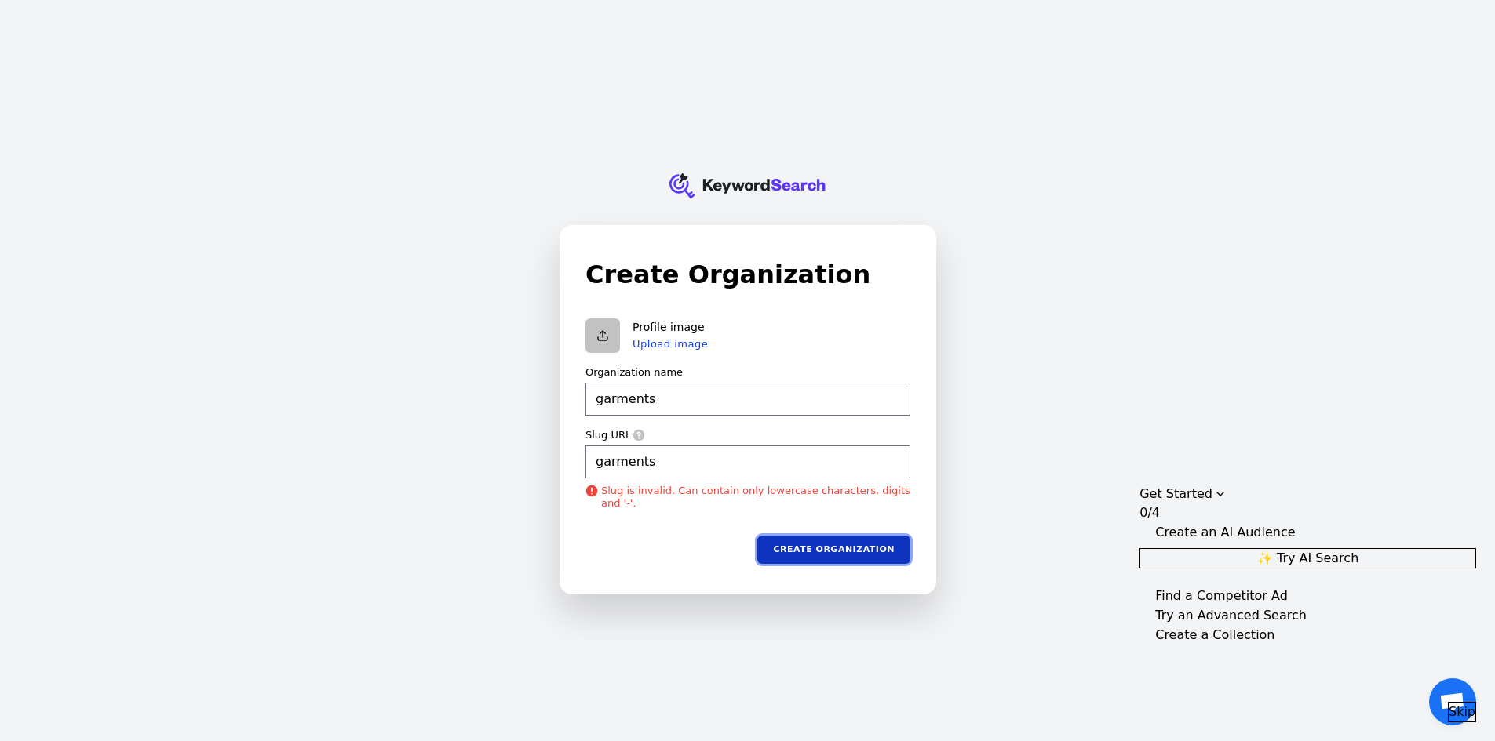
click at [843, 545] on button "Create organization" at bounding box center [833, 550] width 153 height 28
type input "garments"
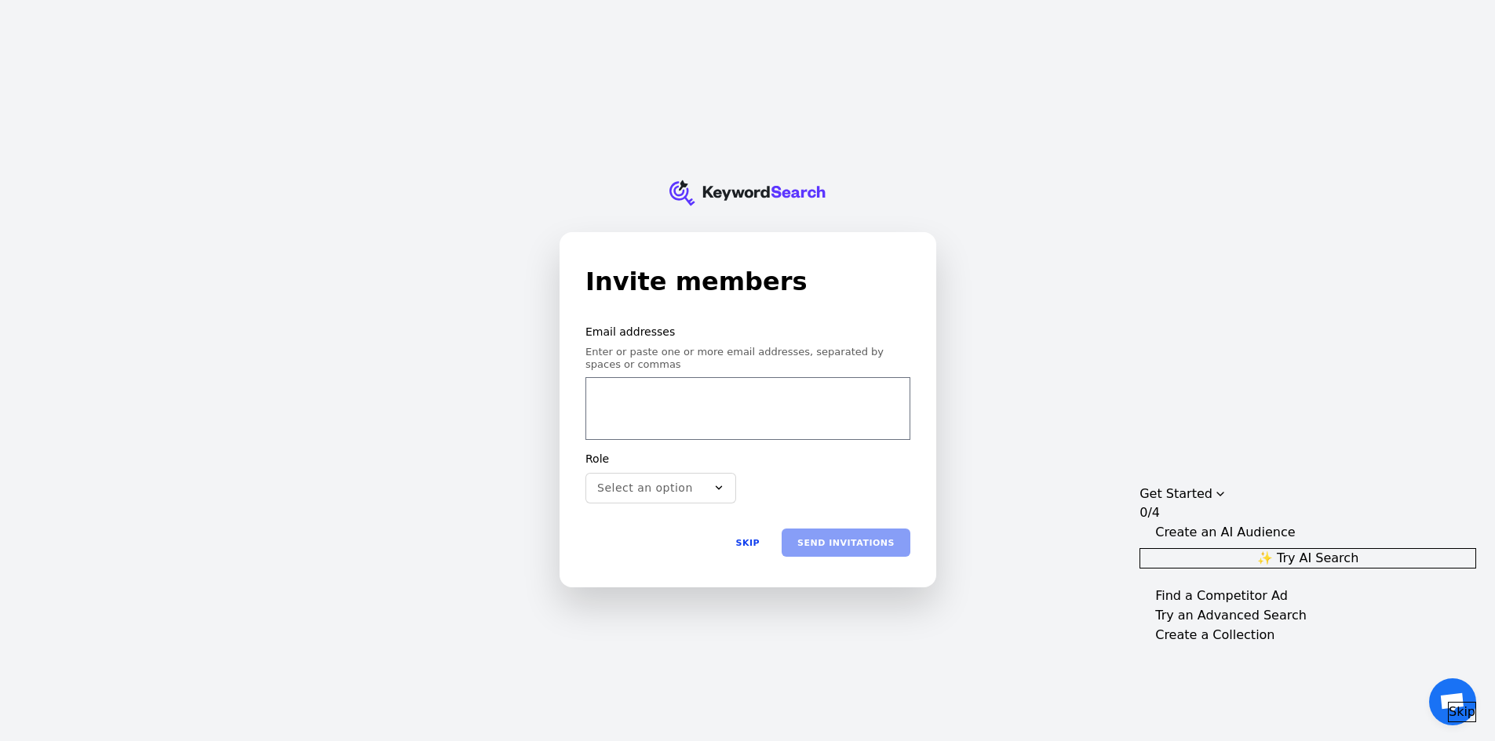
click at [724, 419] on div at bounding box center [747, 408] width 325 height 63
click at [713, 400] on input "email" at bounding box center [747, 399] width 304 height 31
type input "f"
click at [782, 389] on input "f" at bounding box center [747, 399] width 304 height 31
paste input "email"
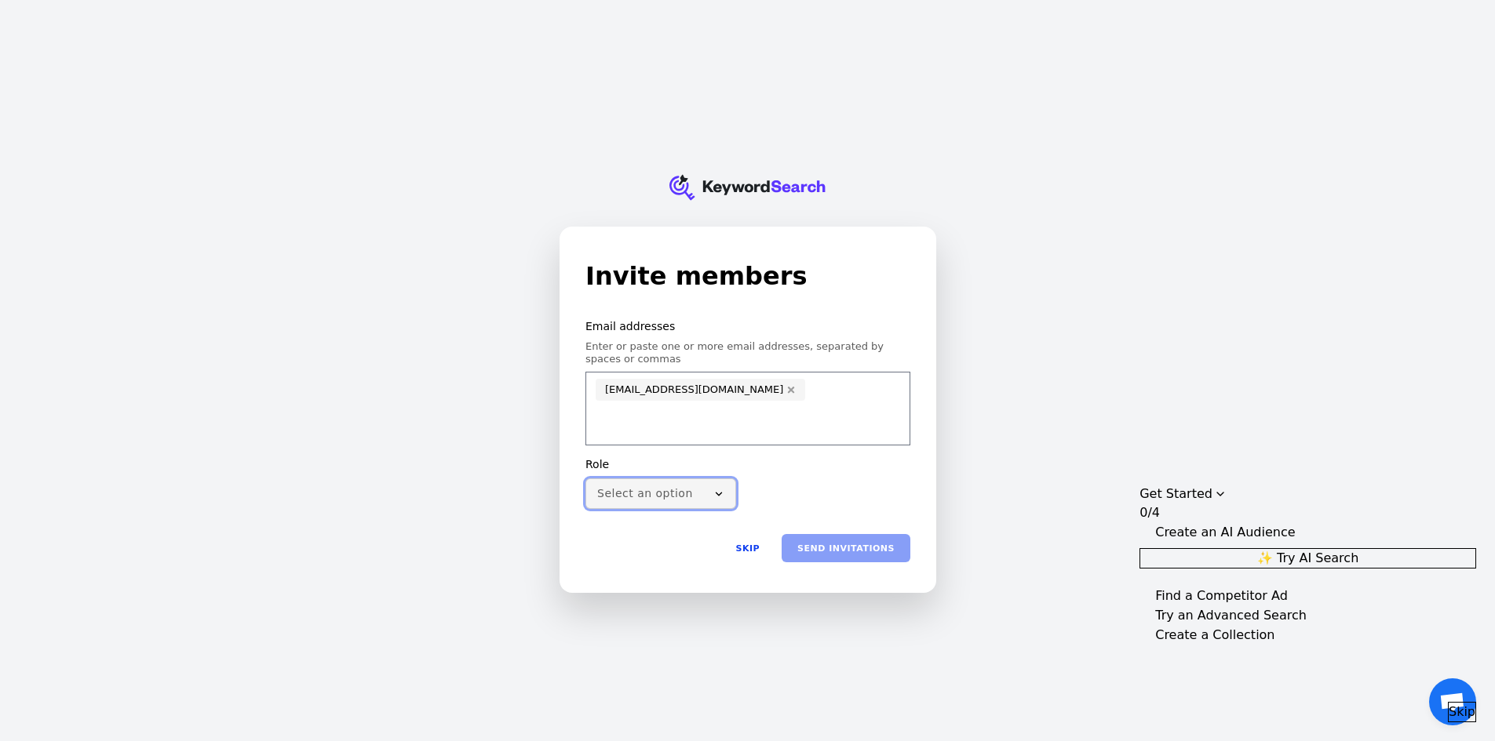
click at [712, 486] on button "Select an option" at bounding box center [660, 494] width 151 height 31
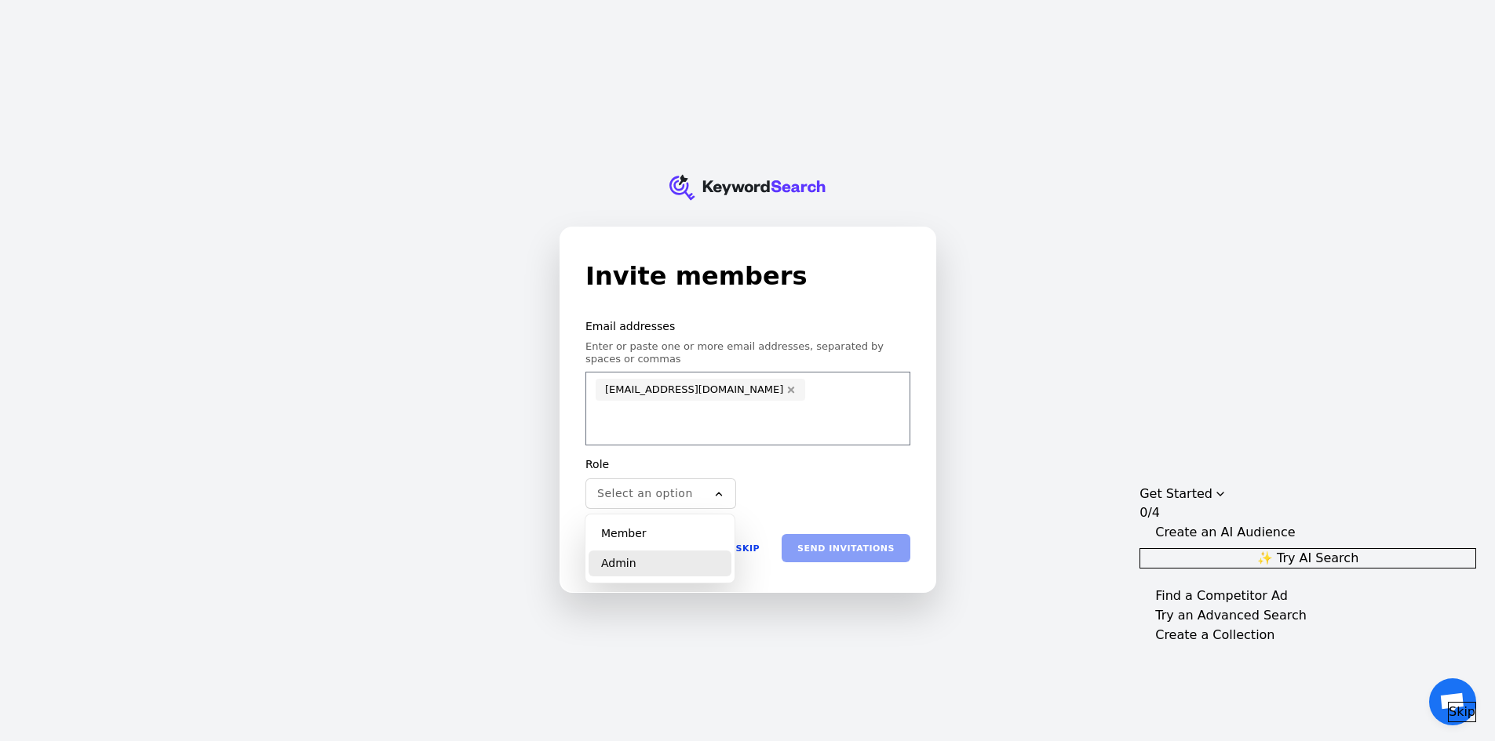
click at [696, 558] on div "Admin" at bounding box center [659, 564] width 143 height 27
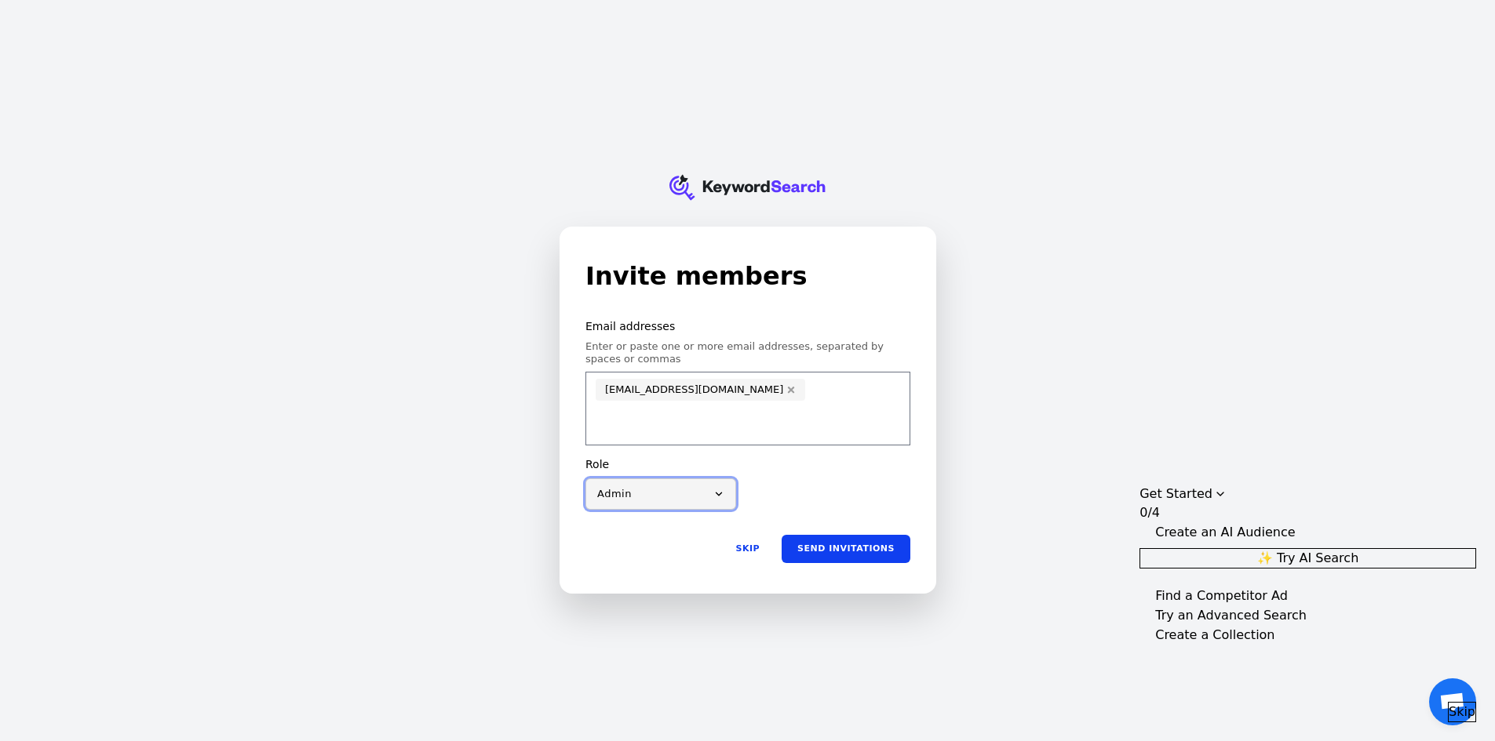
click at [685, 504] on button "Admin" at bounding box center [660, 493] width 151 height 31
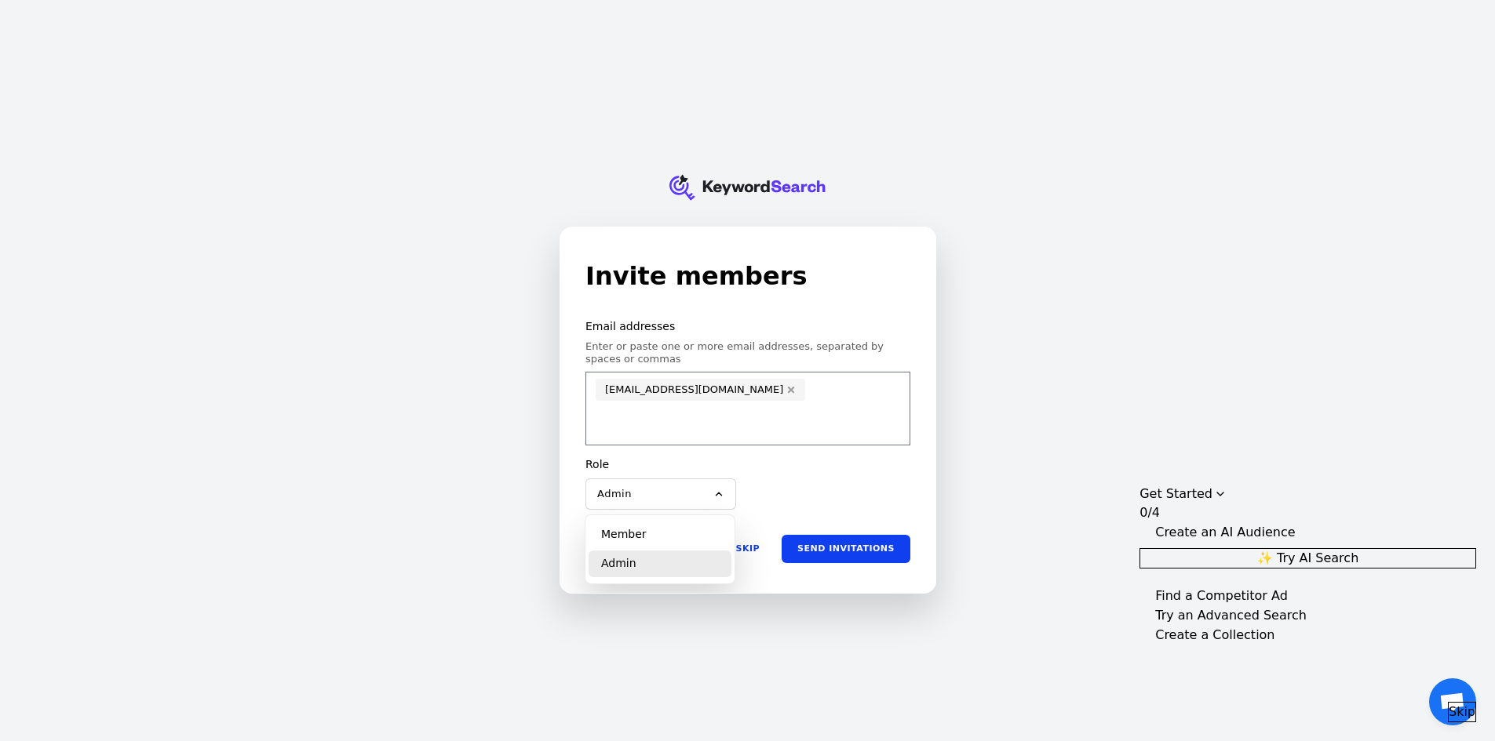
click at [678, 562] on div "Admin" at bounding box center [659, 564] width 143 height 27
click at [865, 554] on button "Send invitations" at bounding box center [845, 548] width 129 height 28
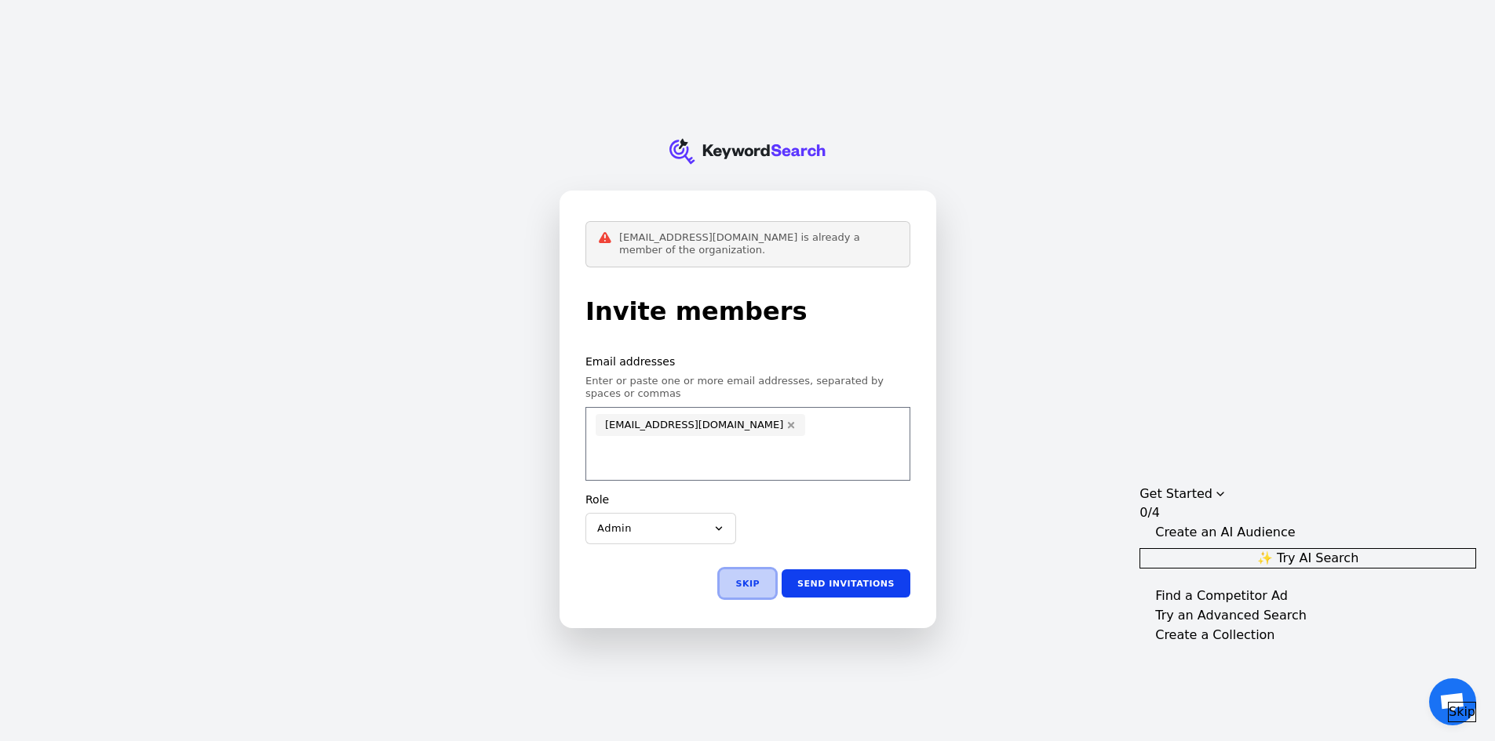
click at [755, 592] on button "Skip" at bounding box center [747, 584] width 56 height 28
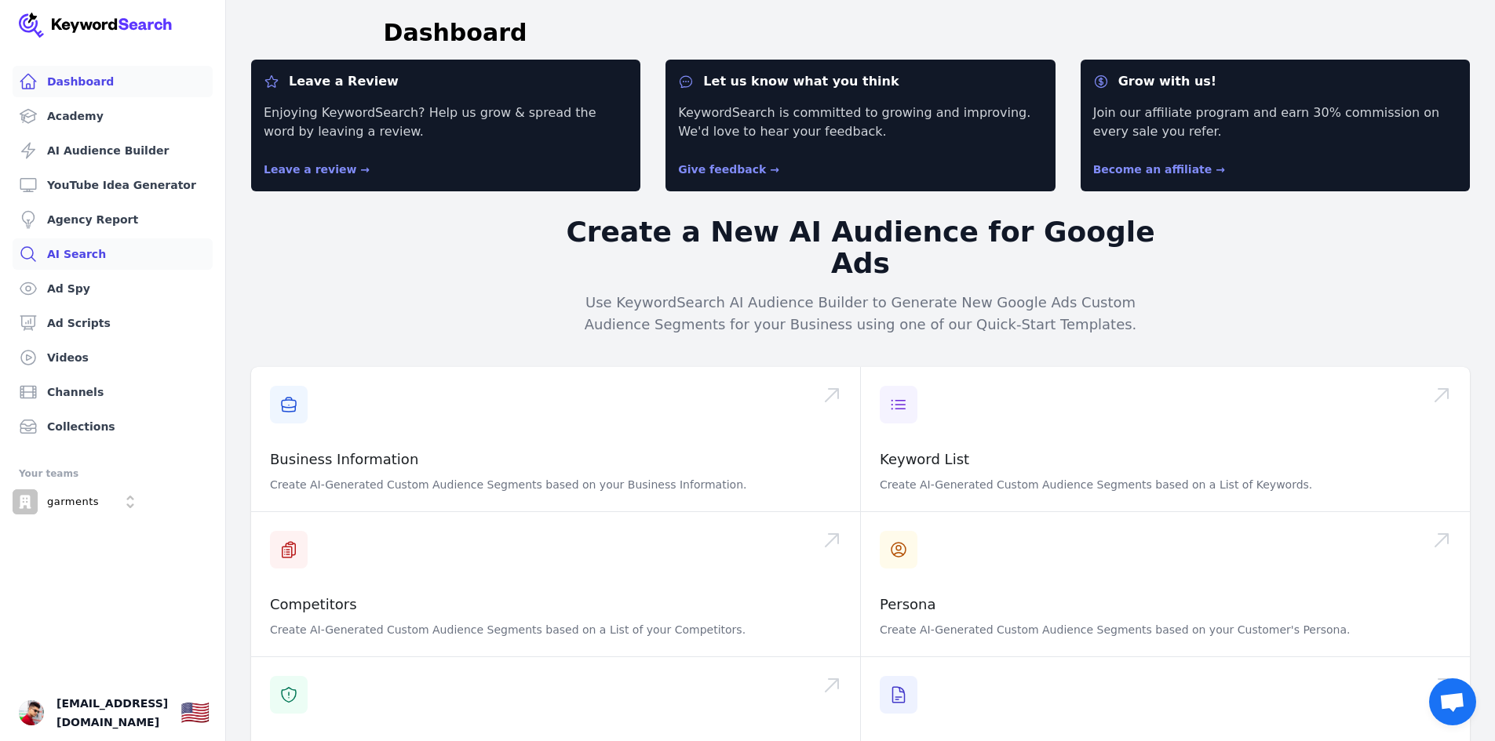
click at [102, 255] on link "AI Search" at bounding box center [113, 254] width 200 height 31
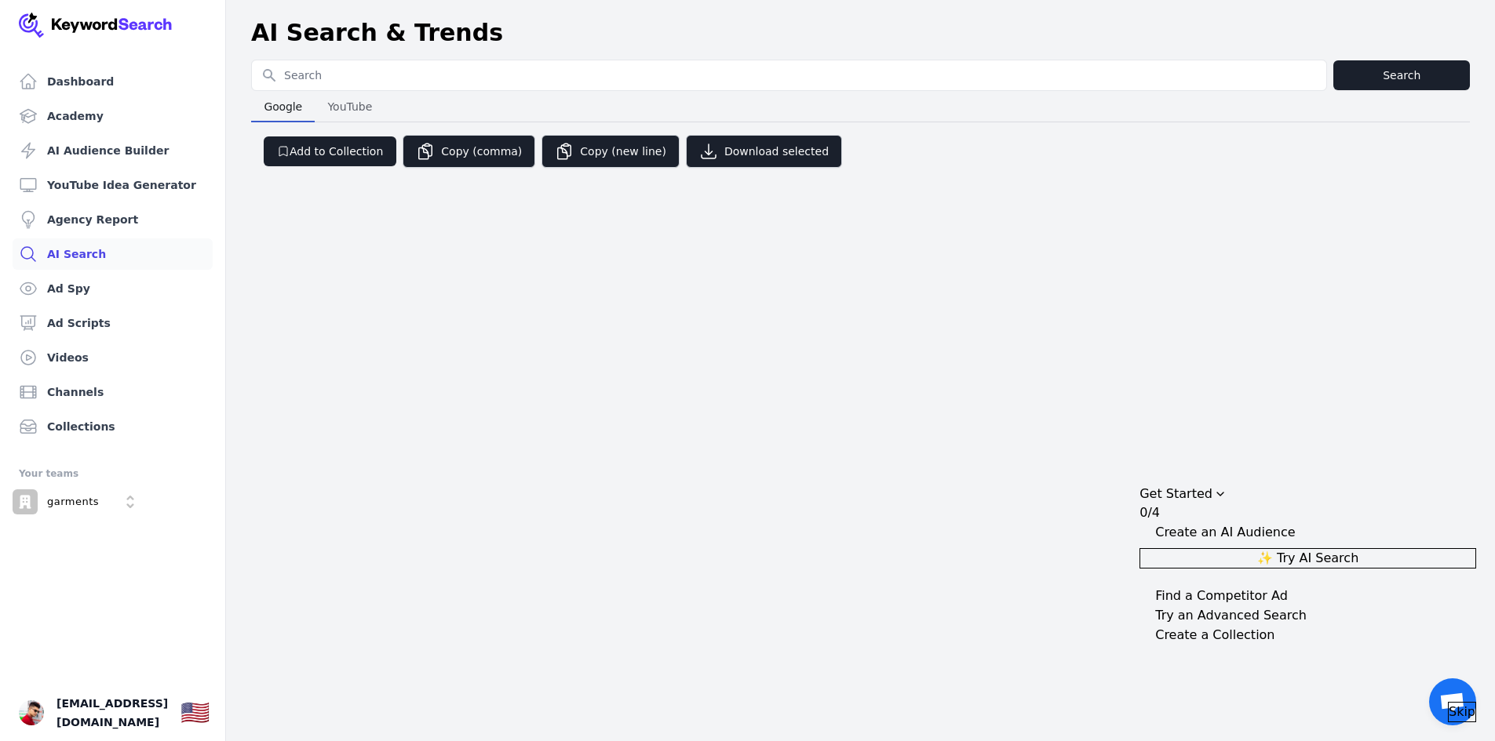
click at [350, 107] on span "YouTube" at bounding box center [349, 107] width 57 height 22
click at [298, 105] on span "Google" at bounding box center [282, 107] width 51 height 22
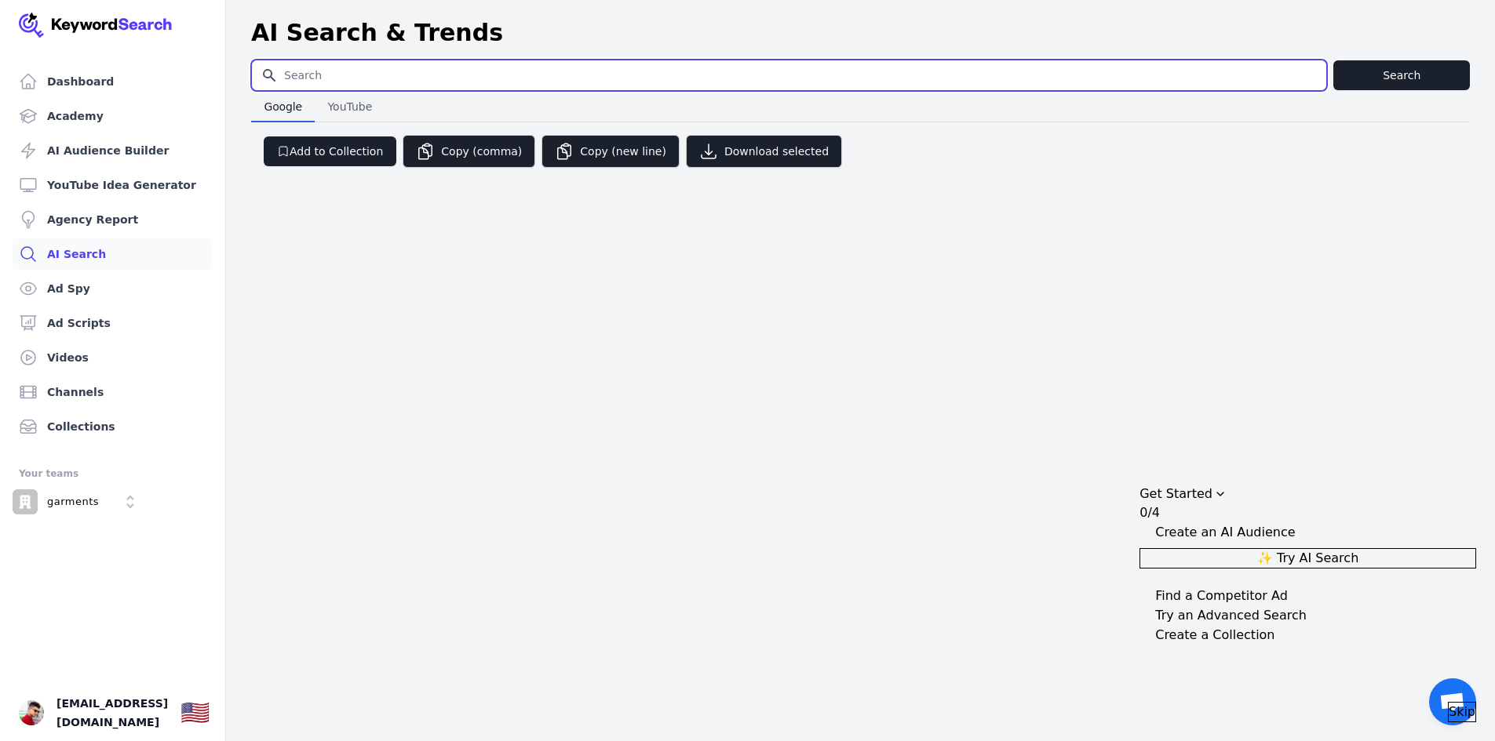
click at [376, 67] on input "Search for YouTube Keywords" at bounding box center [789, 75] width 1074 height 30
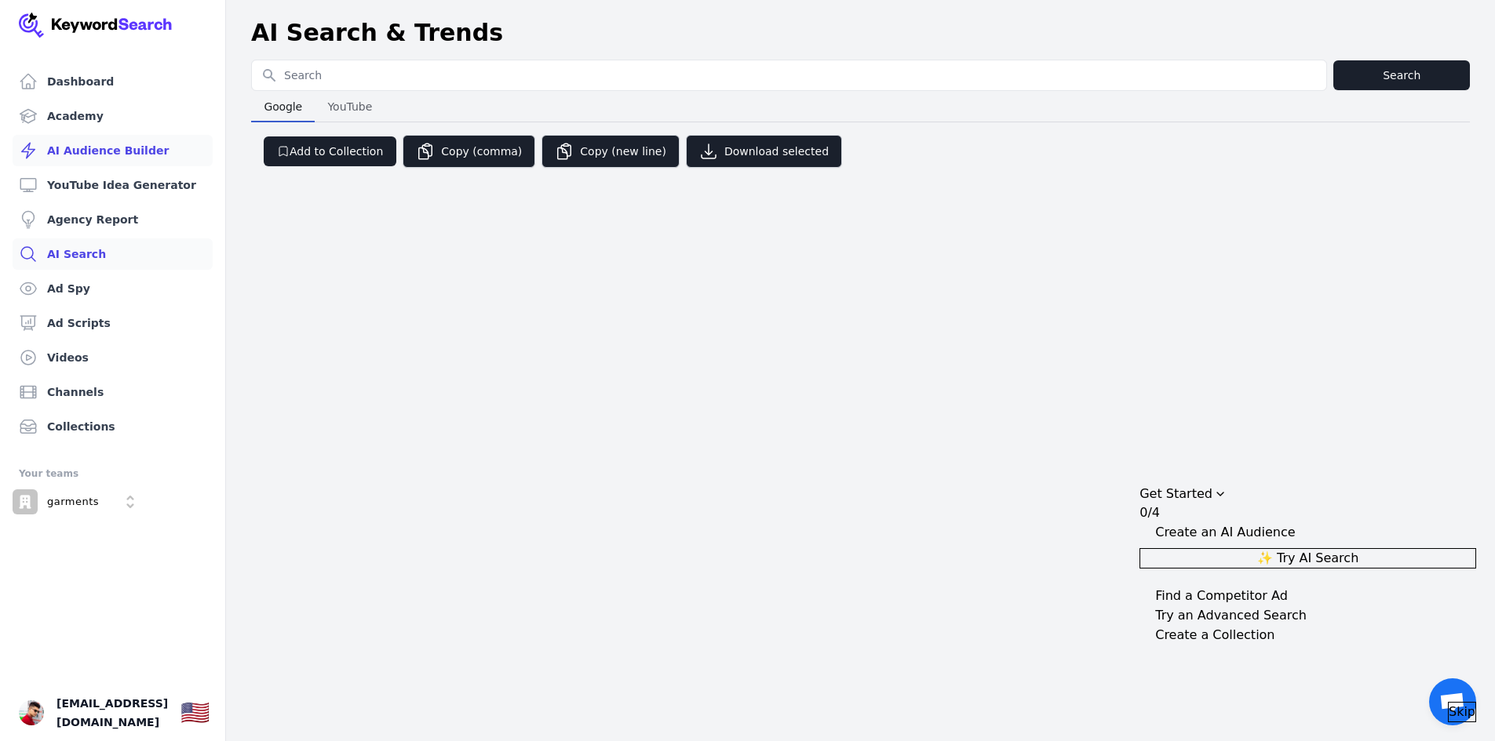
click at [136, 148] on link "AI Audience Builder" at bounding box center [113, 150] width 200 height 31
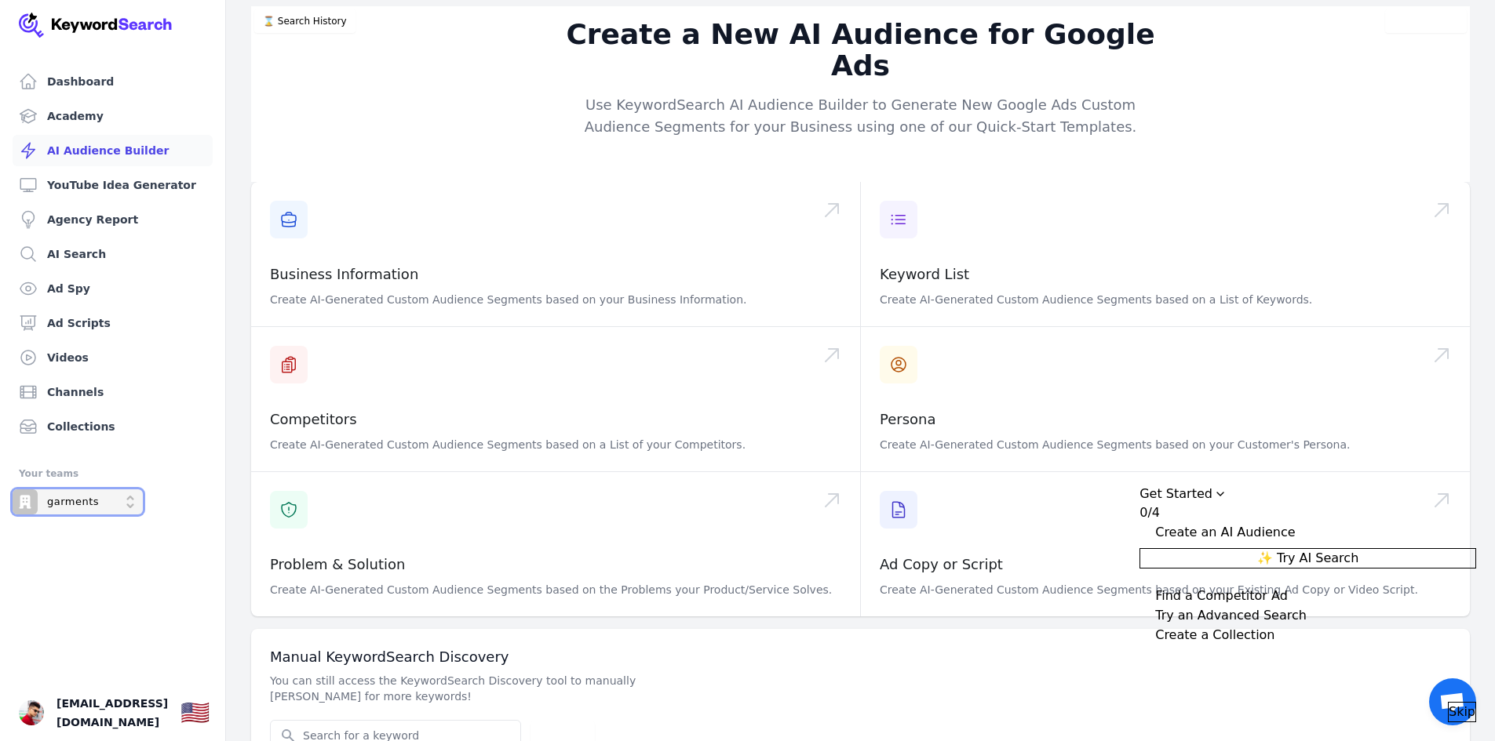
click at [107, 497] on div "Open organization switcher" at bounding box center [111, 502] width 13 height 13
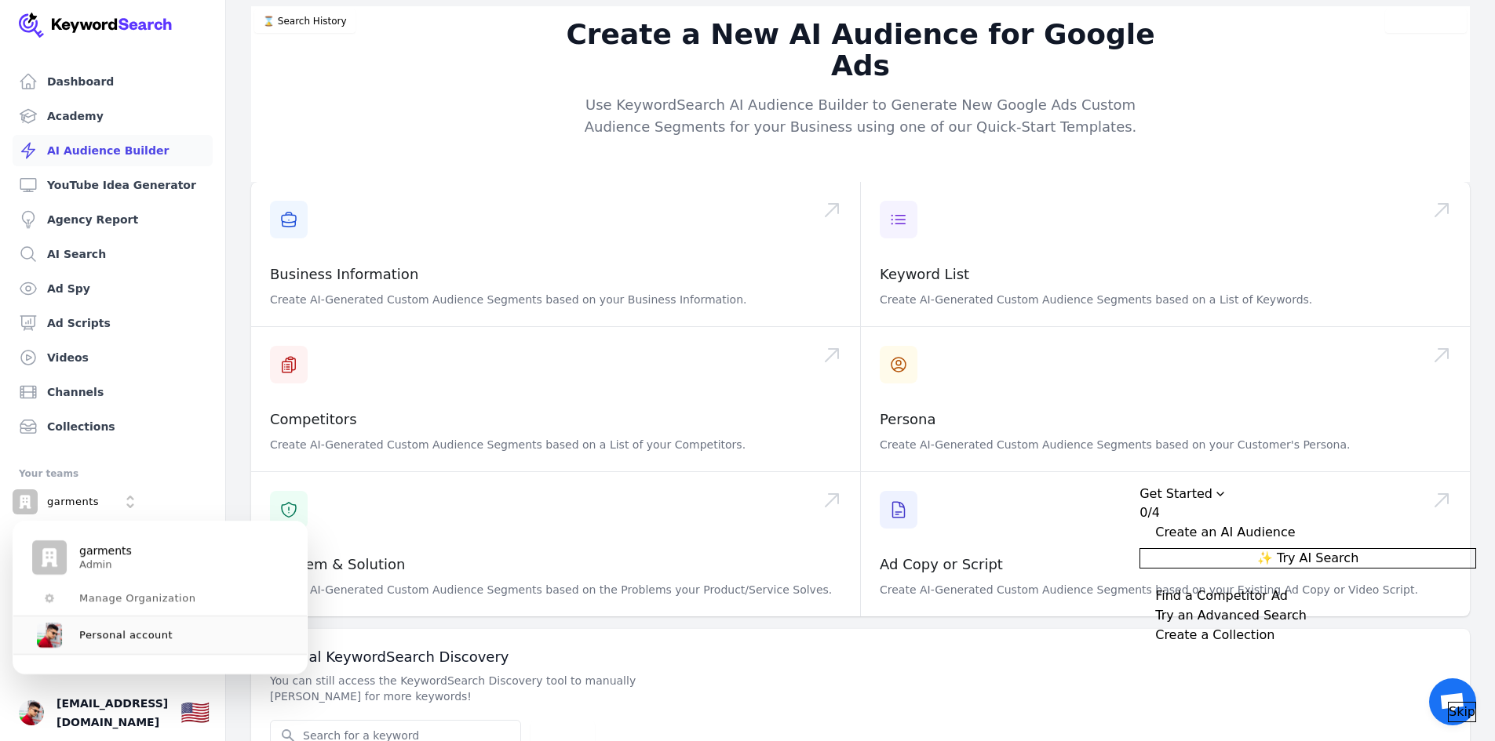
click at [133, 33] on img at bounding box center [96, 25] width 154 height 25
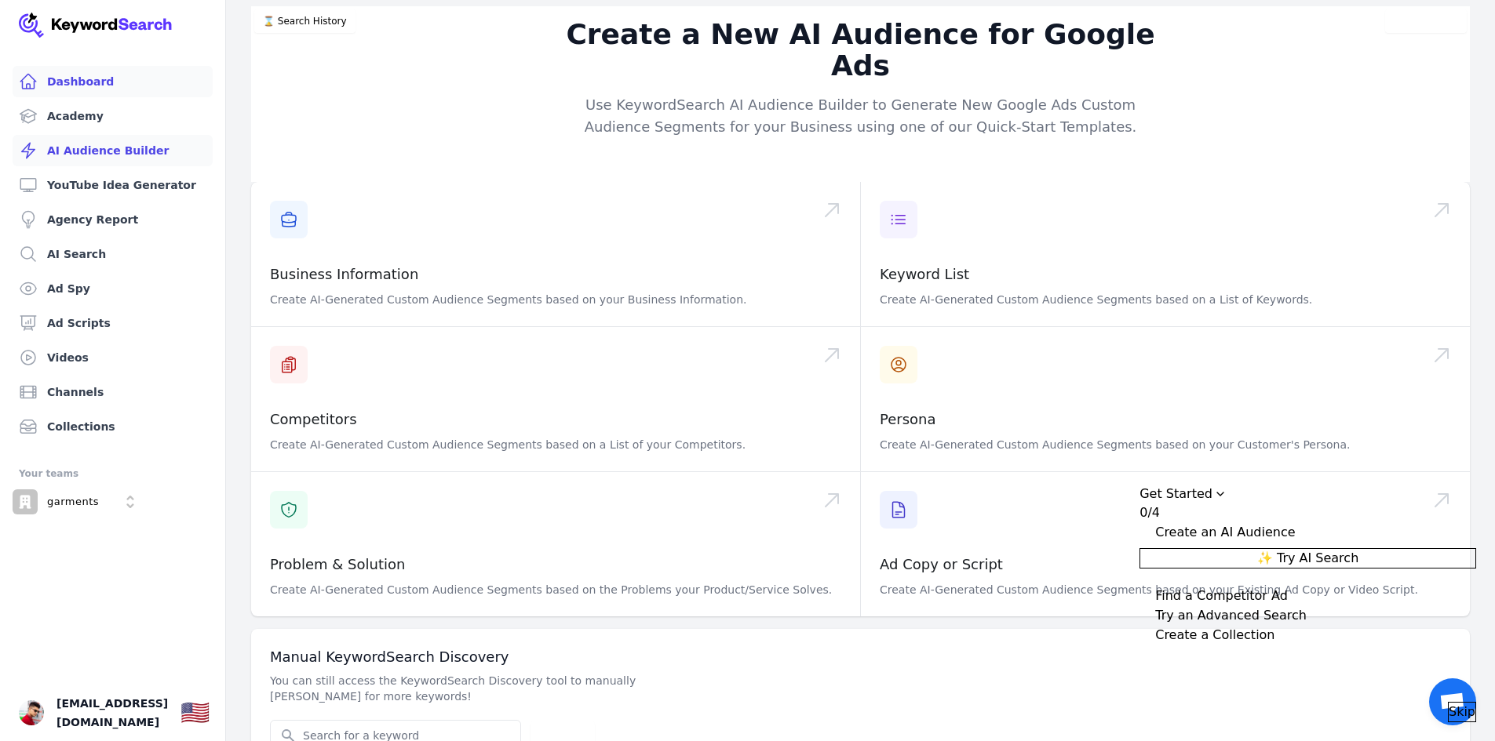
click at [87, 82] on link "Dashboard" at bounding box center [113, 81] width 200 height 31
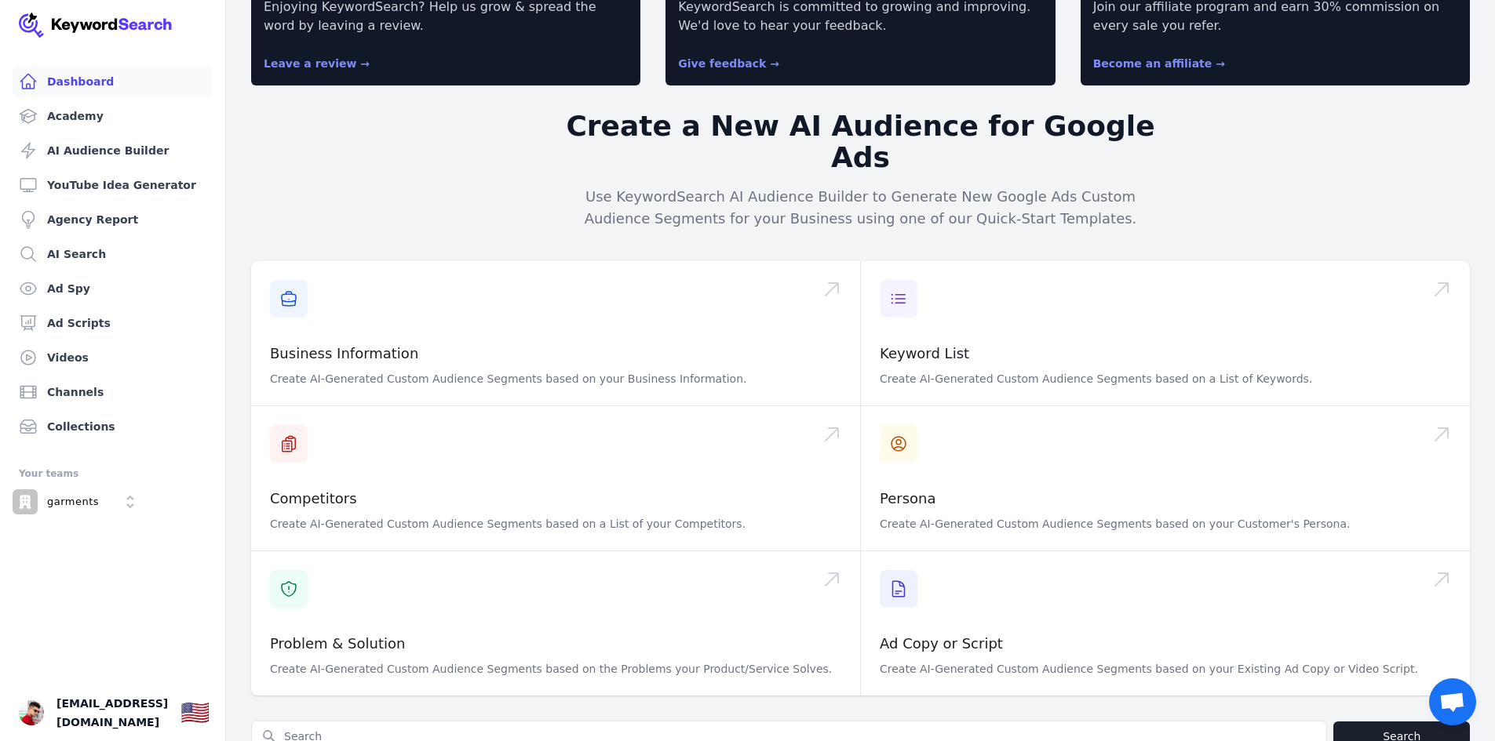
scroll to position [151, 0]
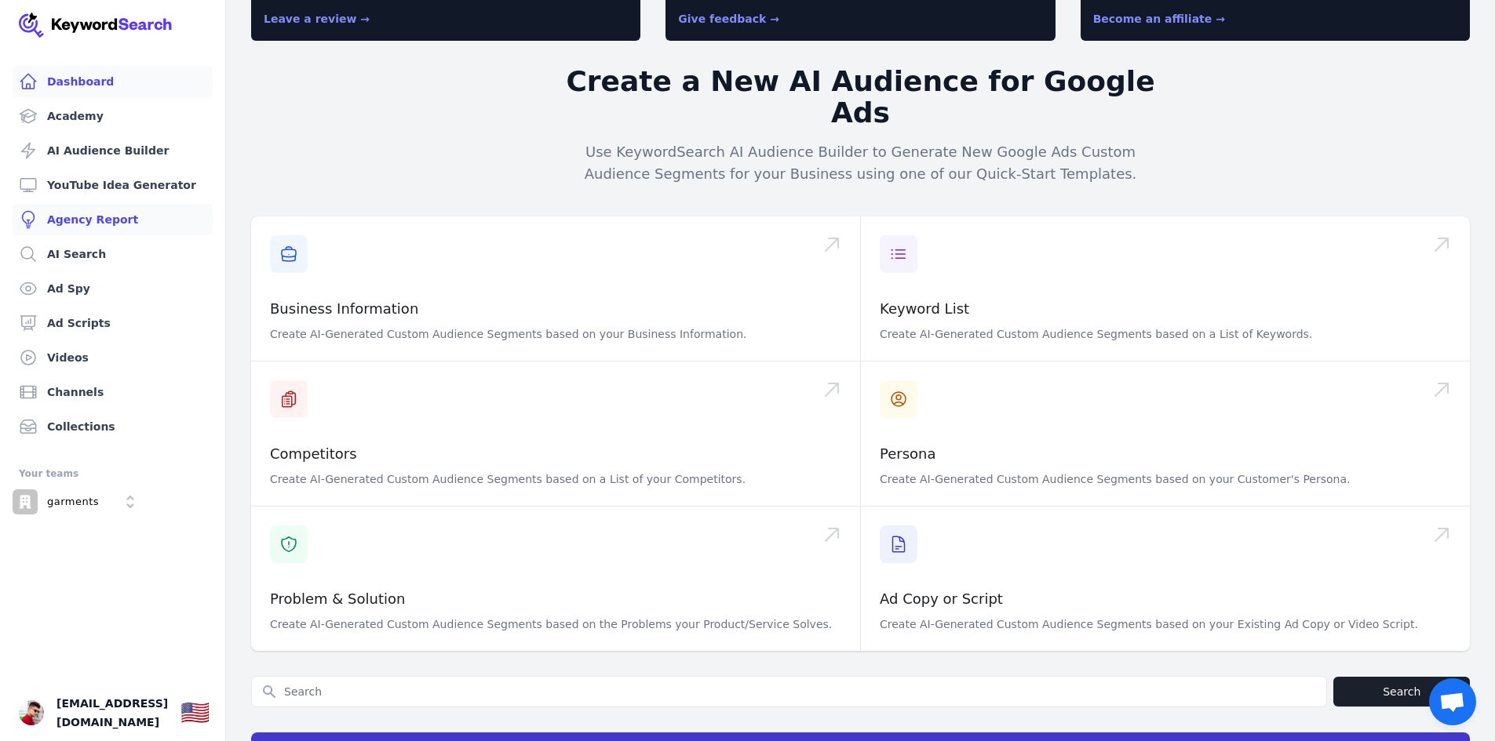
click at [137, 228] on link "Agency Report" at bounding box center [113, 219] width 200 height 31
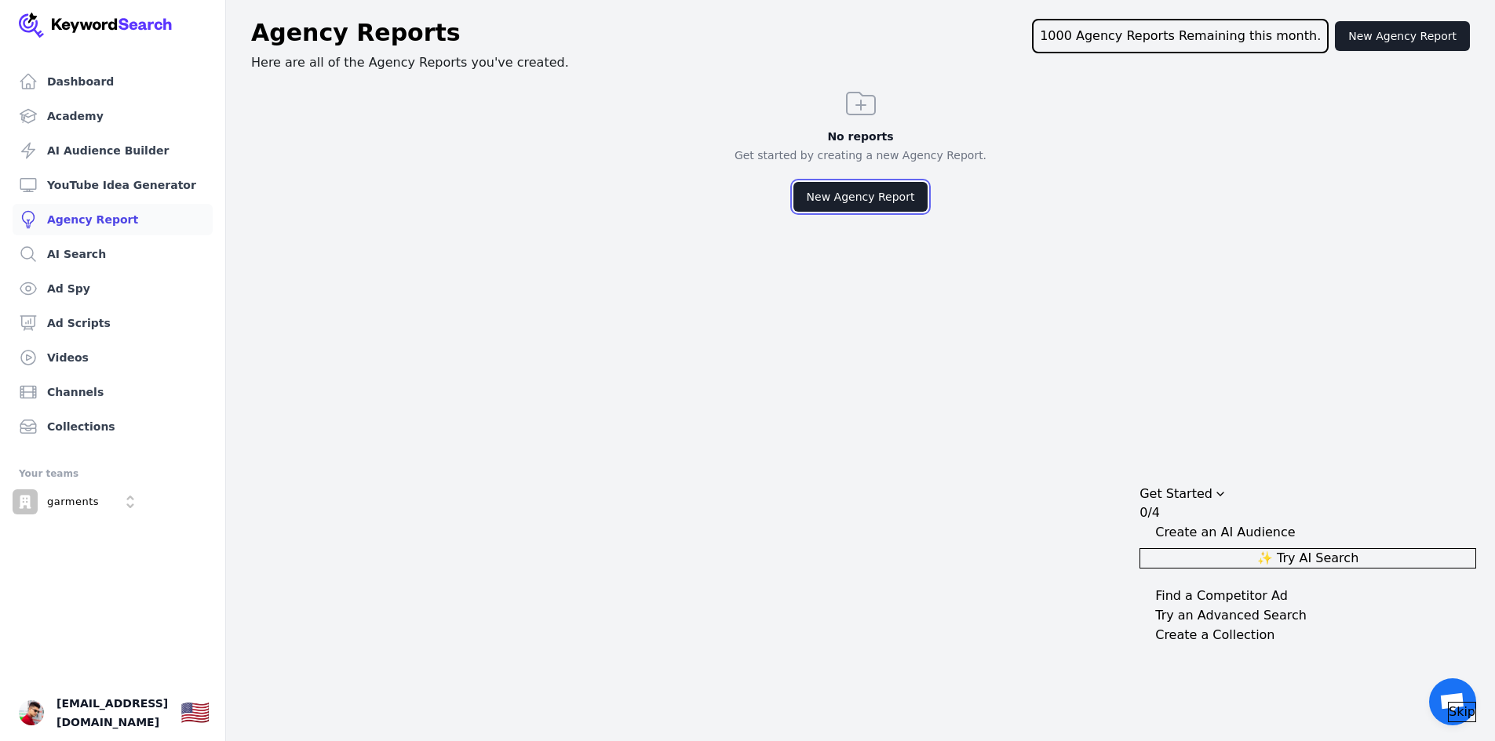
click at [834, 210] on button "New Agency Report" at bounding box center [860, 197] width 135 height 30
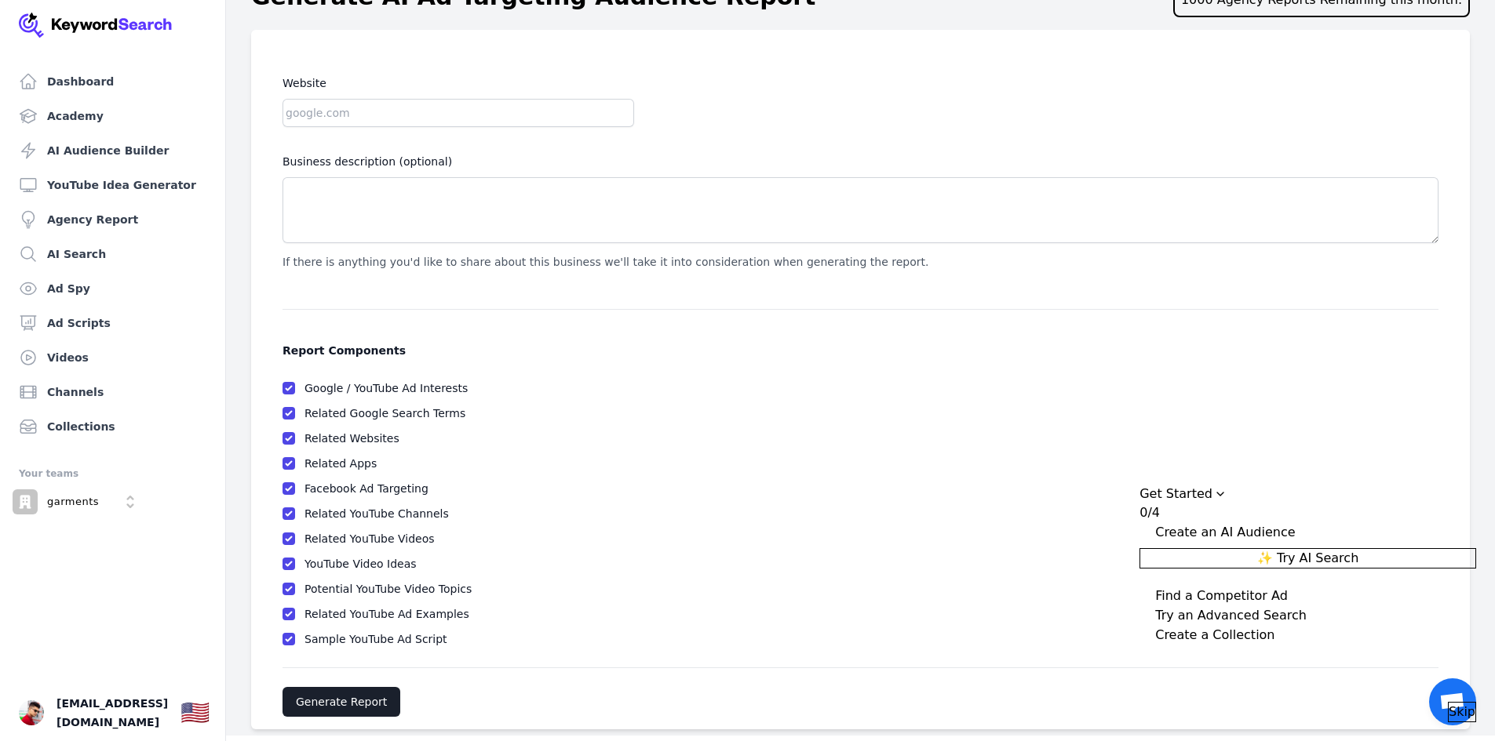
scroll to position [49, 0]
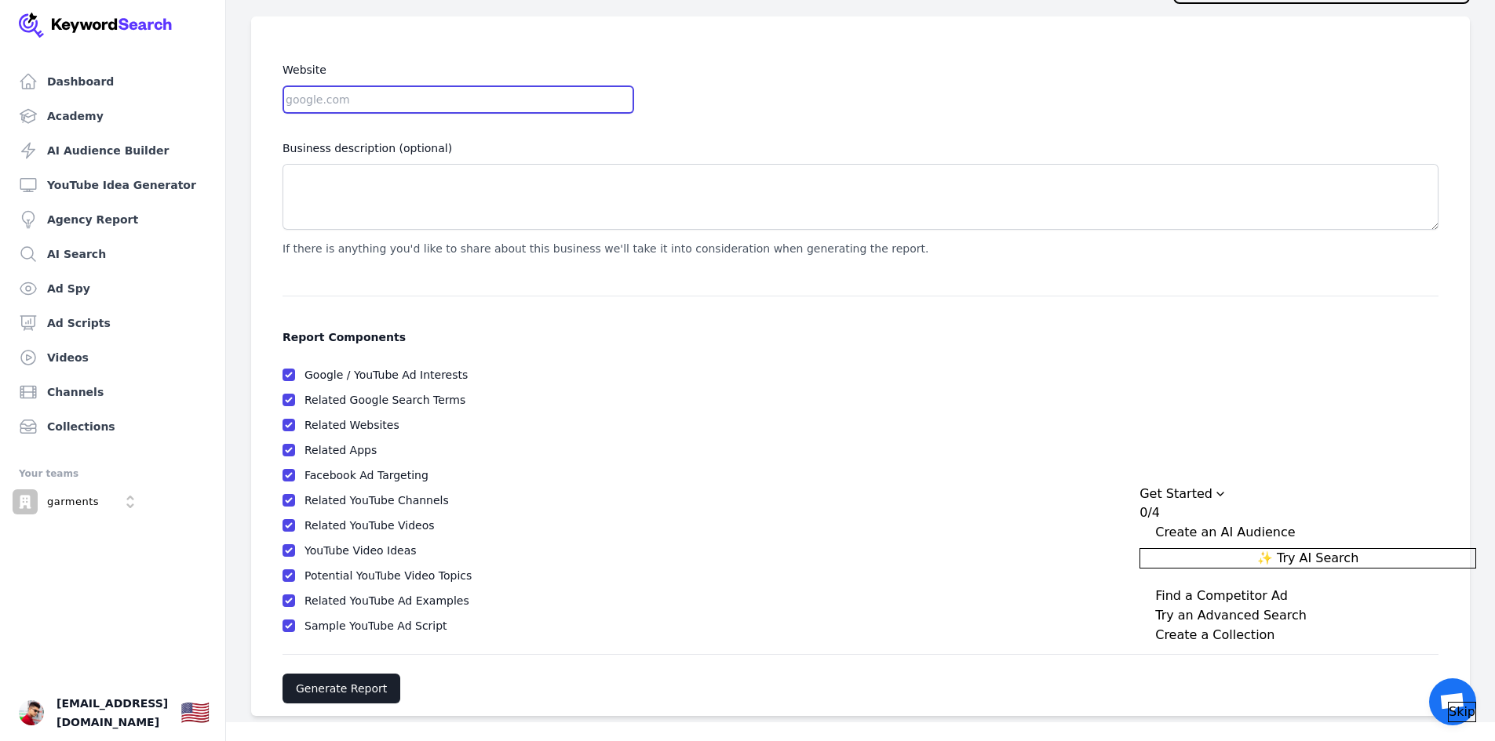
click at [432, 104] on input "Website" at bounding box center [457, 100] width 351 height 28
click at [373, 99] on input "Website" at bounding box center [457, 100] width 351 height 28
paste input "https://fahimtex.blogspot.com/"
type input "https://fahimtex.blogspot.com"
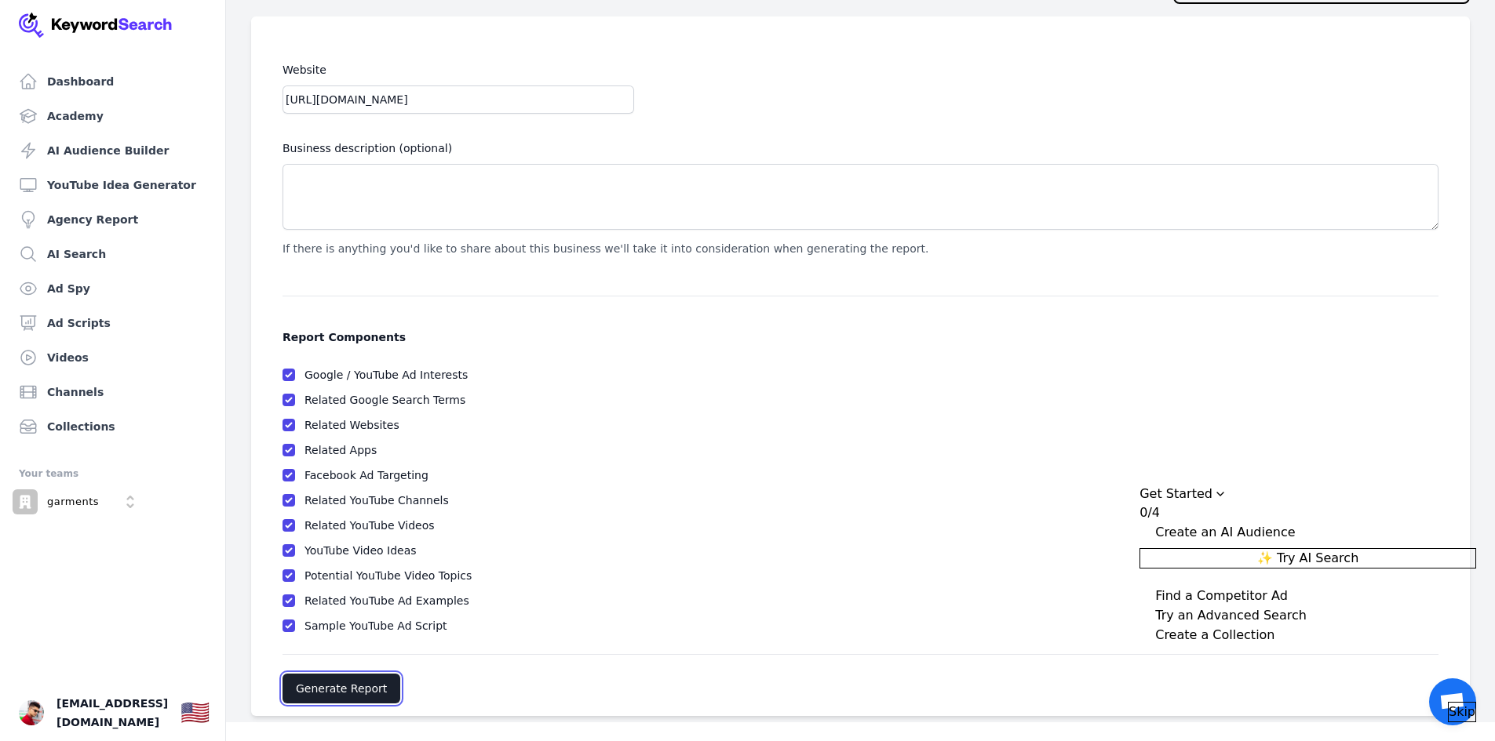
click at [354, 677] on button "Generate Report" at bounding box center [341, 689] width 118 height 30
click at [373, 680] on button "Generate Report" at bounding box center [341, 689] width 118 height 30
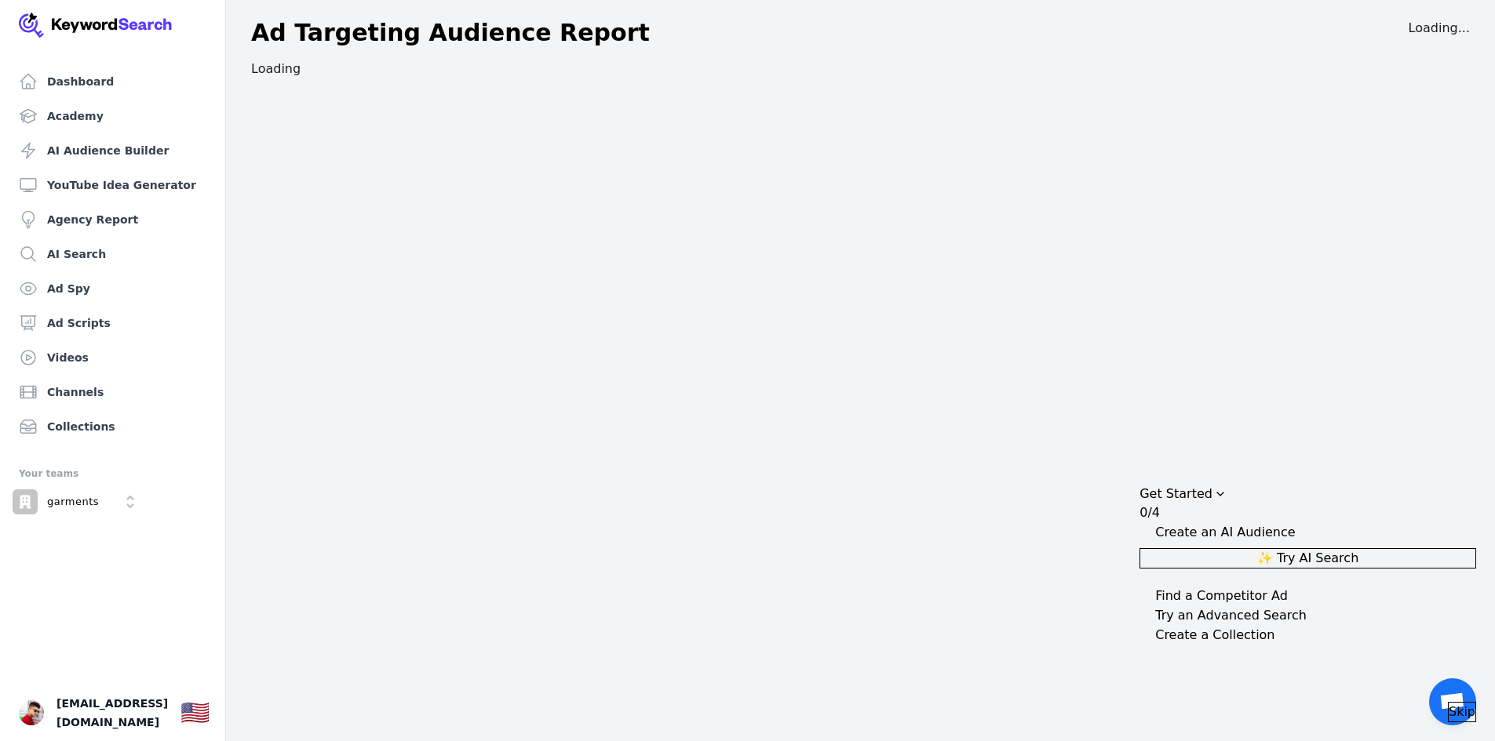
click at [355, 694] on div "Dashboard Academy AI Audience Builder YouTube Idea Generator Agency Report AI S…" at bounding box center [747, 370] width 1495 height 741
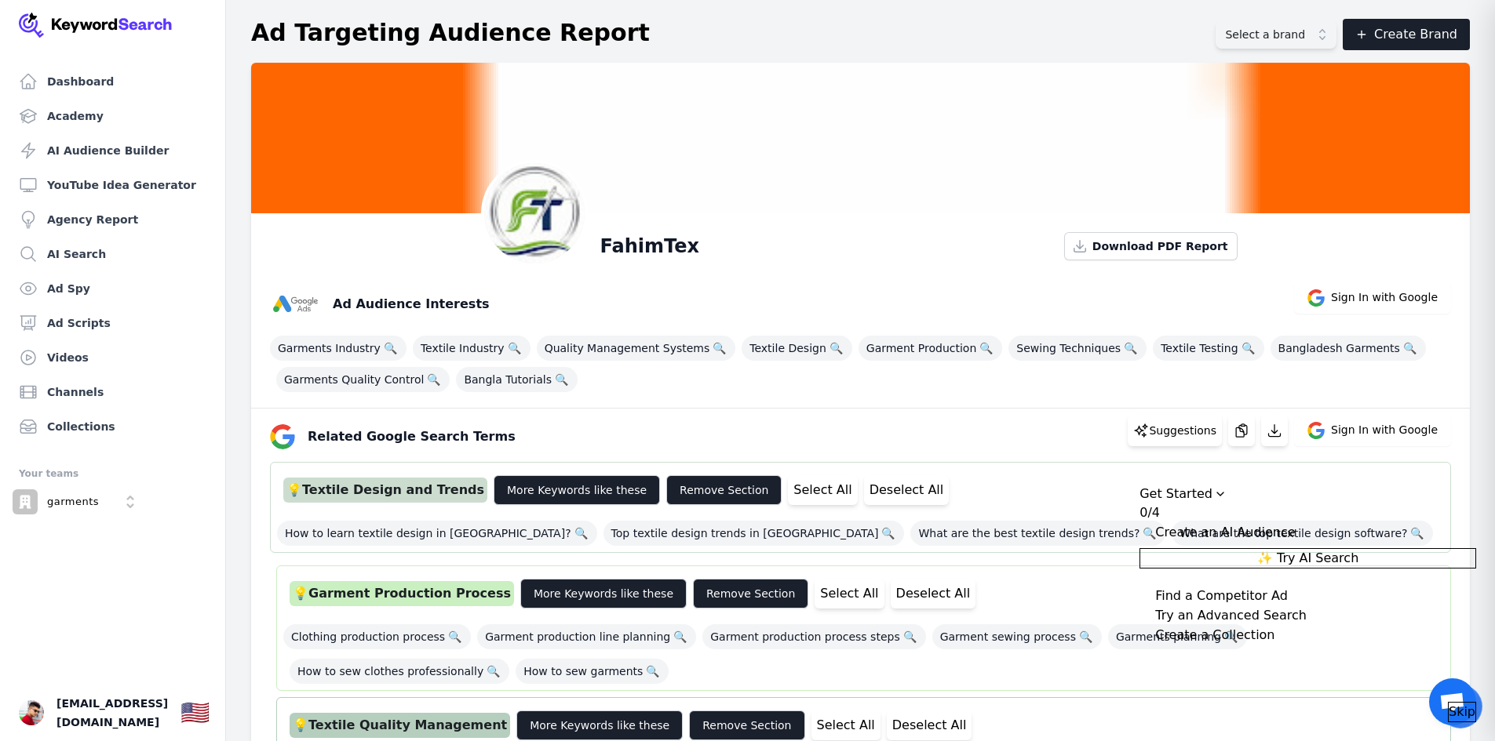
click at [1419, 548] on button "✨ Try AI Search" at bounding box center [1307, 558] width 337 height 20
click at [1392, 554] on button "✨ Try AI Search" at bounding box center [1307, 558] width 337 height 20
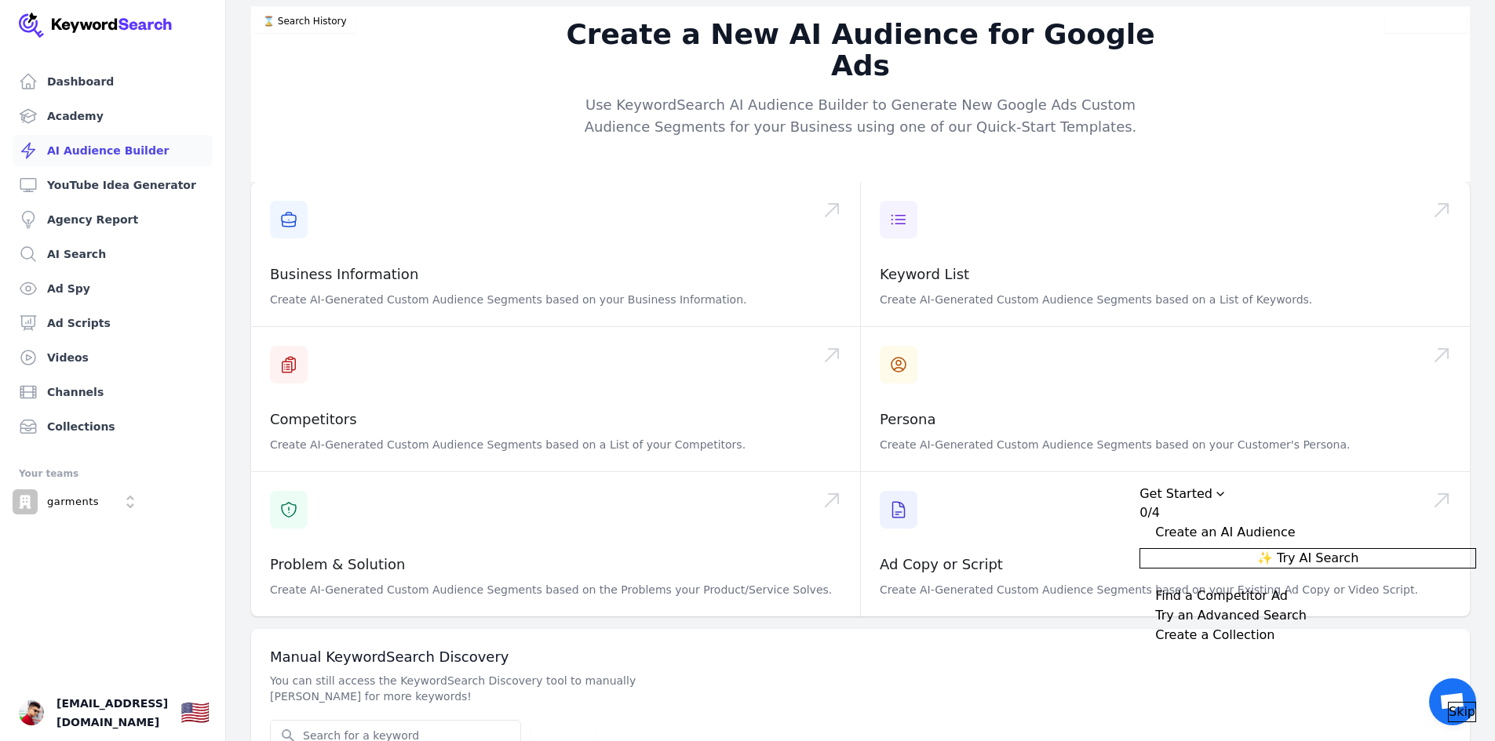
click at [1301, 554] on div "✨ Try AI Search" at bounding box center [1307, 555] width 337 height 27
click at [1301, 553] on button "✨ Try AI Search" at bounding box center [1307, 558] width 337 height 20
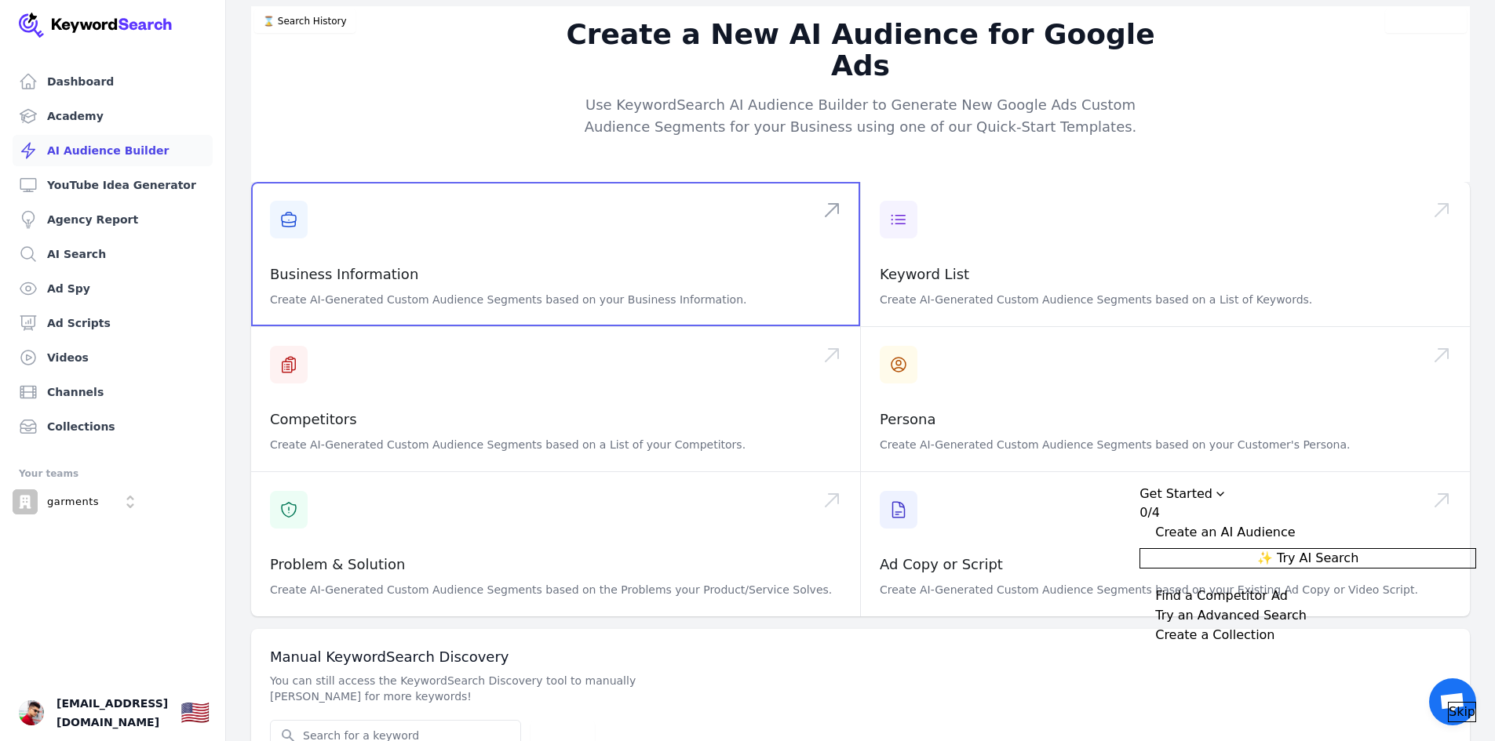
click at [599, 236] on span at bounding box center [555, 254] width 609 height 144
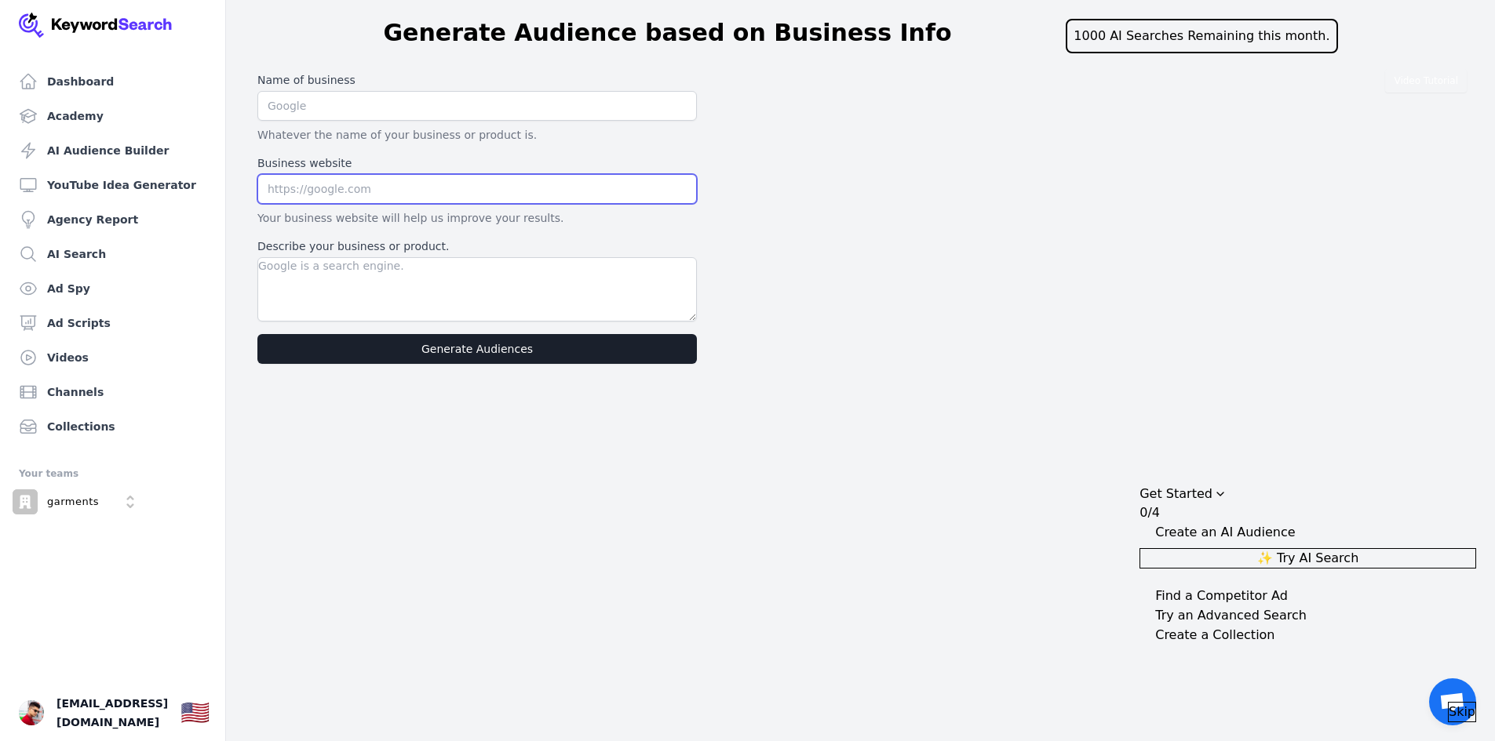
click at [557, 194] on input "text" at bounding box center [476, 189] width 439 height 30
click at [46, 323] on link "Ad Scripts" at bounding box center [113, 323] width 200 height 31
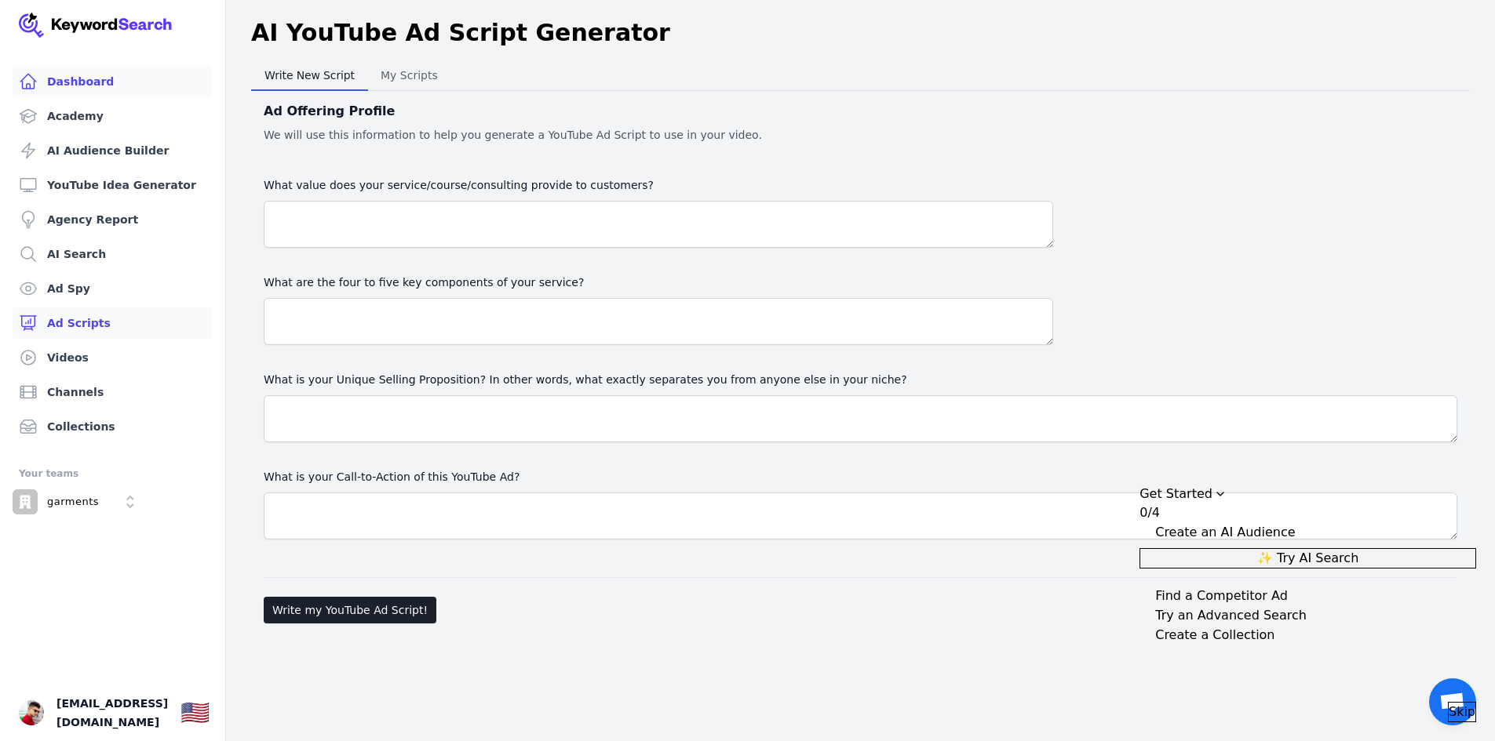
click at [94, 73] on link "Dashboard" at bounding box center [113, 81] width 200 height 31
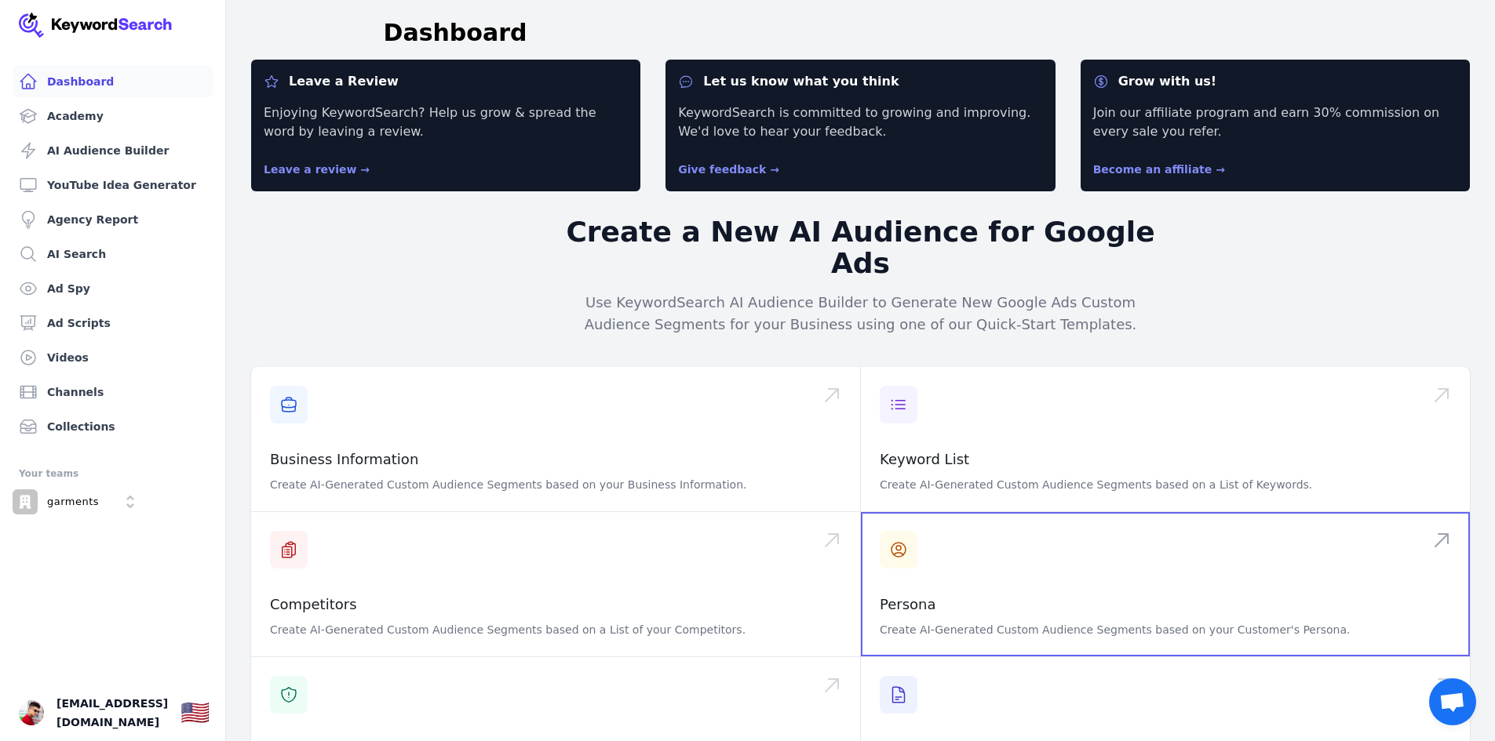
click at [960, 536] on span at bounding box center [1165, 584] width 609 height 144
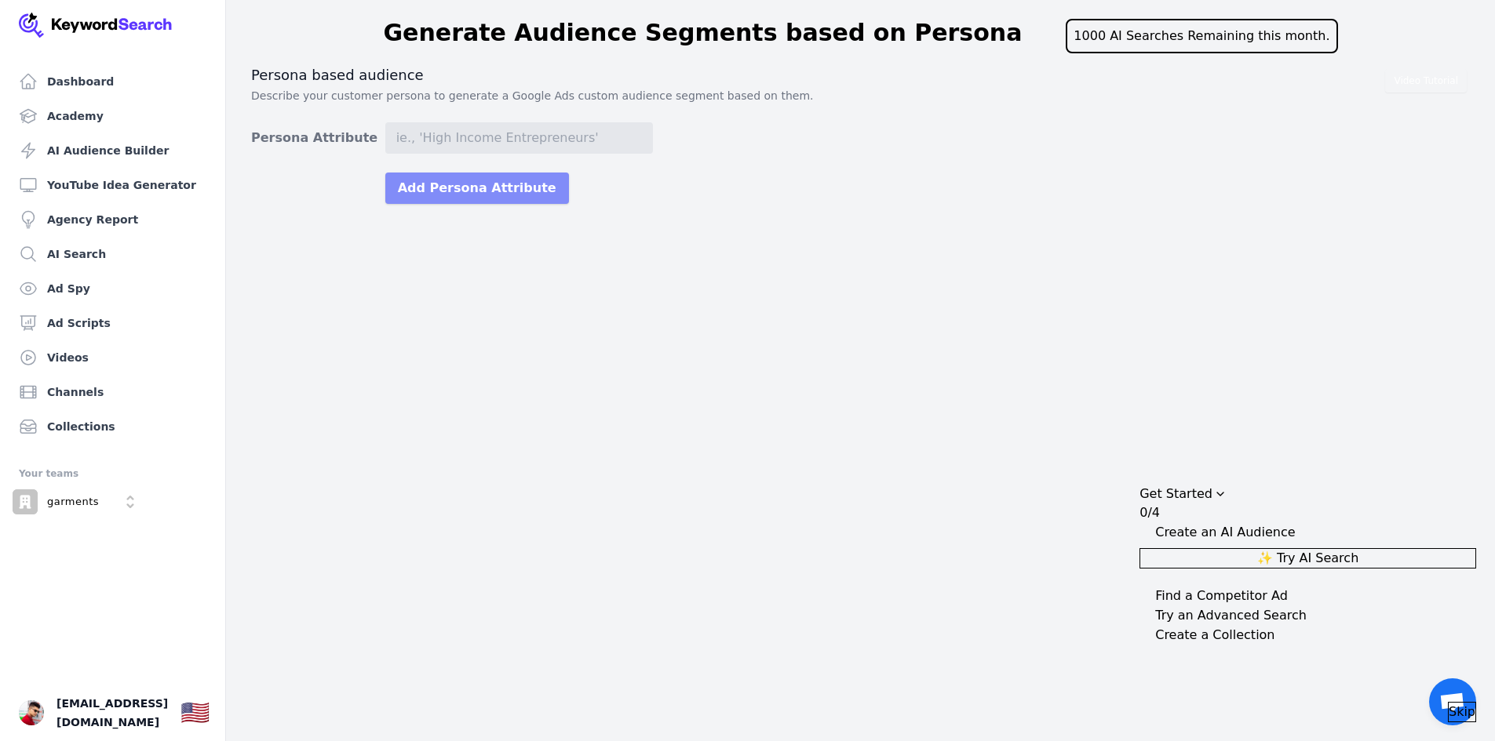
click at [435, 184] on button "Add Persona Attribute" at bounding box center [477, 188] width 184 height 31
